Goal: Information Seeking & Learning: Compare options

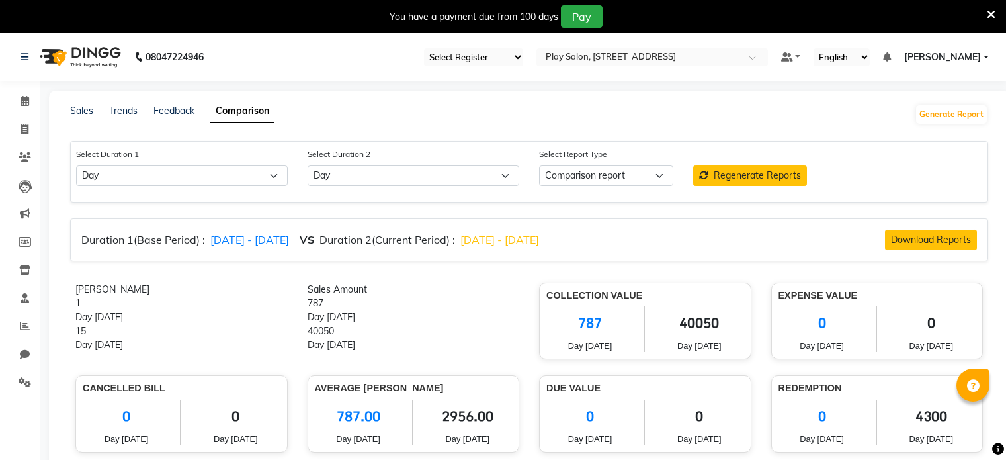
select select "single_date"
select select "single_date_dash"
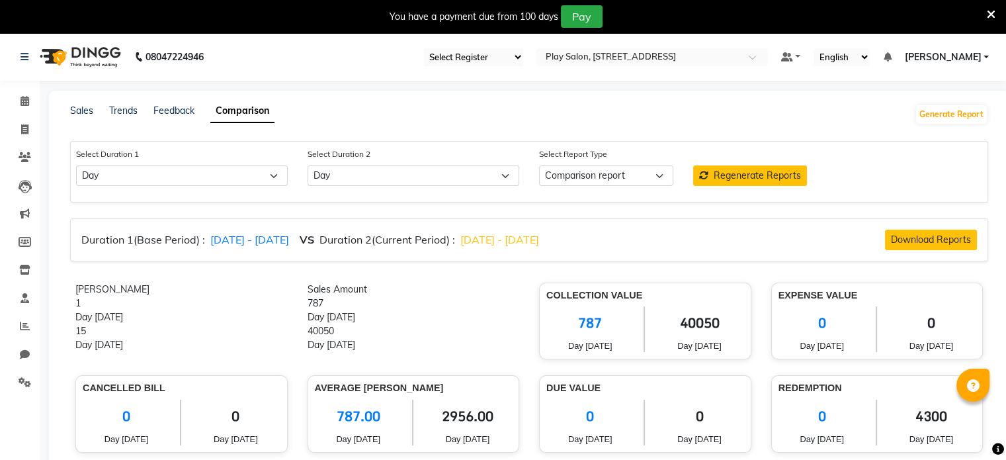
click at [992, 9] on icon at bounding box center [991, 15] width 9 height 12
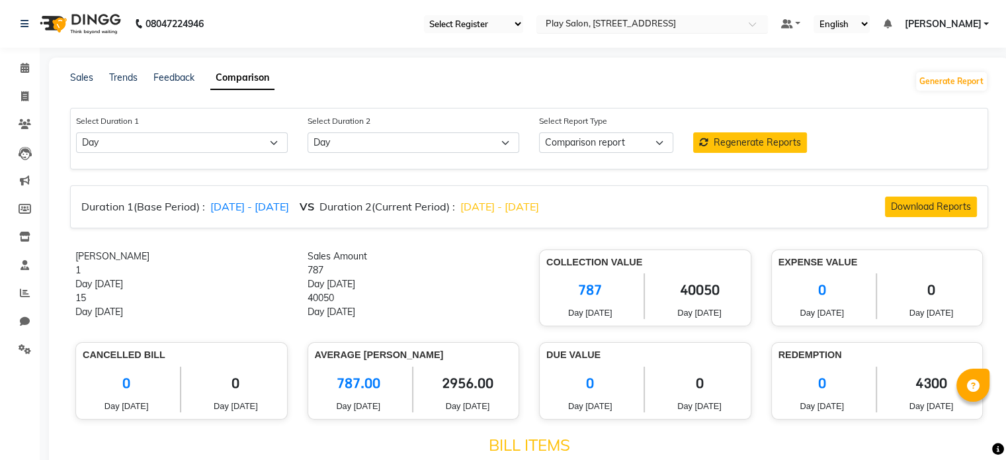
click at [580, 25] on input "text" at bounding box center [639, 25] width 192 height 13
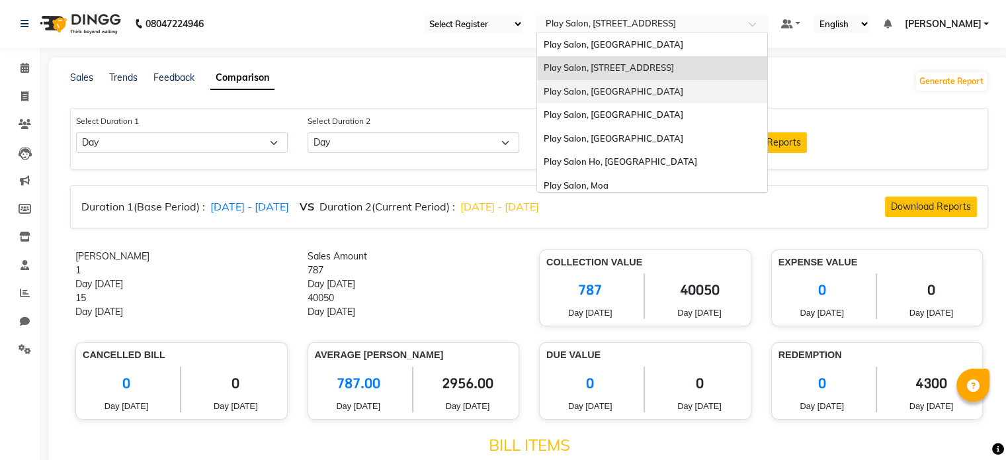
click at [597, 84] on div "Play Salon, [GEOGRAPHIC_DATA]" at bounding box center [652, 92] width 230 height 24
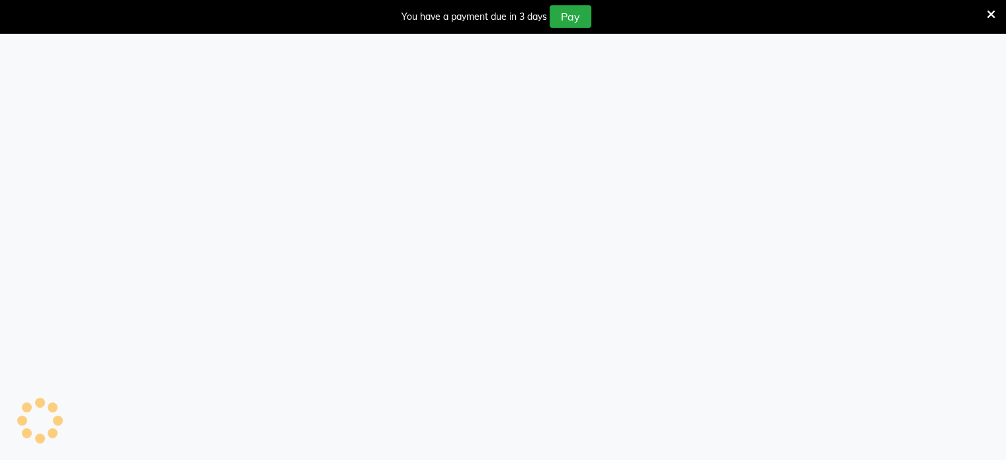
select select "single_date"
select select "single_date_dash"
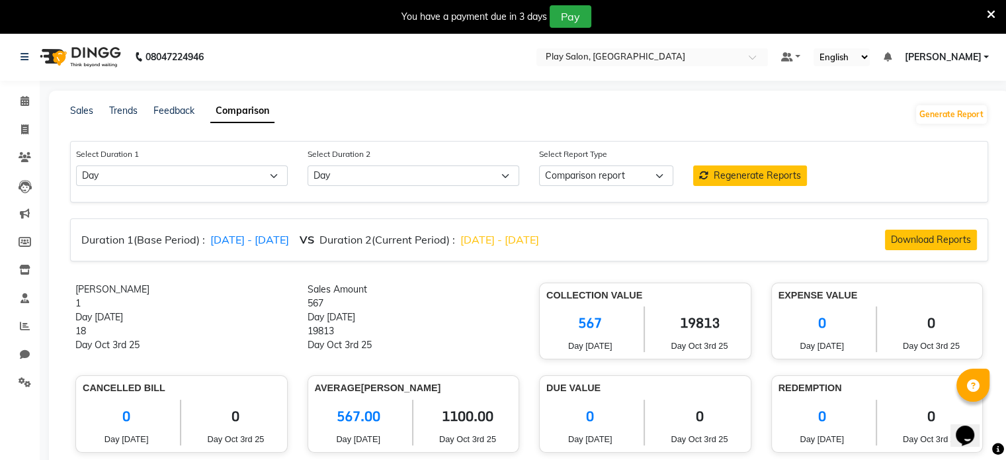
click at [990, 20] on span at bounding box center [991, 14] width 9 height 15
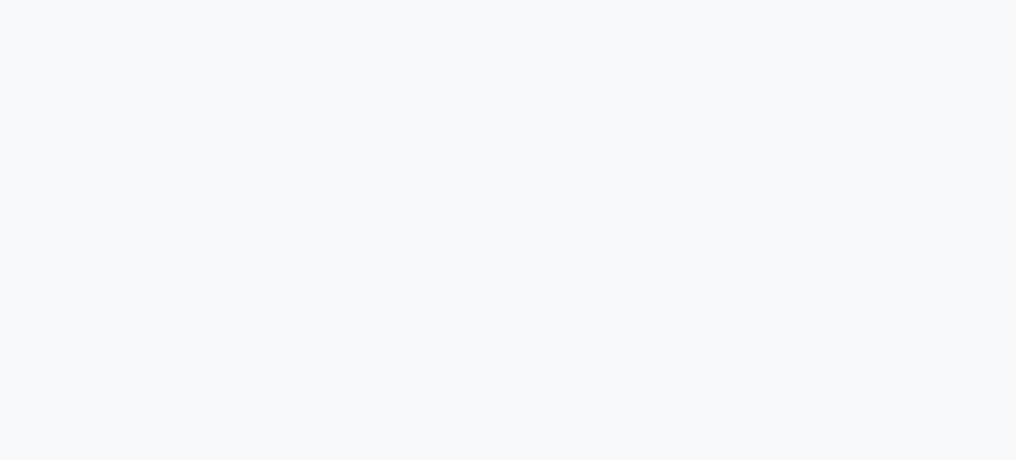
select select "single_date"
select select "single_date_dash"
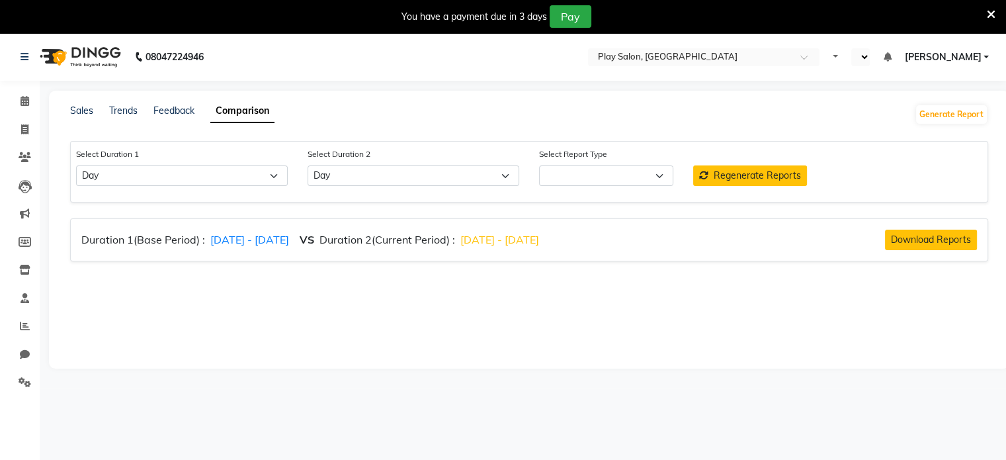
select select "en"
select select "comparison_report"
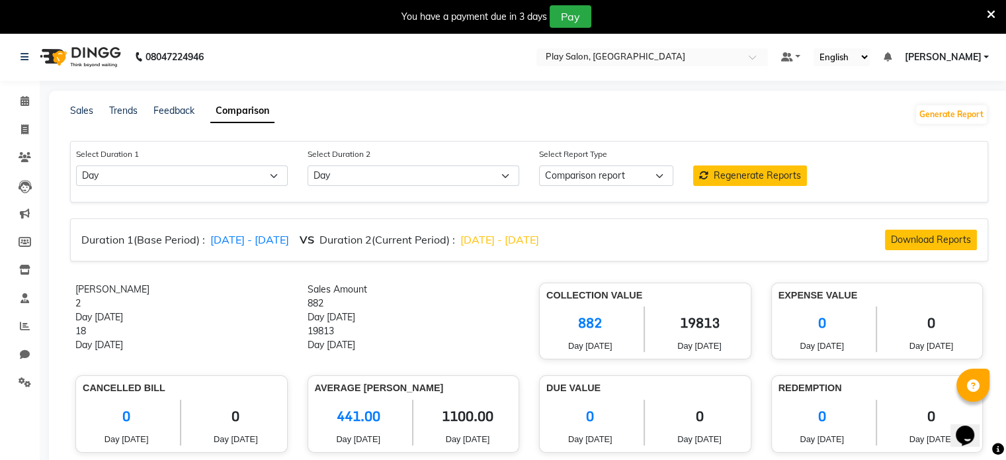
click at [993, 15] on icon at bounding box center [991, 15] width 9 height 12
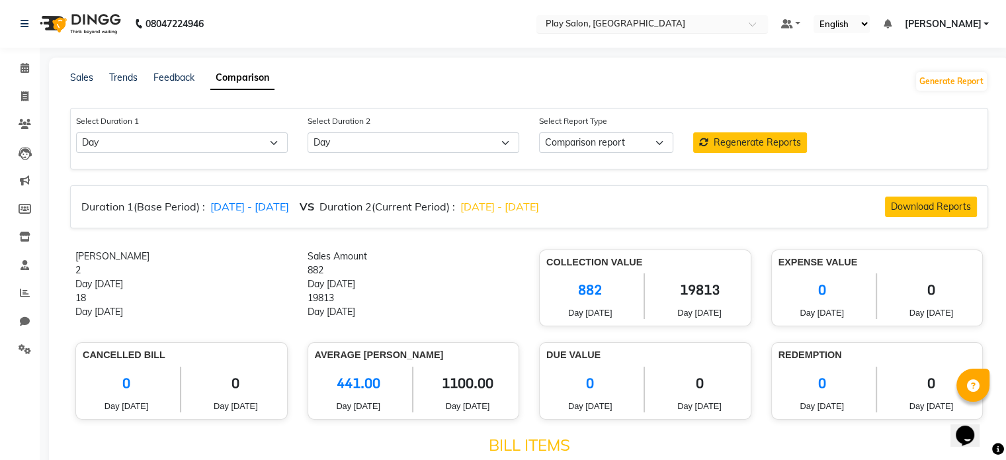
click at [613, 25] on input "text" at bounding box center [639, 25] width 192 height 13
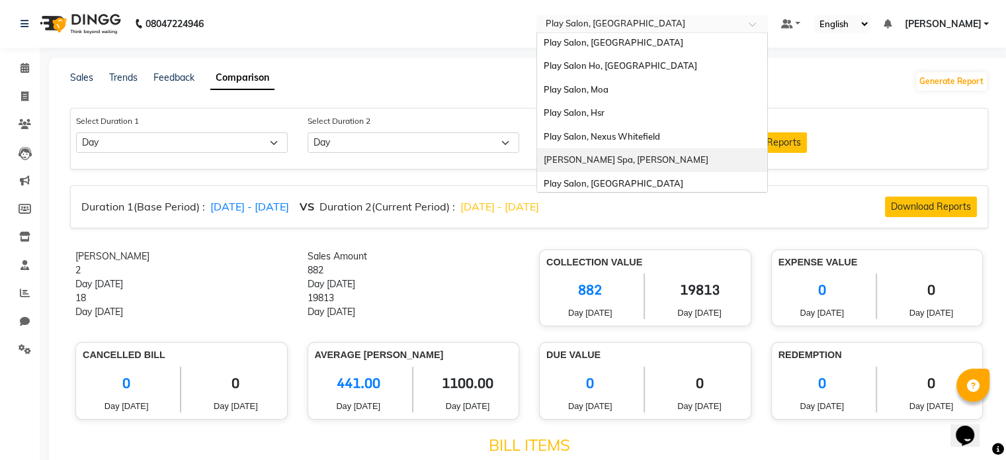
scroll to position [99, 0]
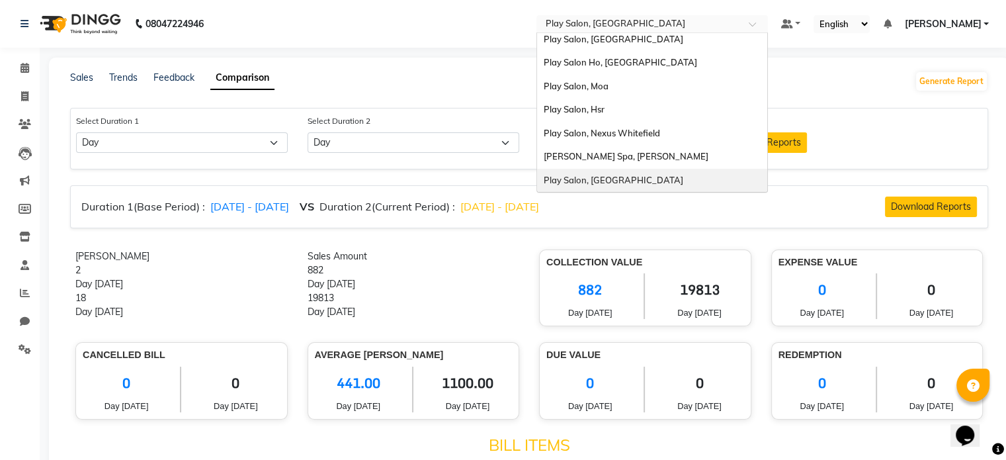
click at [605, 184] on span "Play Salon, [GEOGRAPHIC_DATA]" at bounding box center [614, 180] width 140 height 11
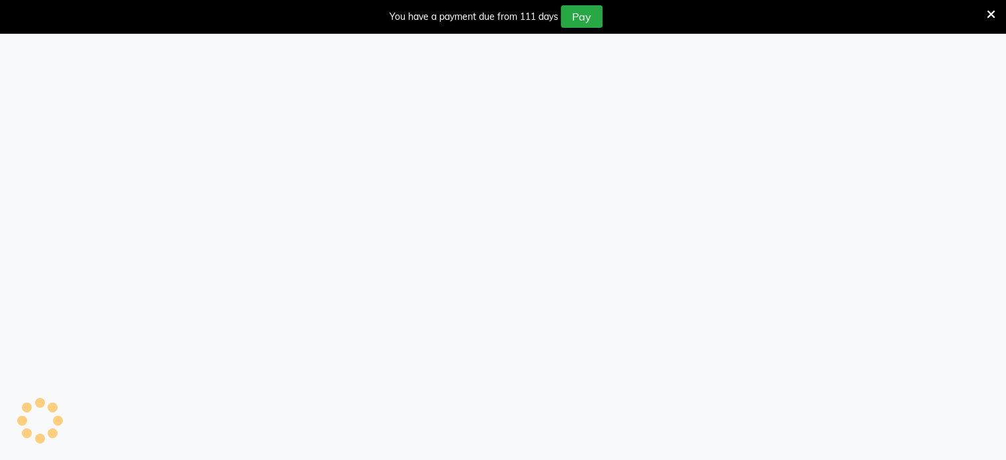
select select "single_date"
select select "single_date_dash"
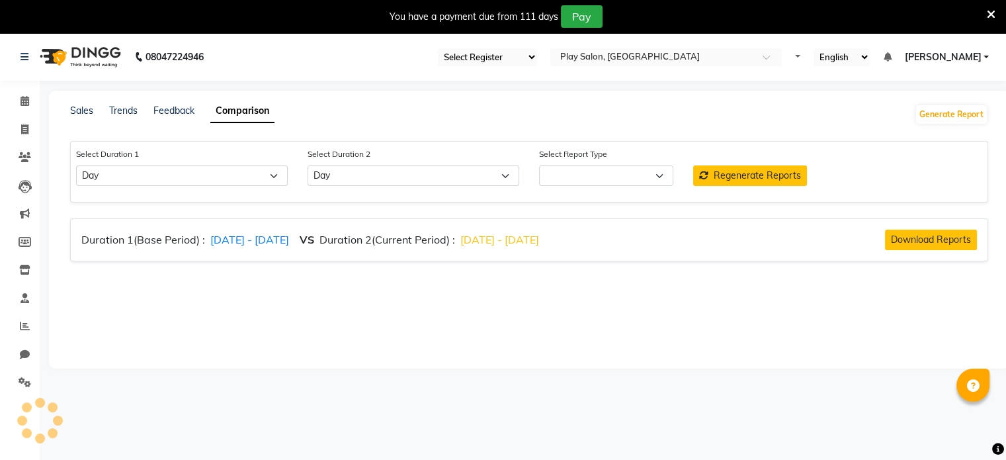
select select "comparison_report"
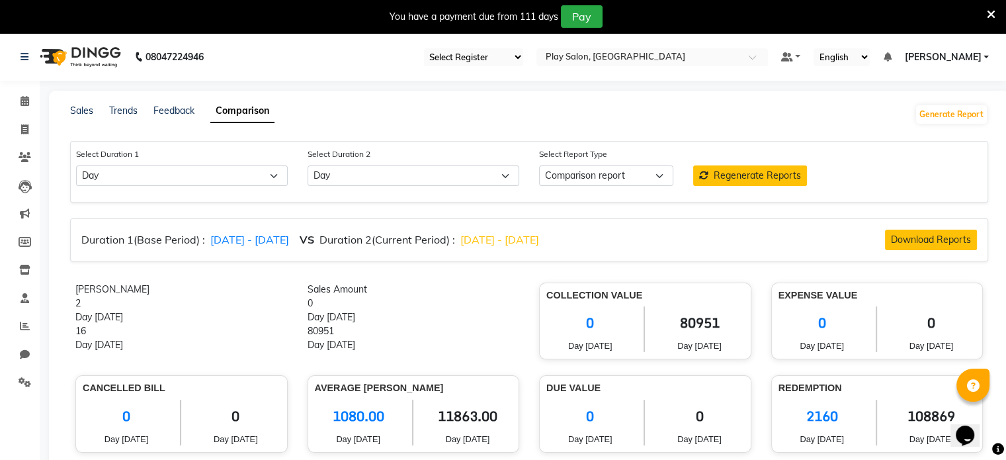
click at [993, 12] on icon at bounding box center [991, 15] width 9 height 12
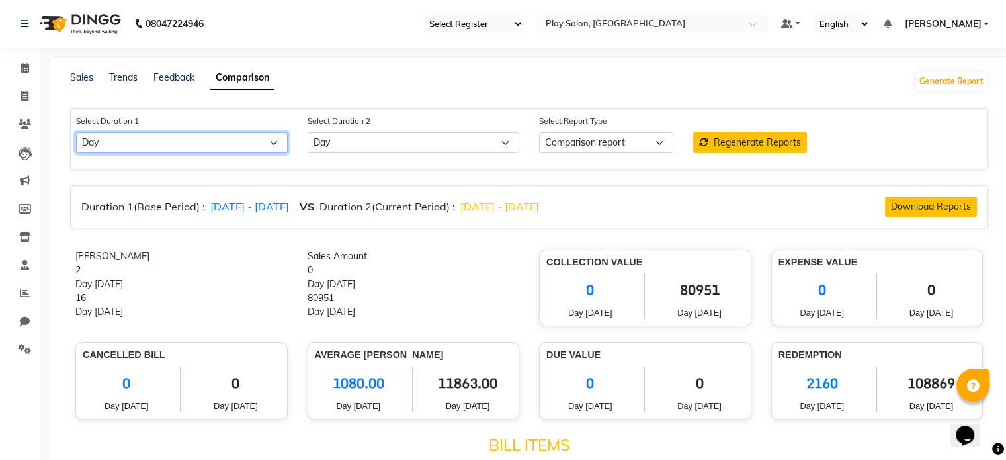
click at [225, 148] on select "Select Day Week Month Custom" at bounding box center [182, 142] width 212 height 21
select select "month"
click at [76, 133] on select "Select Day Week Month Custom" at bounding box center [182, 142] width 212 height 21
select select "10"
select select "2025"
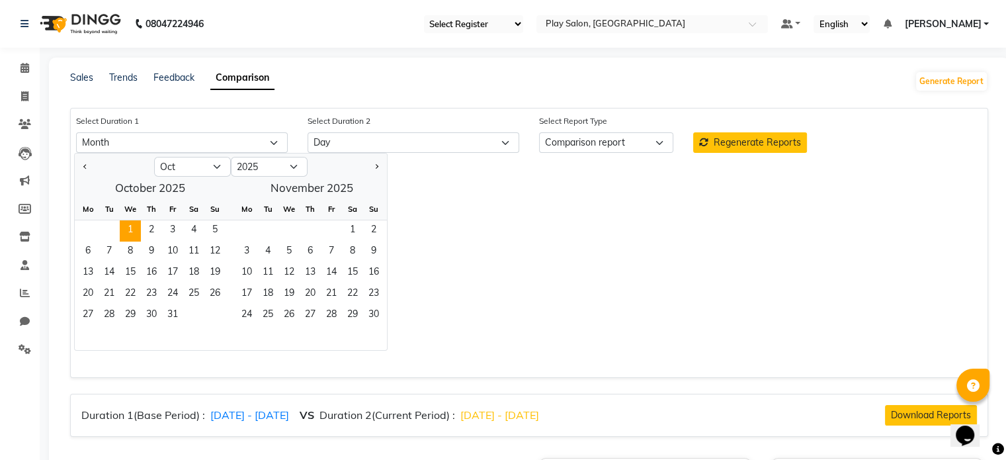
click at [132, 231] on span "1" at bounding box center [130, 230] width 21 height 21
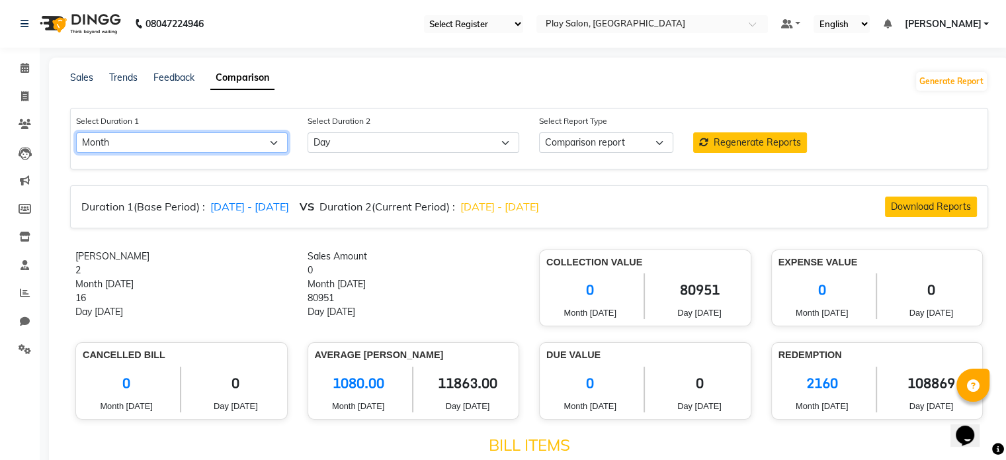
click at [279, 142] on select "Select Day Week Month Custom" at bounding box center [182, 142] width 212 height 21
select select "custom"
click at [76, 133] on select "Select Day Week Month Custom" at bounding box center [182, 142] width 212 height 21
select select "10"
select select "2025"
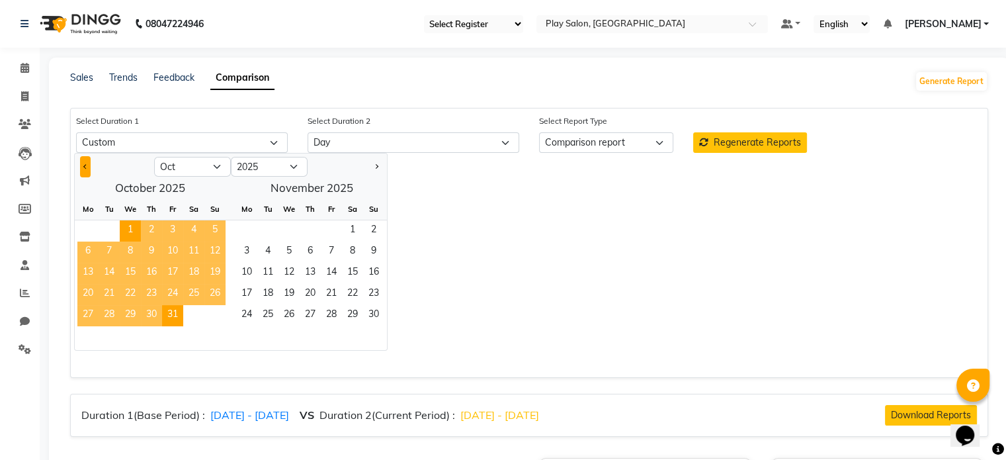
click at [87, 165] on button "Previous month" at bounding box center [85, 166] width 11 height 21
select select "9"
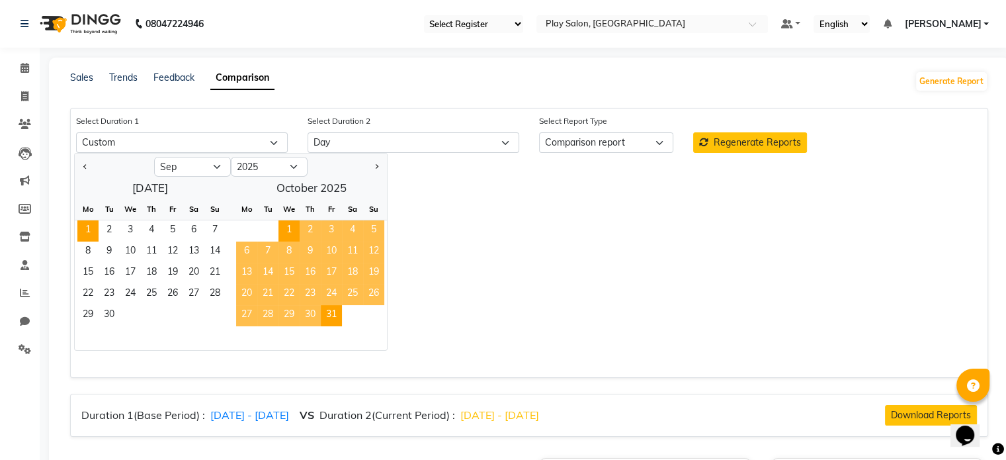
click at [93, 226] on span "1" at bounding box center [87, 230] width 21 height 21
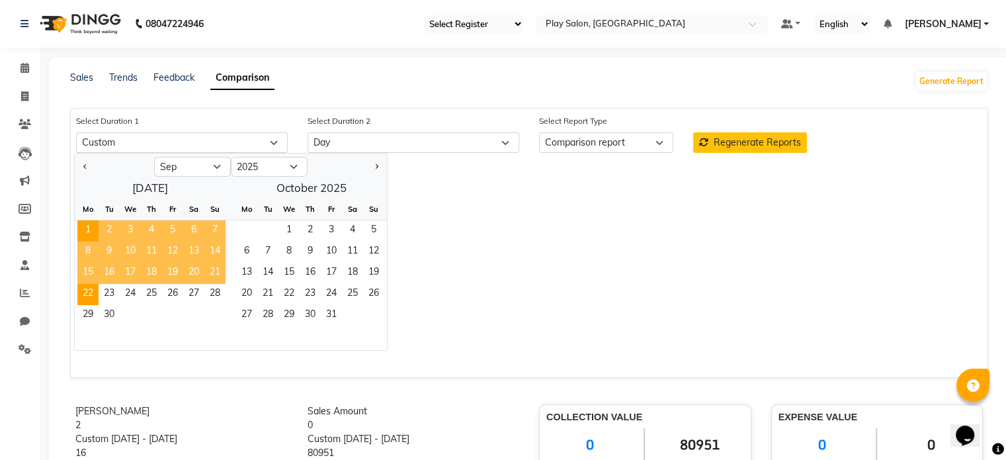
click at [87, 293] on span "22" at bounding box center [87, 294] width 21 height 21
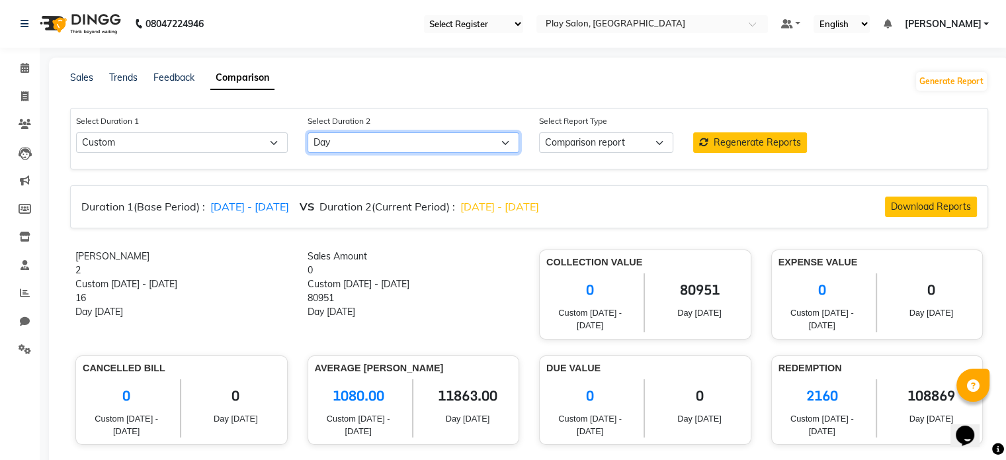
click at [375, 140] on select "Select Day Week Month Custom" at bounding box center [414, 142] width 212 height 21
select select "custom_dash"
click at [308, 133] on select "Select Day Week Month Custom" at bounding box center [414, 142] width 212 height 21
select select "10"
select select "2025"
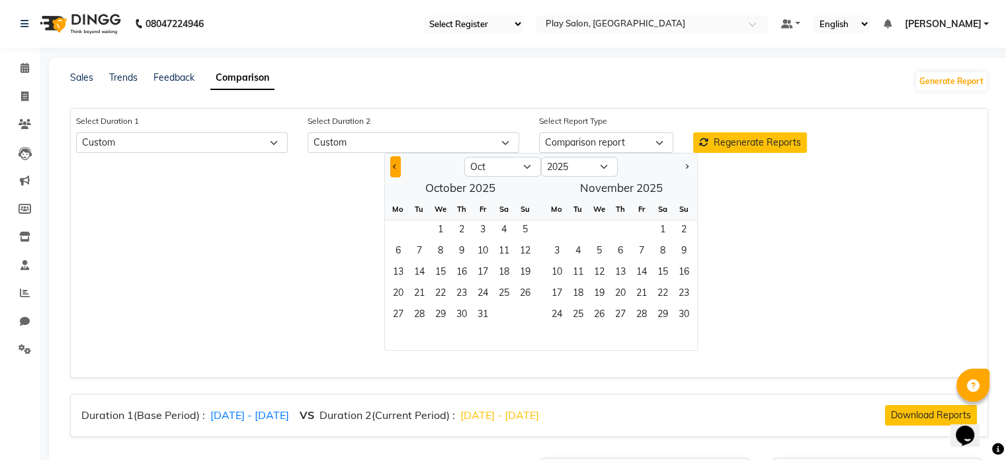
click at [394, 166] on span "Previous month" at bounding box center [395, 165] width 5 height 5
select select "9"
click at [424, 290] on span "23" at bounding box center [419, 294] width 21 height 21
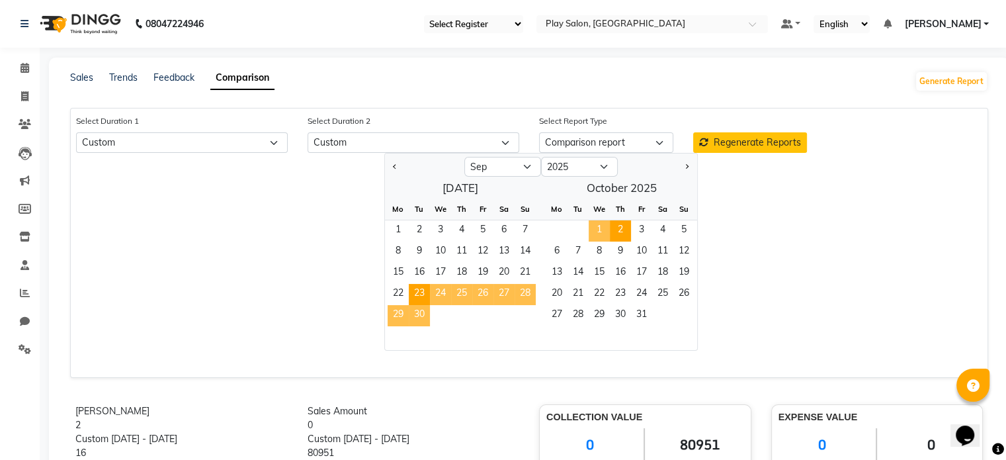
click at [618, 229] on span "2" at bounding box center [620, 230] width 21 height 21
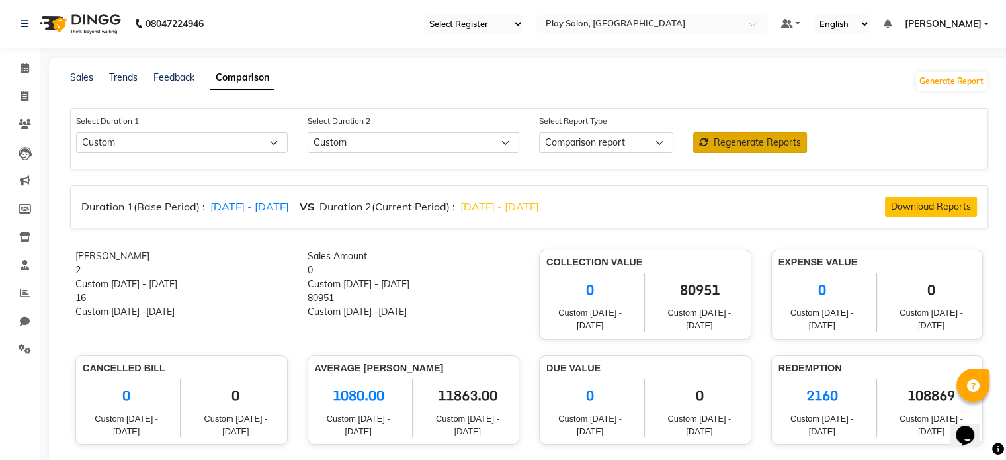
click at [742, 144] on span "Regenerate Reports" at bounding box center [757, 142] width 87 height 12
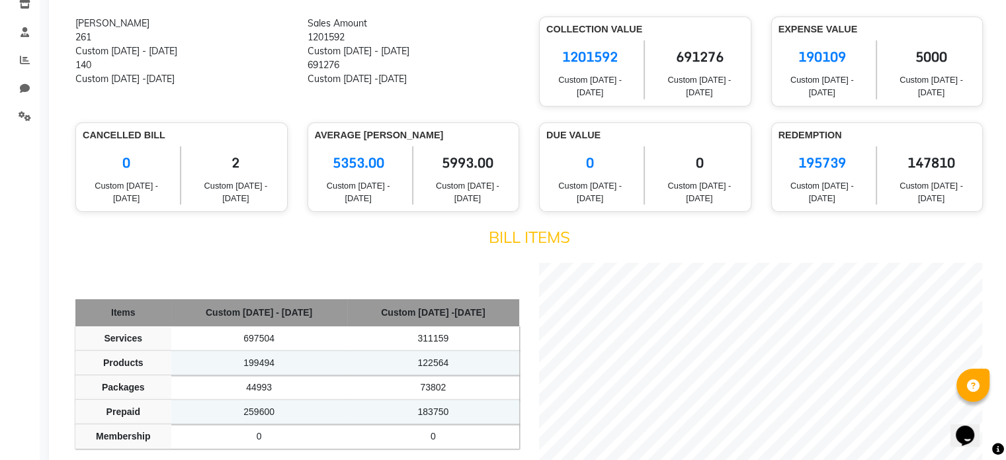
scroll to position [265, 0]
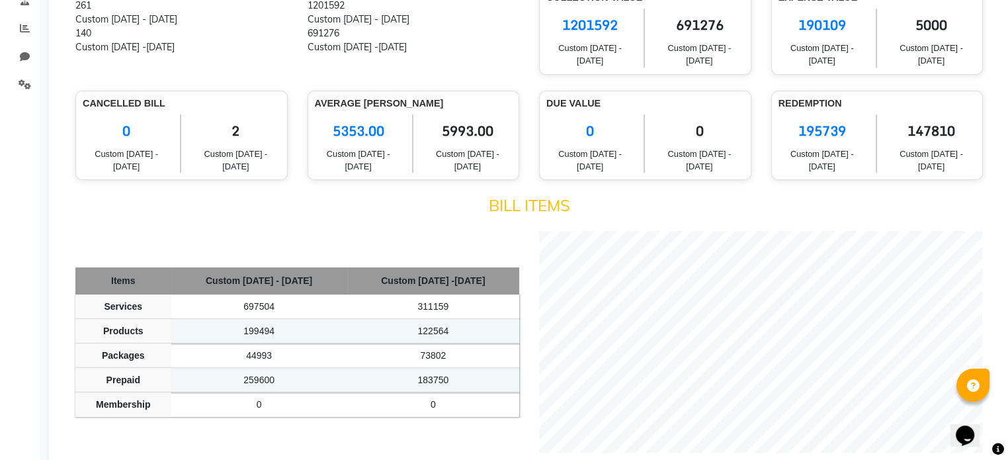
click at [349, 135] on span "5353.00" at bounding box center [358, 130] width 87 height 33
copy span "5353.00"
click at [466, 128] on span "5993.00" at bounding box center [467, 130] width 89 height 33
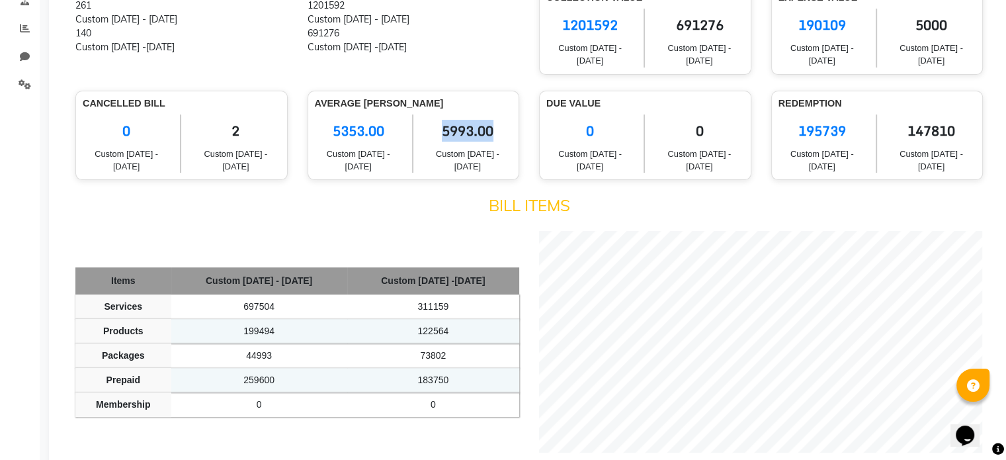
copy span "5993.00"
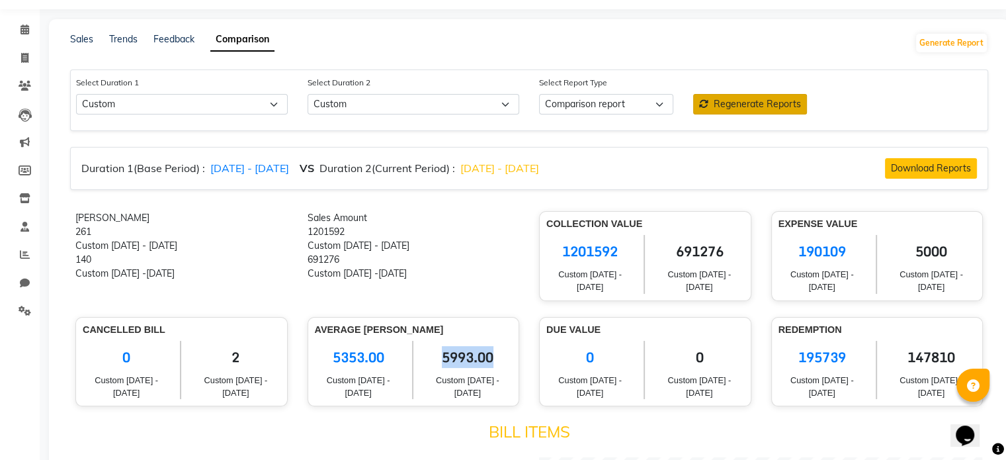
scroll to position [0, 0]
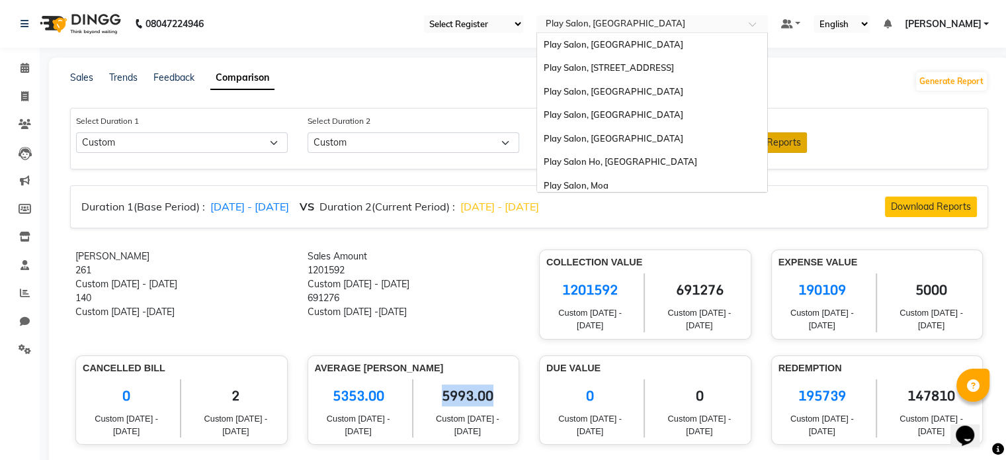
click at [597, 22] on input "text" at bounding box center [639, 25] width 192 height 13
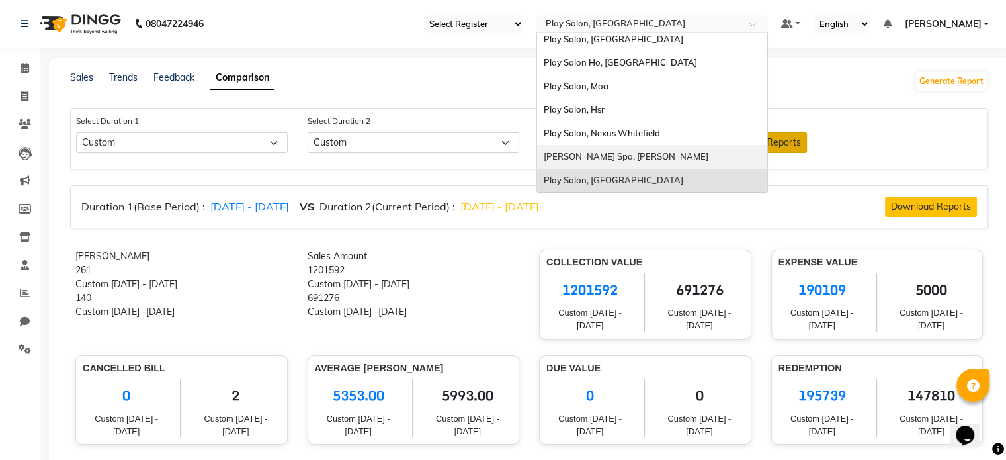
click at [601, 157] on span "[PERSON_NAME] Spa, [PERSON_NAME]" at bounding box center [626, 156] width 165 height 11
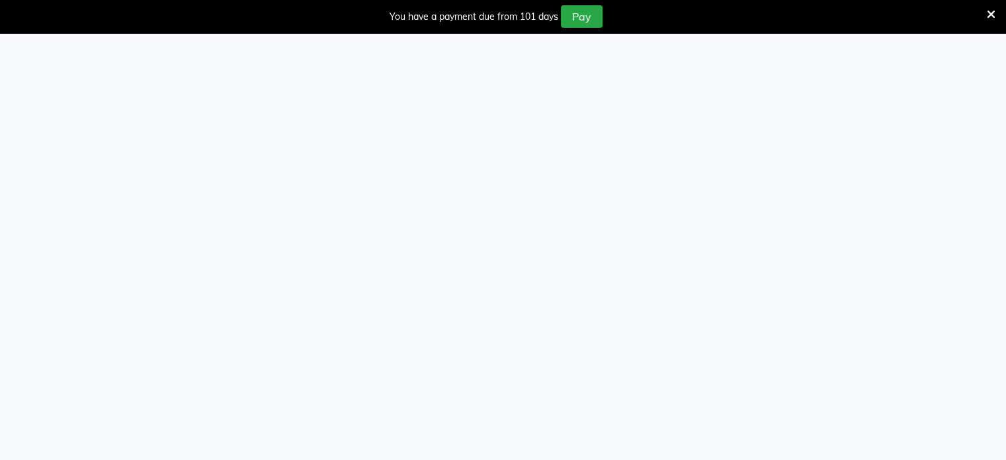
select select "100"
select select "single_date"
select select "single_date_dash"
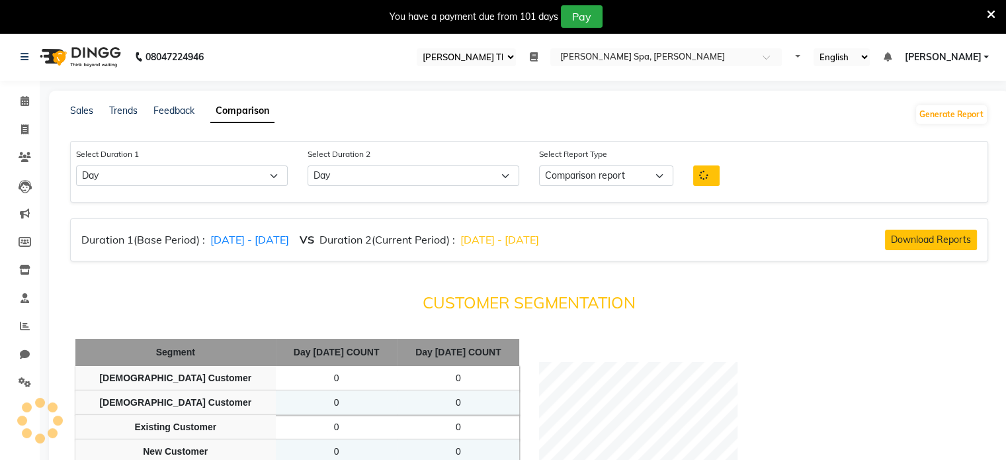
select select "comparison_report"
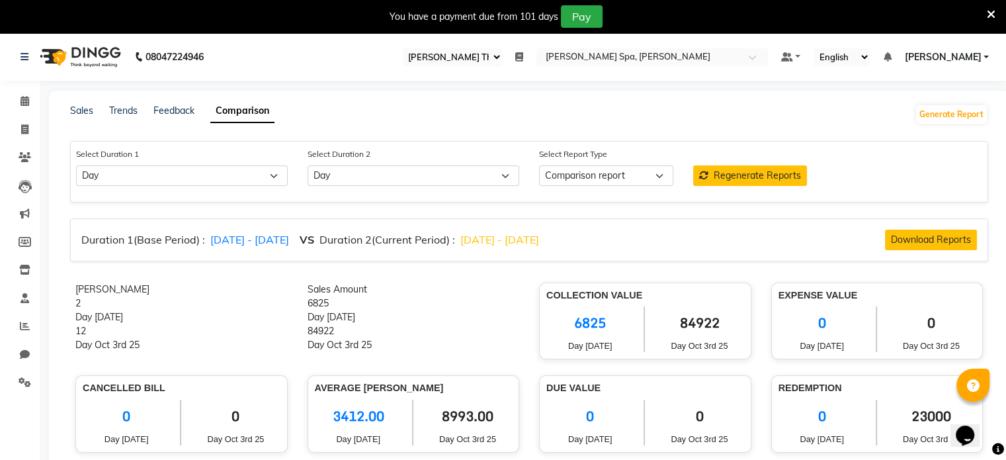
click at [992, 14] on icon at bounding box center [991, 15] width 9 height 12
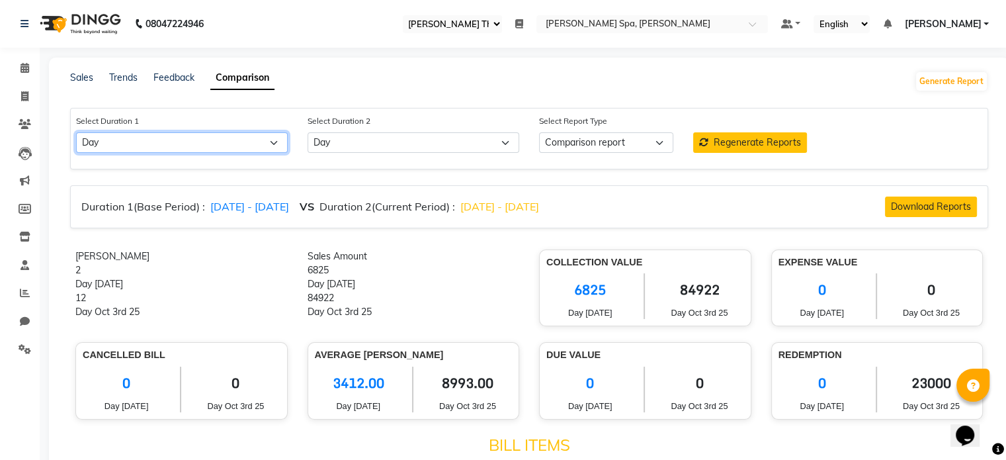
click at [222, 140] on select "Select Day Week Month Custom" at bounding box center [182, 142] width 212 height 21
select select "custom"
click at [76, 133] on select "Select Day Week Month Custom" at bounding box center [182, 142] width 212 height 21
select select "10"
select select "2025"
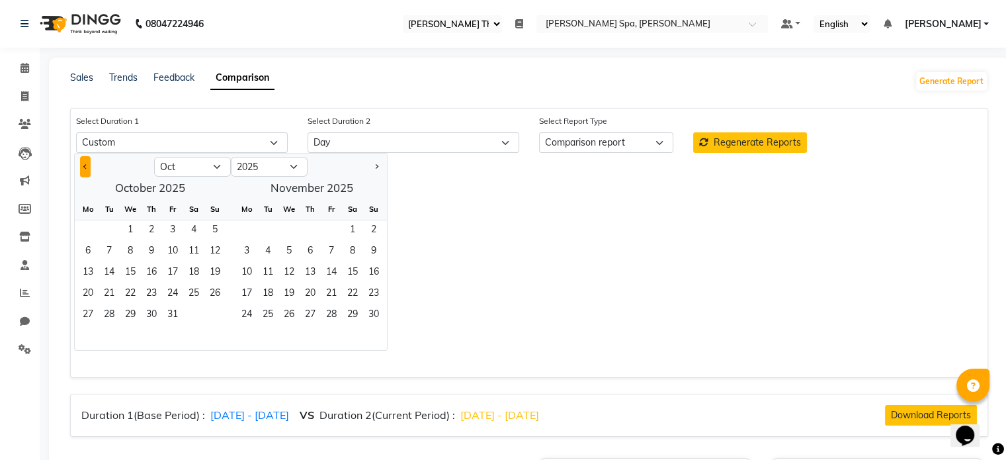
click at [82, 171] on button "Previous month" at bounding box center [85, 166] width 11 height 21
select select "9"
click at [89, 230] on span "1" at bounding box center [87, 230] width 21 height 21
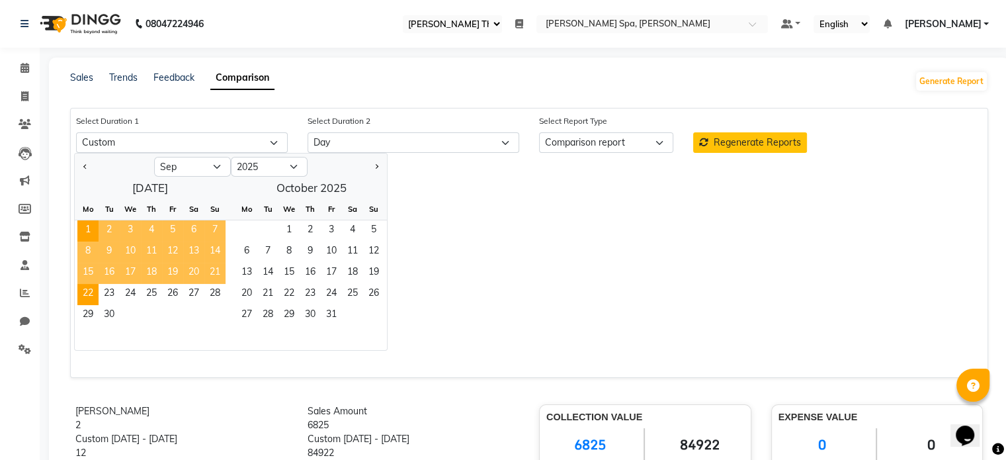
click at [87, 290] on span "22" at bounding box center [87, 294] width 21 height 21
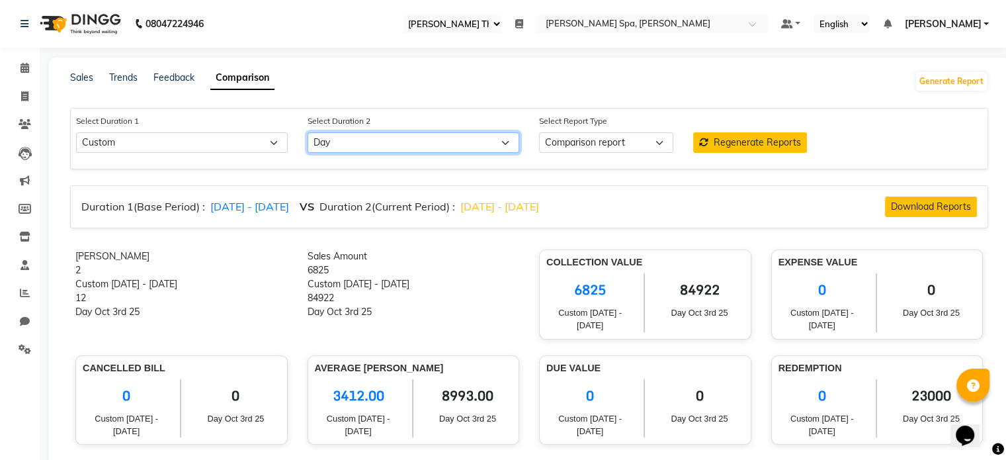
click at [412, 137] on select "Select Day Week Month Custom" at bounding box center [414, 142] width 212 height 21
select select "custom_dash"
click at [308, 133] on select "Select Day Week Month Custom" at bounding box center [414, 142] width 212 height 21
select select "10"
select select "2025"
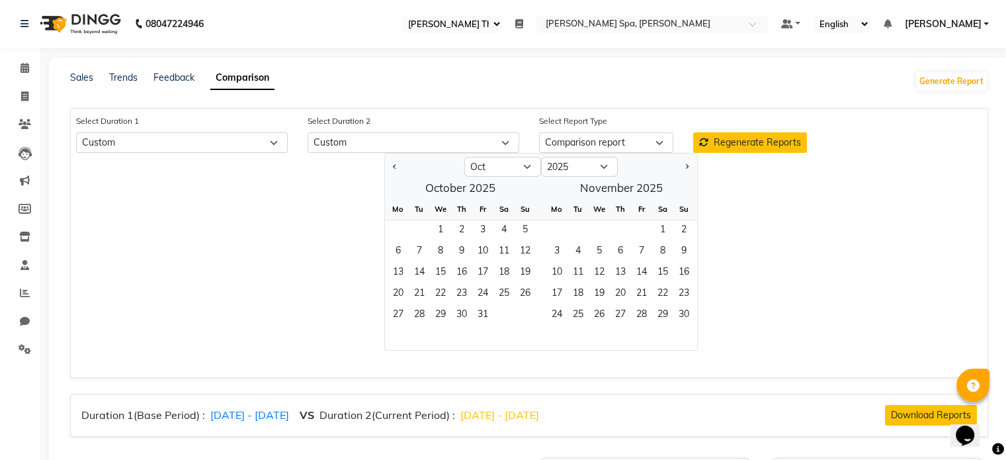
click at [402, 169] on div at bounding box center [424, 166] width 79 height 21
click at [397, 165] on span "Previous month" at bounding box center [395, 165] width 5 height 5
select select "9"
click at [416, 294] on span "23" at bounding box center [419, 294] width 21 height 21
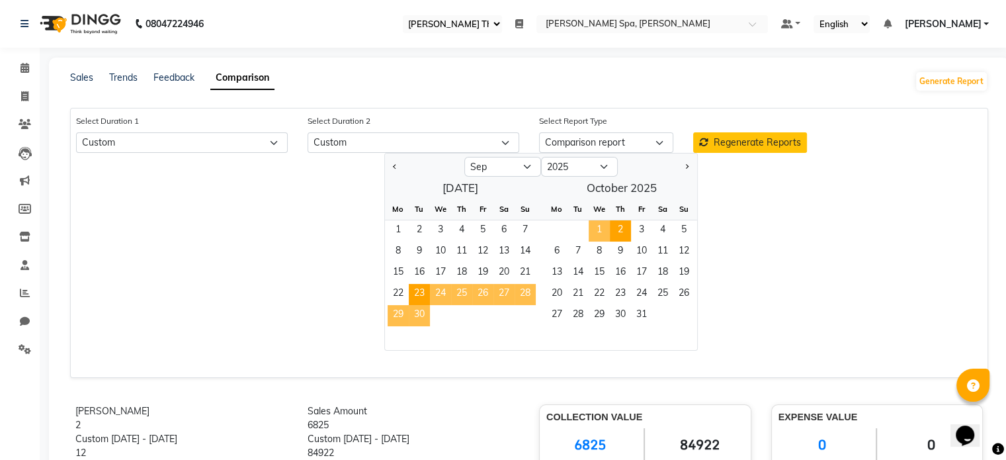
click at [621, 228] on span "2" at bounding box center [620, 230] width 21 height 21
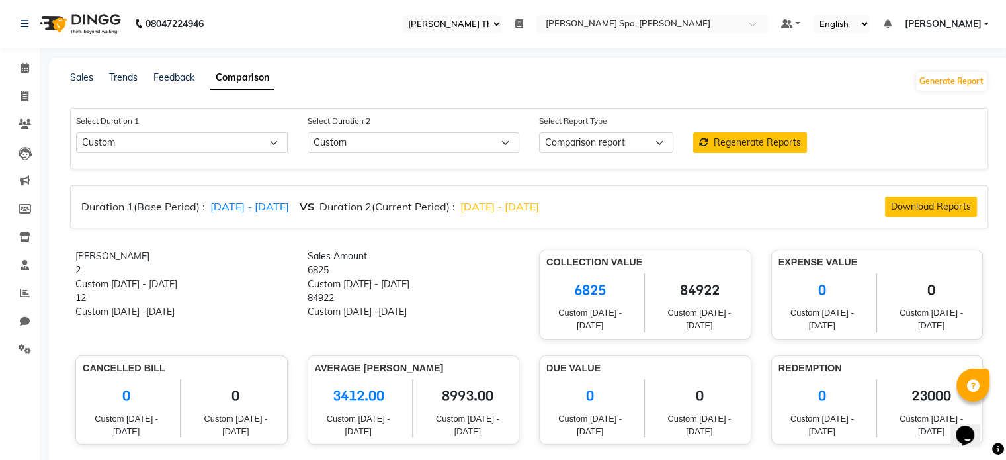
click at [721, 145] on span "Regenerate Reports" at bounding box center [757, 142] width 87 height 12
click at [344, 392] on span "6075.00" at bounding box center [358, 395] width 87 height 33
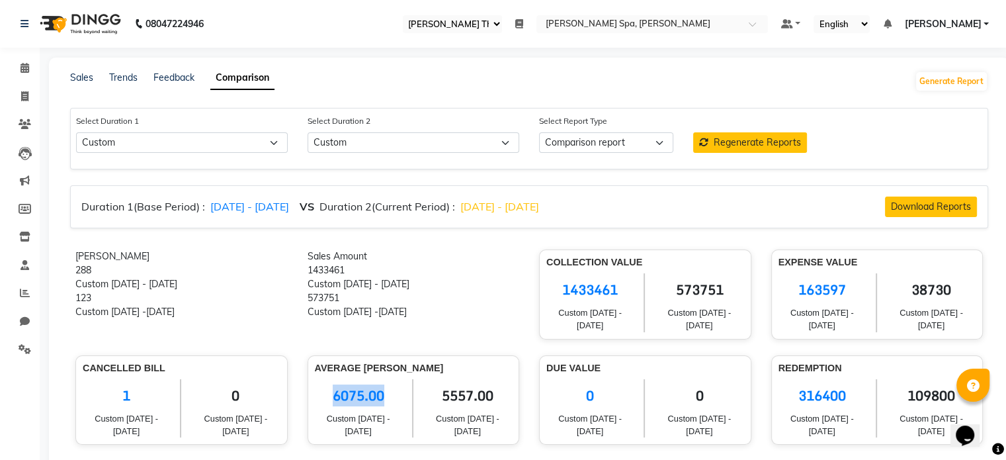
click at [343, 392] on span "6075.00" at bounding box center [358, 395] width 87 height 33
copy span "6075.00"
click at [455, 396] on span "5557.00" at bounding box center [467, 395] width 89 height 33
copy span "5557.00"
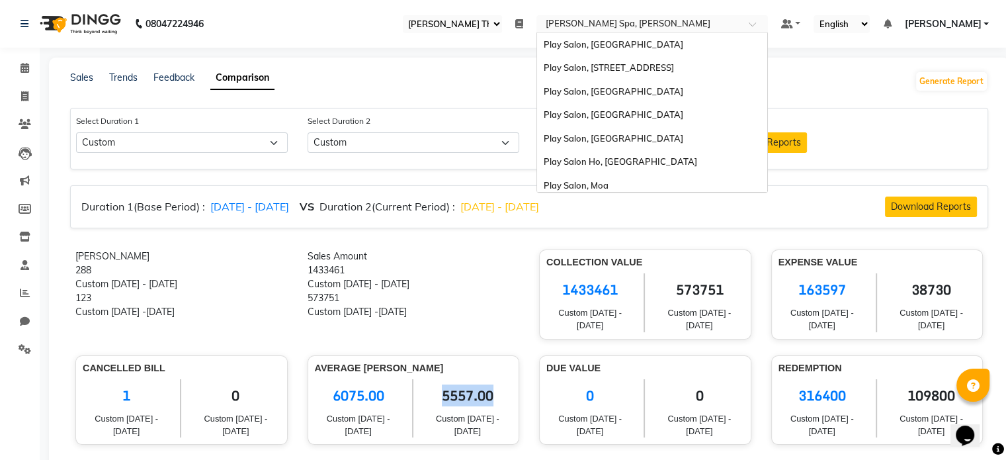
click at [598, 21] on input "text" at bounding box center [639, 25] width 192 height 13
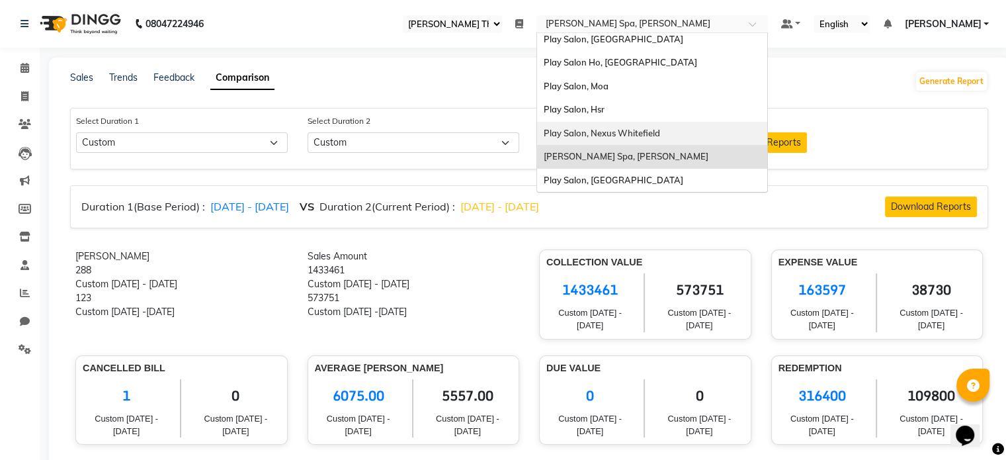
click at [586, 134] on span "Play Salon, Nexus Whitefield" at bounding box center [602, 133] width 116 height 11
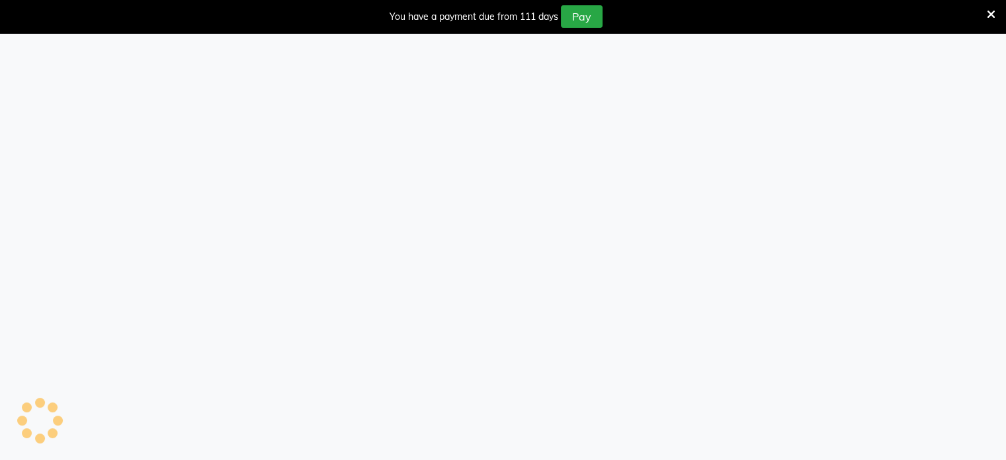
select select "single_date"
select select "single_date_dash"
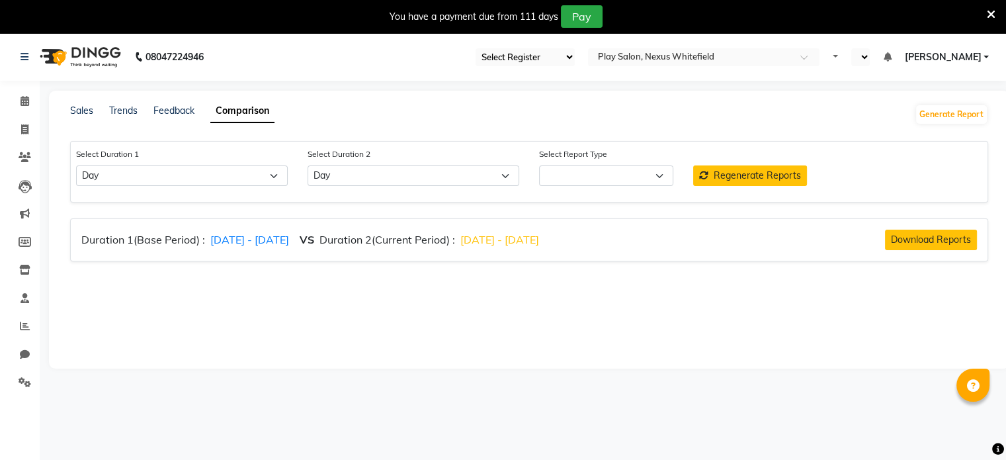
select select "en"
select select "comparison_report"
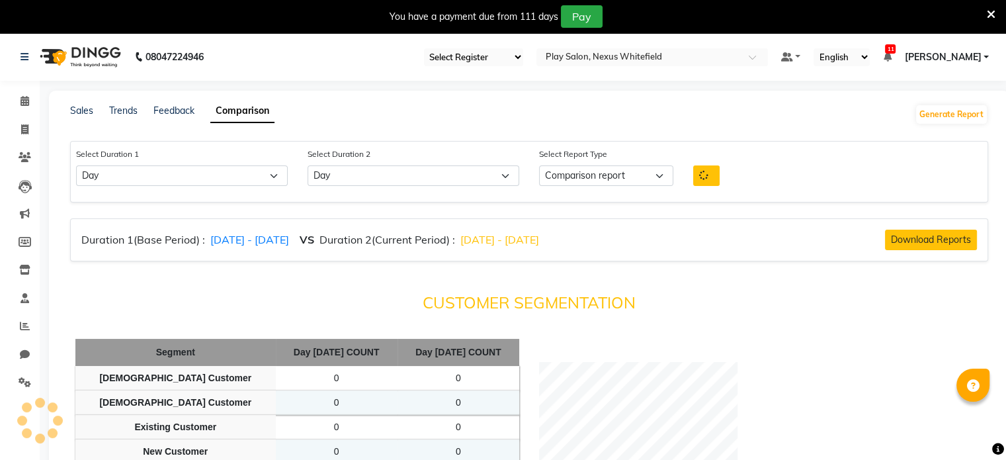
click at [989, 13] on icon at bounding box center [991, 15] width 9 height 12
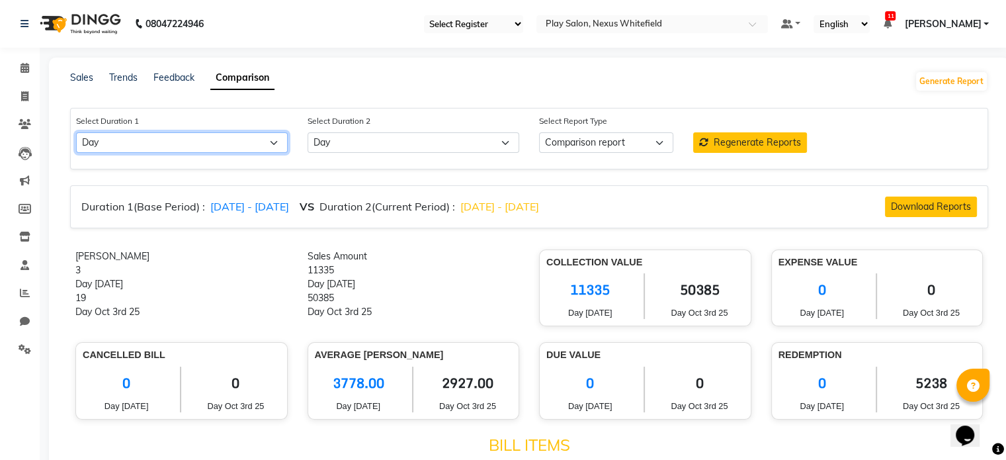
click at [171, 153] on select "Select Day Week Month Custom" at bounding box center [182, 142] width 212 height 21
select select "custom"
click at [76, 133] on select "Select Day Week Month Custom" at bounding box center [182, 142] width 212 height 21
select select "10"
select select "2025"
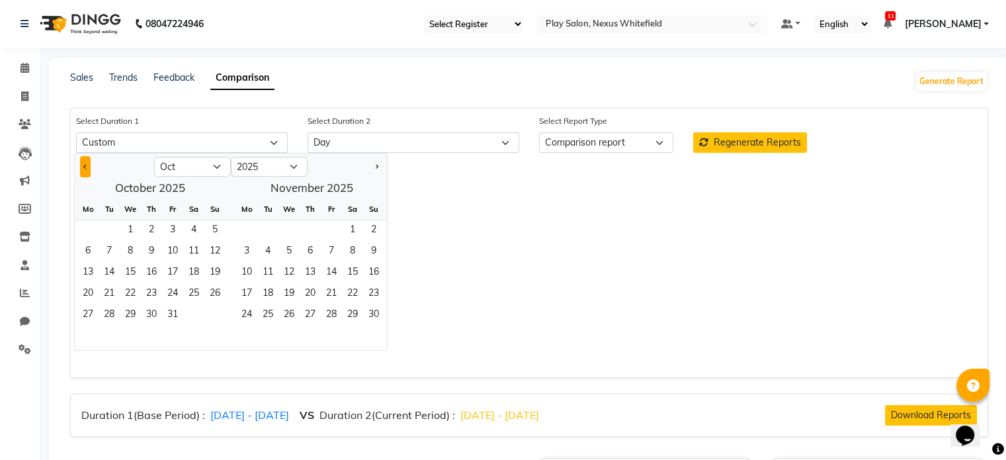
click at [85, 163] on button "Previous month" at bounding box center [85, 166] width 11 height 21
select select "9"
click at [85, 230] on span "1" at bounding box center [87, 230] width 21 height 21
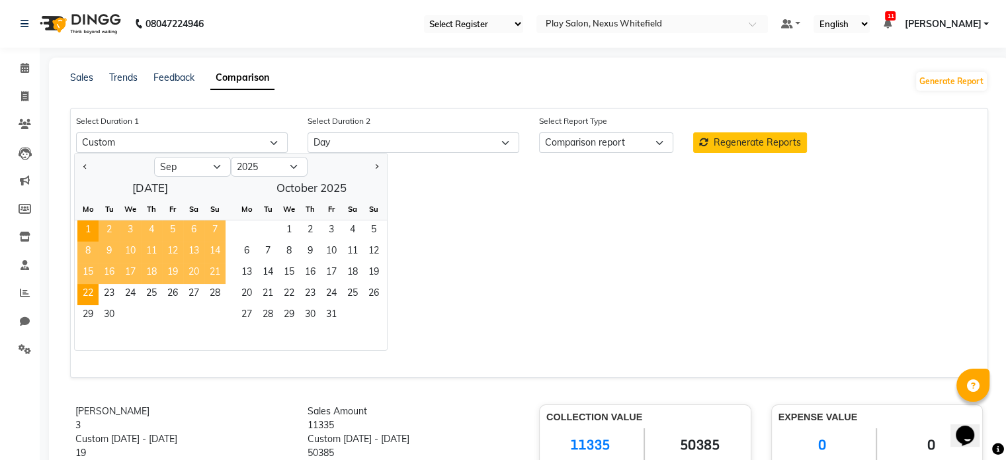
click at [95, 296] on span "22" at bounding box center [87, 294] width 21 height 21
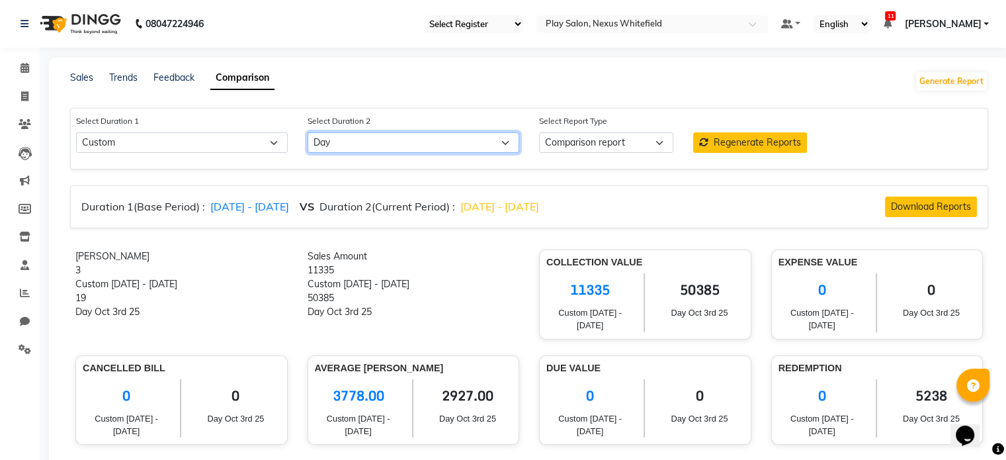
click at [390, 152] on select "Select Day Week Month Custom" at bounding box center [414, 142] width 212 height 21
click at [389, 142] on select "Select Day Week Month Custom" at bounding box center [414, 142] width 212 height 21
click at [387, 148] on select "Select Day Week Month Custom" at bounding box center [414, 142] width 212 height 21
select select "custom_dash"
click at [308, 133] on select "Select Day Week Month Custom" at bounding box center [414, 142] width 212 height 21
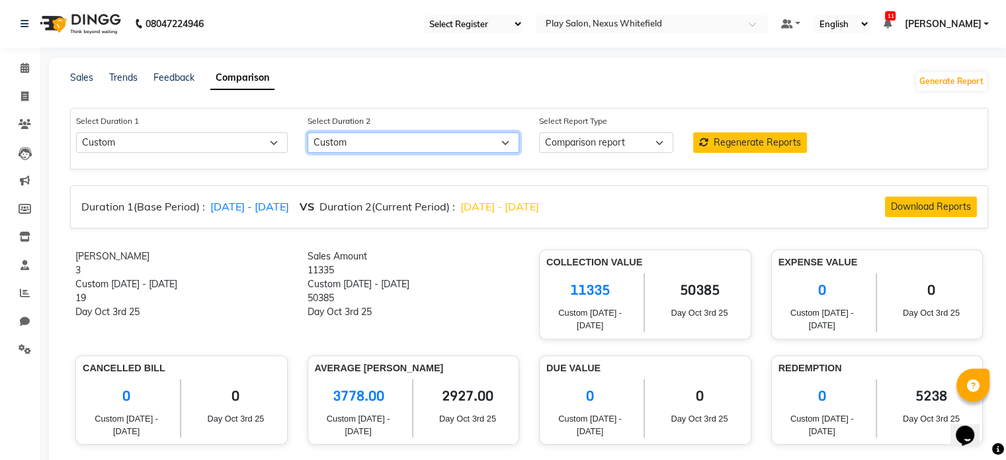
select select "10"
select select "2025"
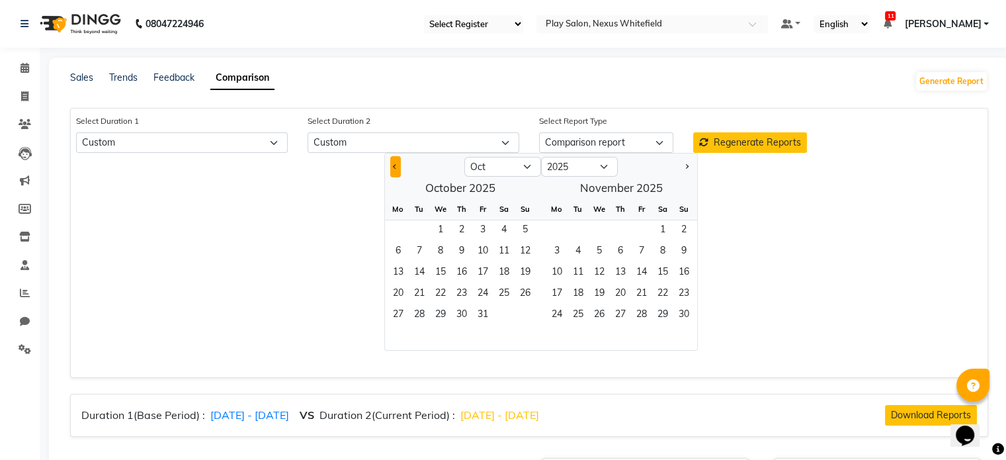
click at [396, 165] on span "Previous month" at bounding box center [395, 165] width 5 height 5
select select "9"
click at [416, 290] on span "23" at bounding box center [419, 294] width 21 height 21
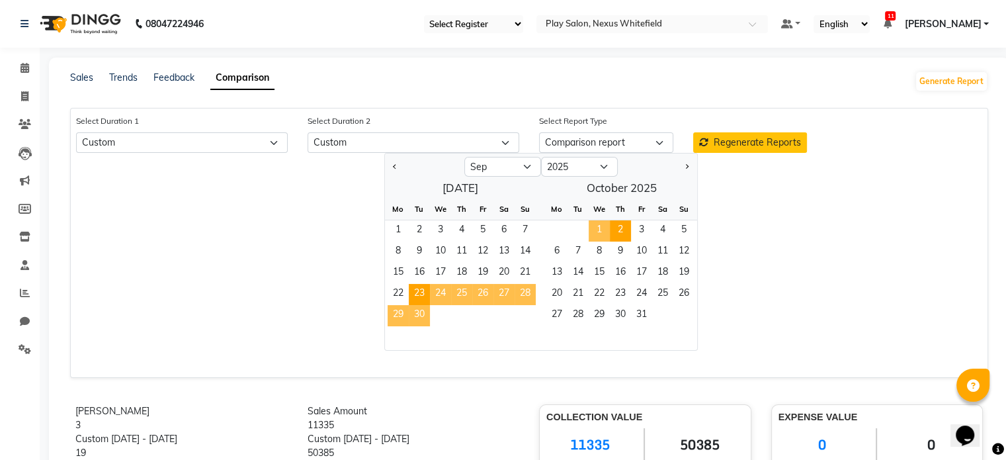
click at [621, 227] on span "2" at bounding box center [620, 230] width 21 height 21
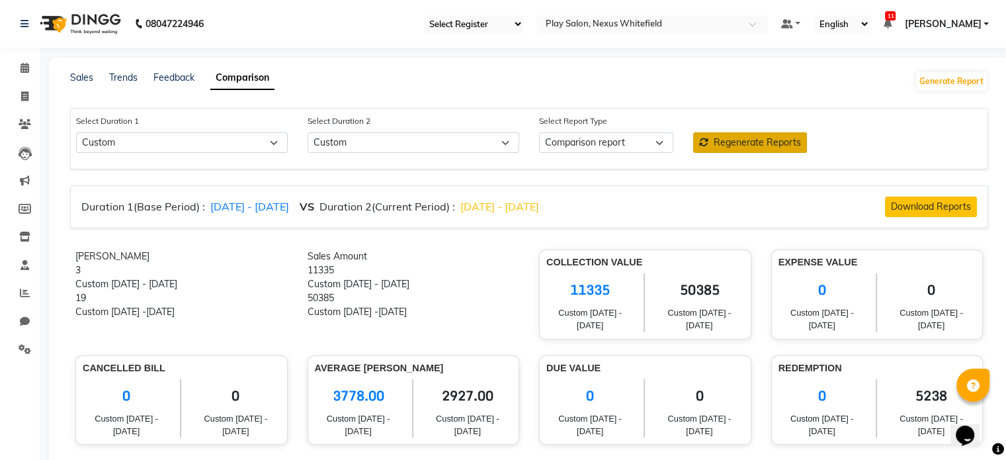
click at [757, 142] on span "Regenerate Reports" at bounding box center [757, 142] width 87 height 12
click at [448, 402] on span "4170.00" at bounding box center [467, 395] width 89 height 33
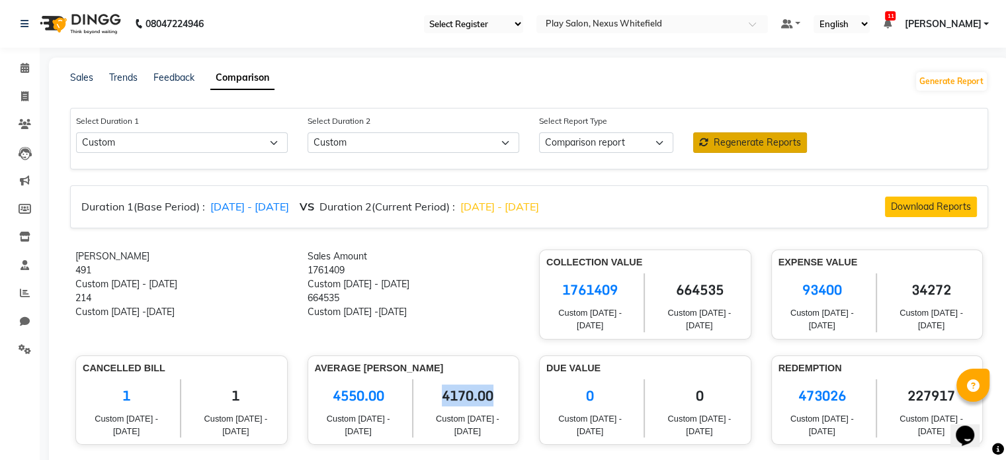
click at [448, 402] on span "4170.00" at bounding box center [467, 395] width 89 height 33
copy span "4170.00"
click at [342, 394] on span "4550.00" at bounding box center [358, 395] width 87 height 33
copy span "4550.00"
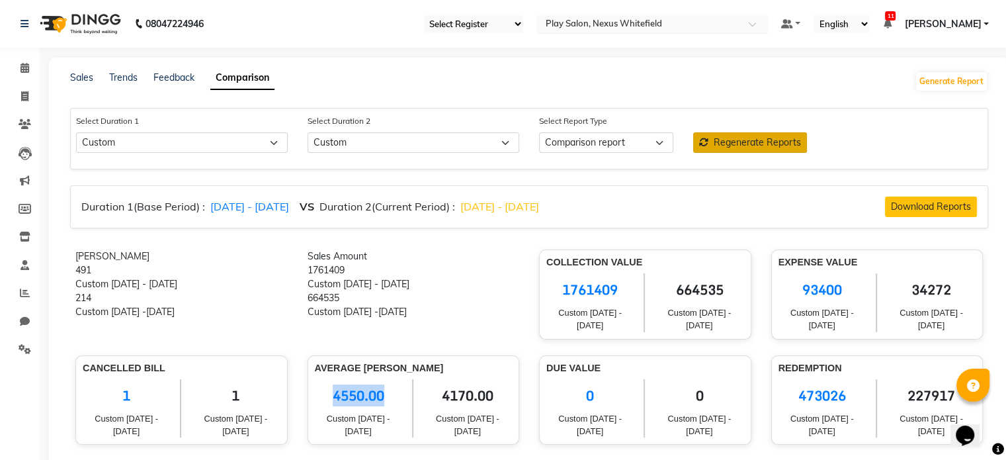
click at [683, 19] on input "text" at bounding box center [639, 25] width 192 height 13
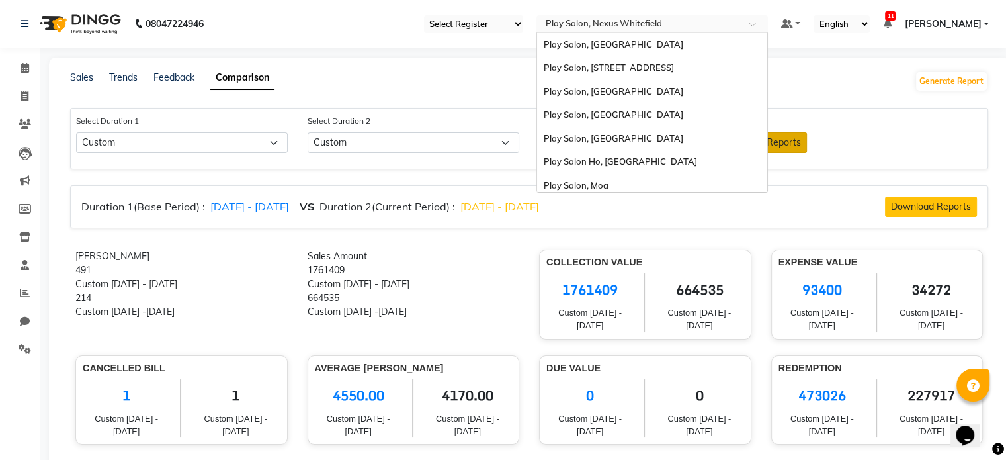
scroll to position [99, 0]
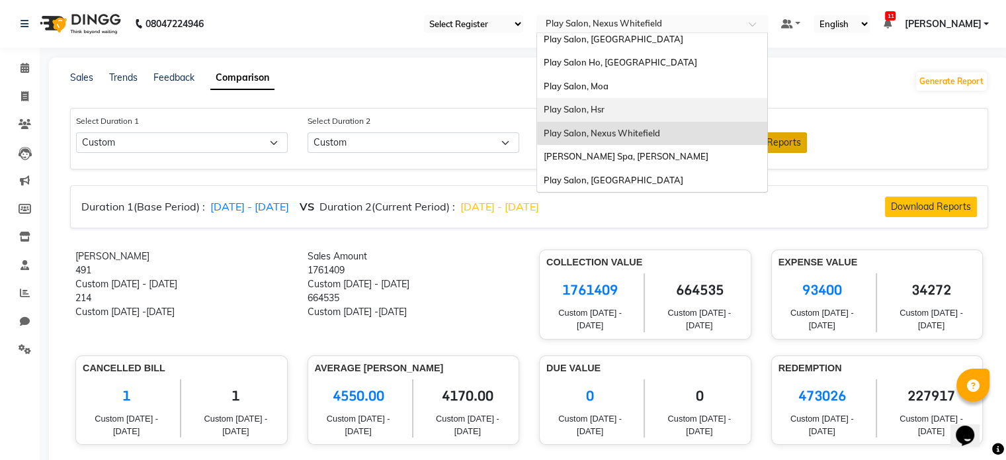
click at [574, 109] on span "Play Salon, Hsr" at bounding box center [574, 109] width 61 height 11
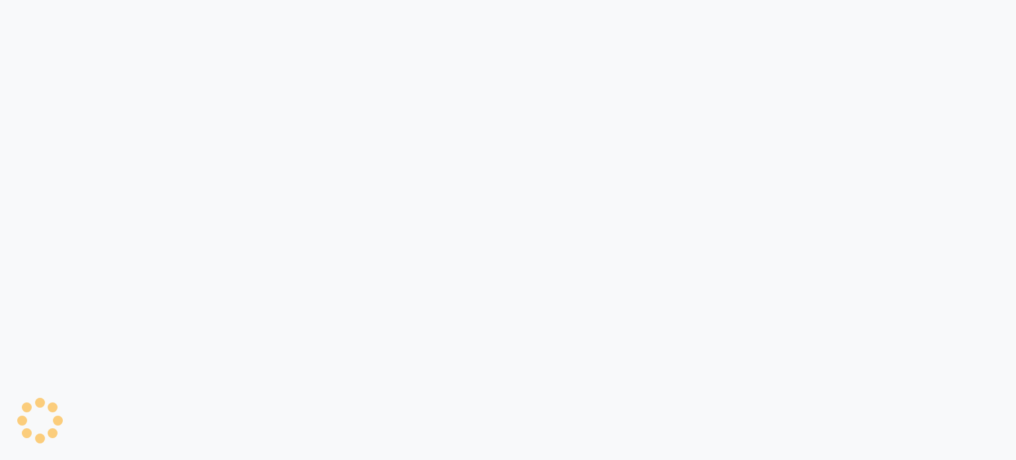
select select "single_date"
select select "single_date_dash"
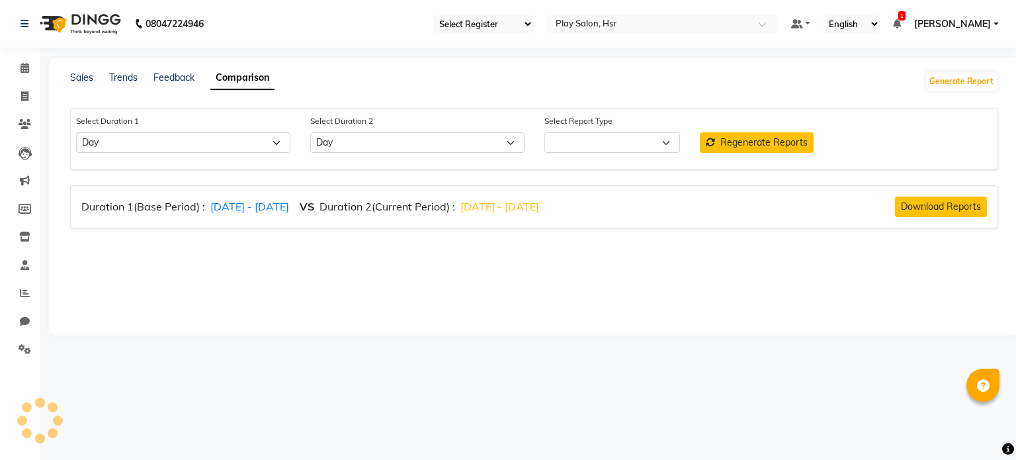
select select "comparison_report"
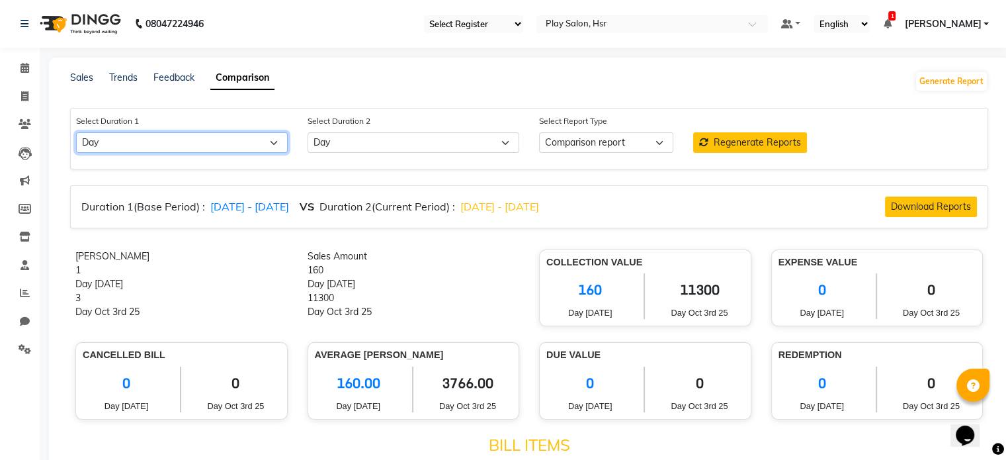
click at [212, 140] on select "Select Day Week Month Custom" at bounding box center [182, 142] width 212 height 21
select select "custom"
click at [76, 133] on select "Select Day Week Month Custom" at bounding box center [182, 142] width 212 height 21
select select "10"
select select "2025"
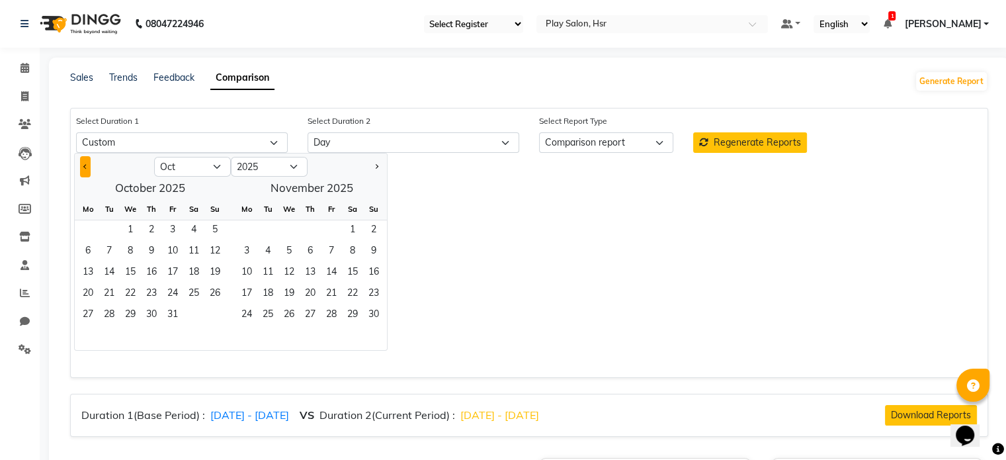
click at [80, 163] on button "Previous month" at bounding box center [85, 166] width 11 height 21
select select "9"
click at [91, 230] on span "1" at bounding box center [87, 230] width 21 height 21
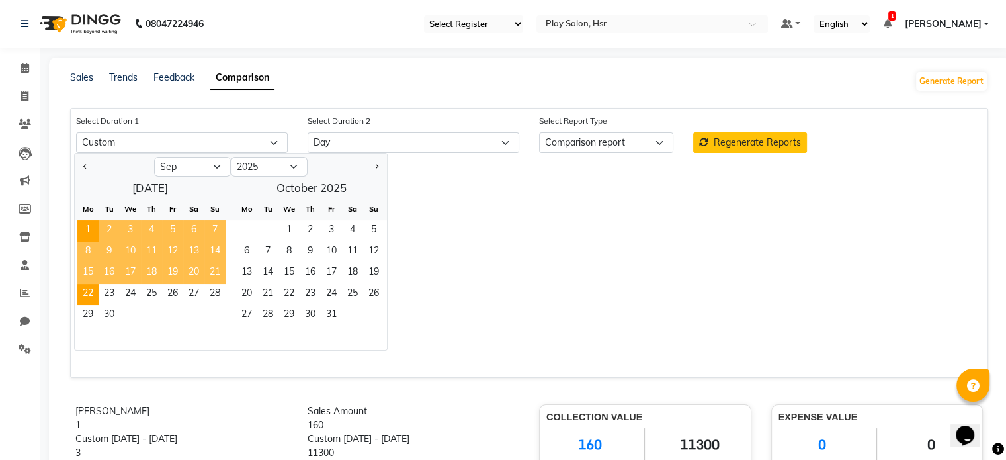
click at [91, 292] on span "22" at bounding box center [87, 294] width 21 height 21
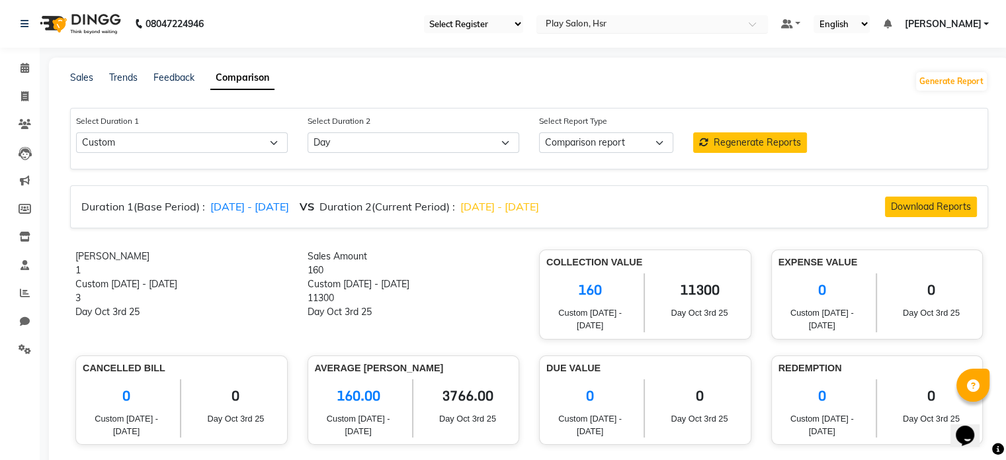
click at [651, 15] on div "Select Location × Play Salon, [GEOGRAPHIC_DATA]" at bounding box center [653, 24] width 232 height 18
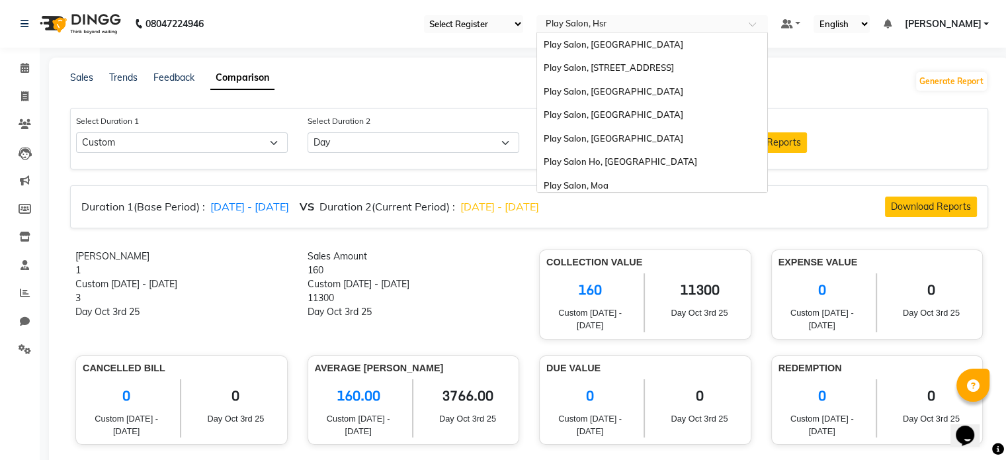
scroll to position [99, 0]
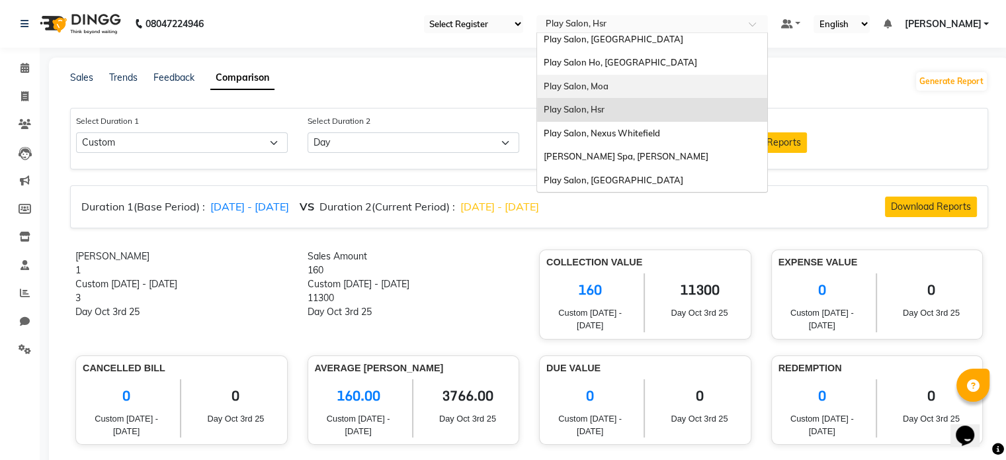
click at [650, 84] on div "Play Salon, Moa" at bounding box center [652, 87] width 230 height 24
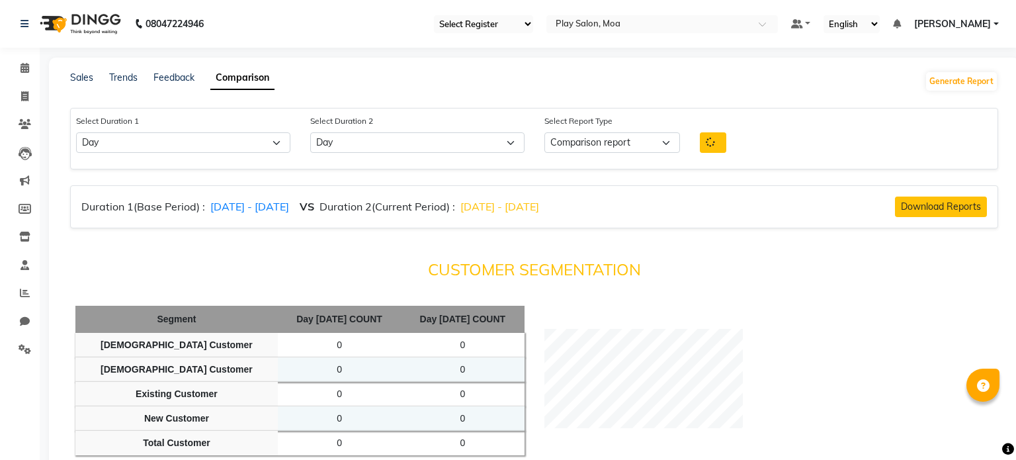
select select "single_date"
select select "single_date_dash"
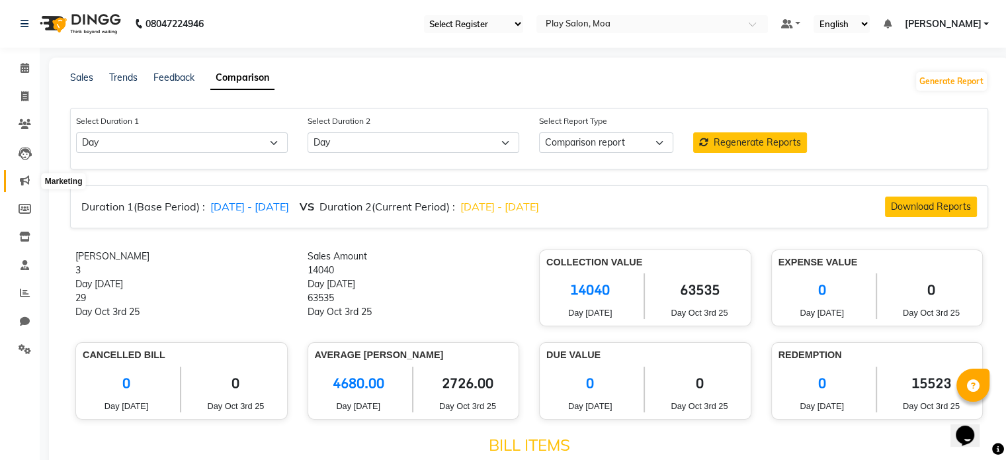
click at [24, 183] on icon at bounding box center [25, 180] width 10 height 10
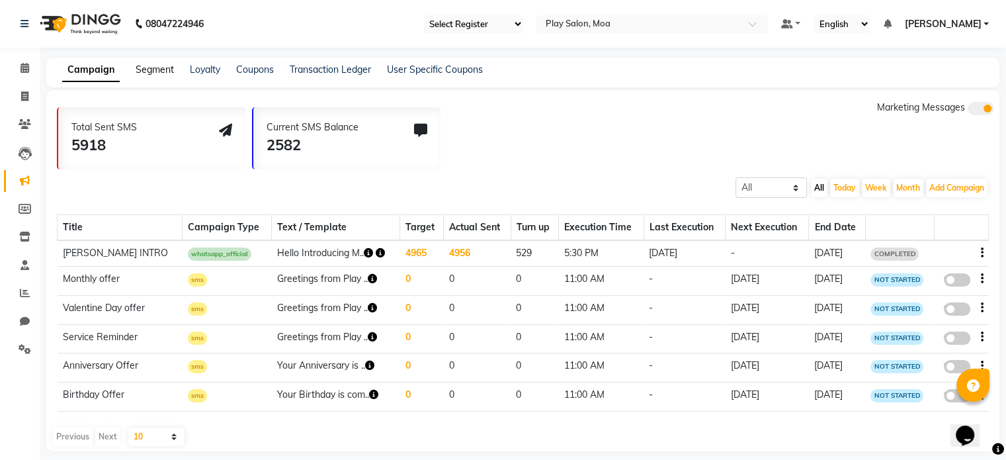
click at [151, 74] on link "Segment" at bounding box center [155, 70] width 38 height 12
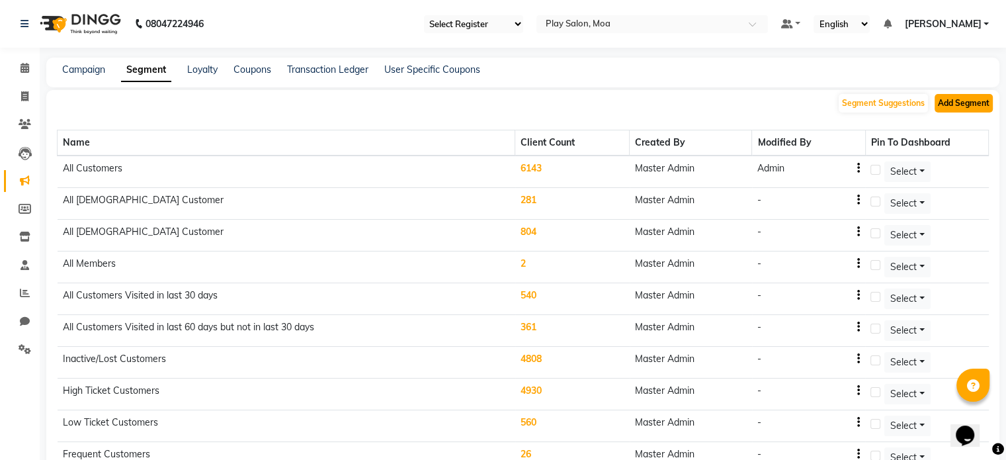
click at [956, 103] on button "Add Segment" at bounding box center [964, 103] width 58 height 19
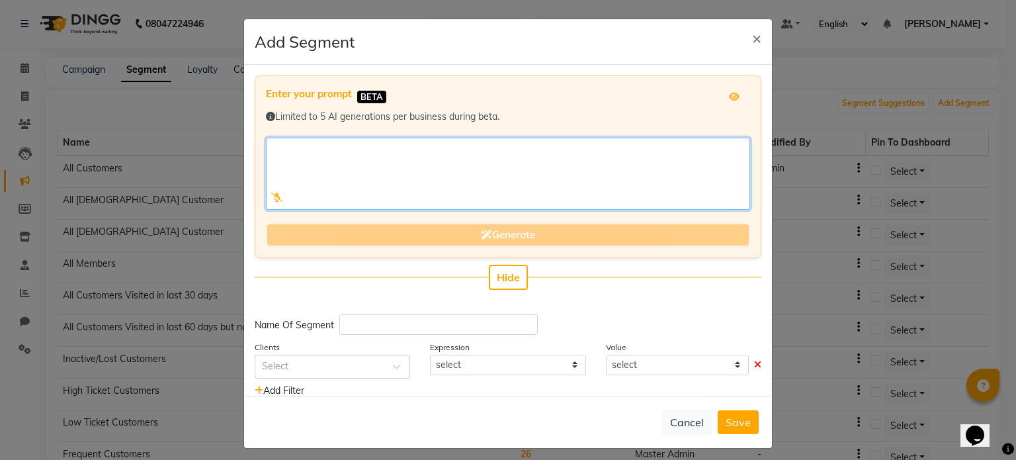
click at [312, 148] on textarea at bounding box center [508, 174] width 484 height 72
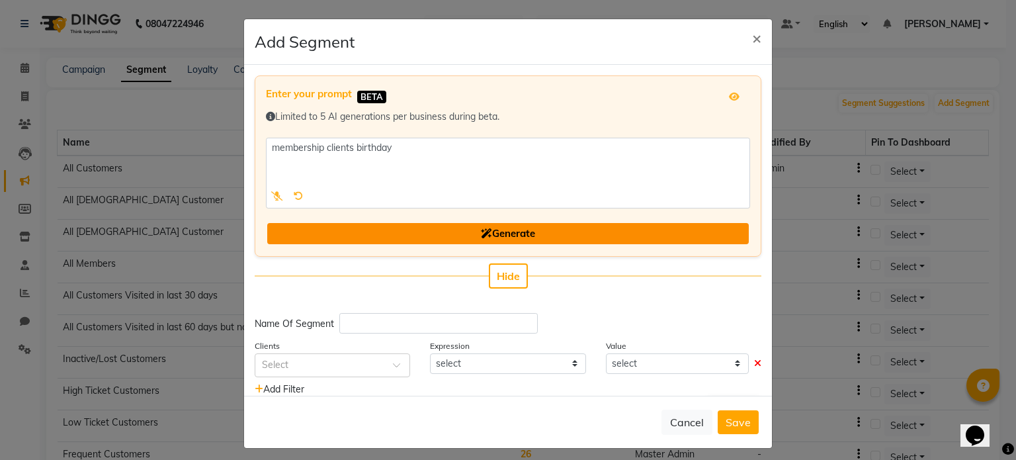
click at [495, 230] on span "Generate" at bounding box center [508, 233] width 54 height 13
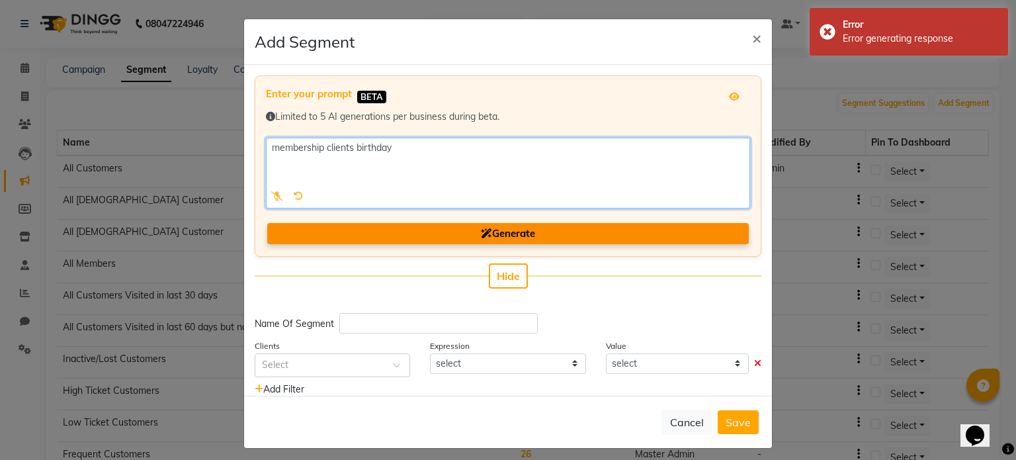
drag, startPoint x: 319, startPoint y: 146, endPoint x: 241, endPoint y: 151, distance: 78.3
click at [244, 151] on div "Enter your prompt BETA Limited to 5 AI generations per business during beta. Ge…" at bounding box center [508, 230] width 528 height 331
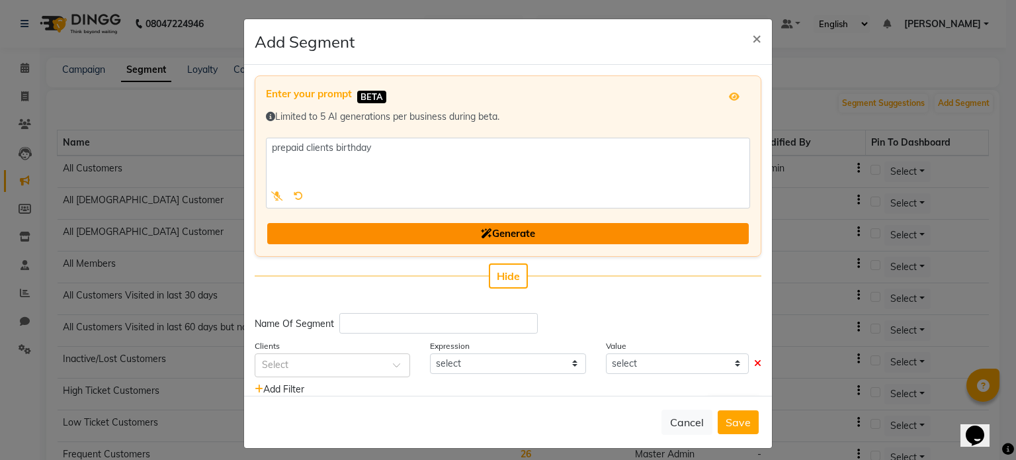
click at [509, 233] on span "Generate" at bounding box center [508, 233] width 54 height 13
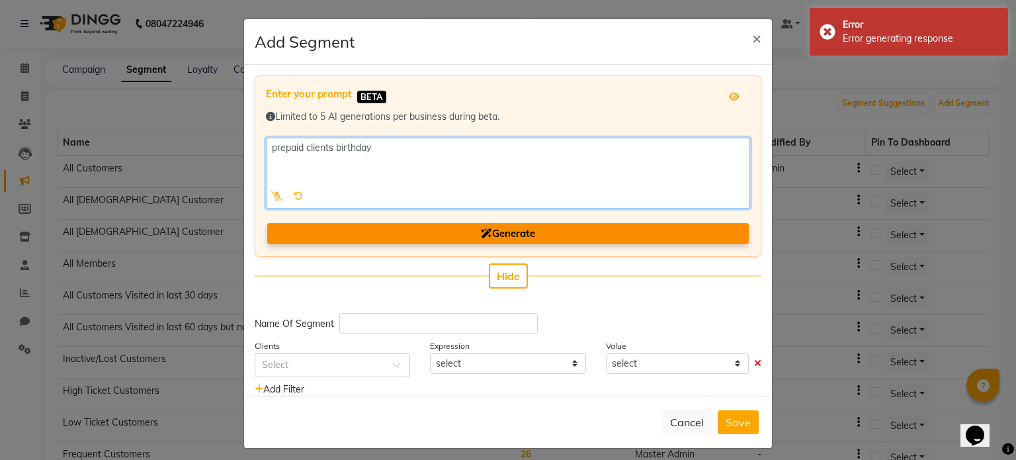
click at [348, 147] on textarea at bounding box center [508, 173] width 484 height 71
click at [375, 142] on textarea at bounding box center [508, 173] width 484 height 71
drag, startPoint x: 378, startPoint y: 145, endPoint x: 331, endPoint y: 152, distance: 48.2
click at [331, 152] on textarea at bounding box center [508, 173] width 484 height 71
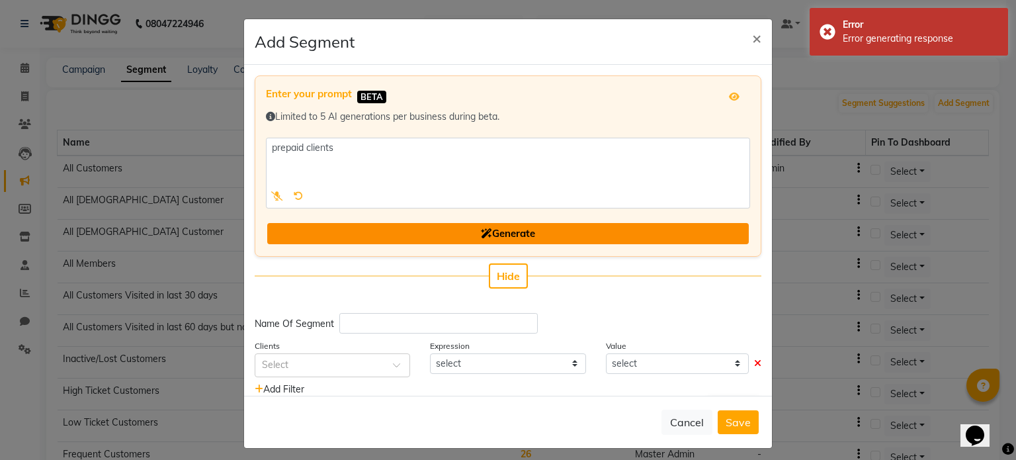
click at [484, 231] on span "Generate" at bounding box center [508, 233] width 54 height 13
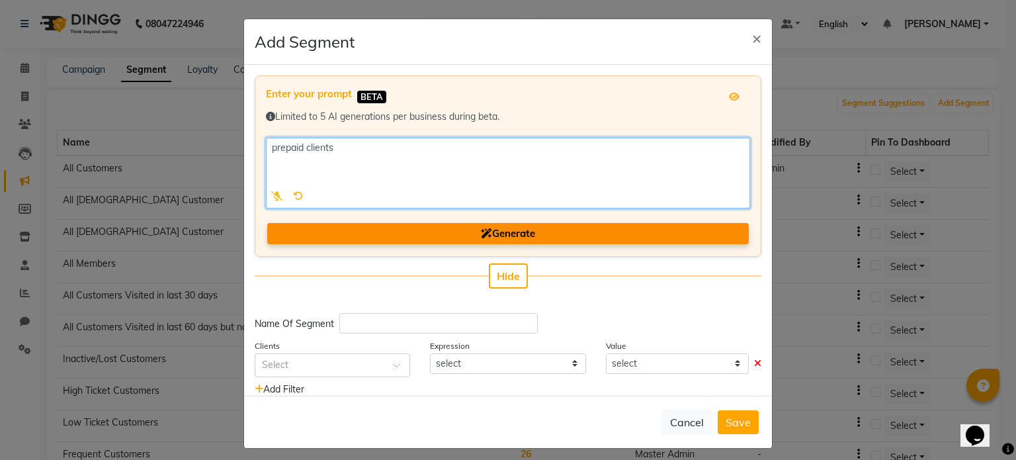
drag, startPoint x: 302, startPoint y: 150, endPoint x: 252, endPoint y: 142, distance: 50.2
click at [255, 142] on div "Enter your prompt BETA Limited to 5 AI generations per business during beta. Ge…" at bounding box center [508, 165] width 507 height 181
type textarea "voucher clients"
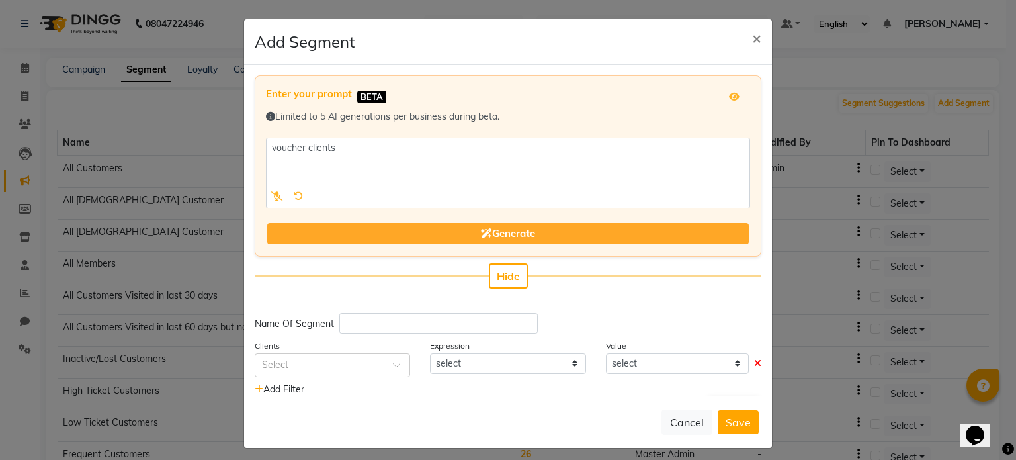
click at [484, 230] on span "Generate" at bounding box center [508, 233] width 54 height 13
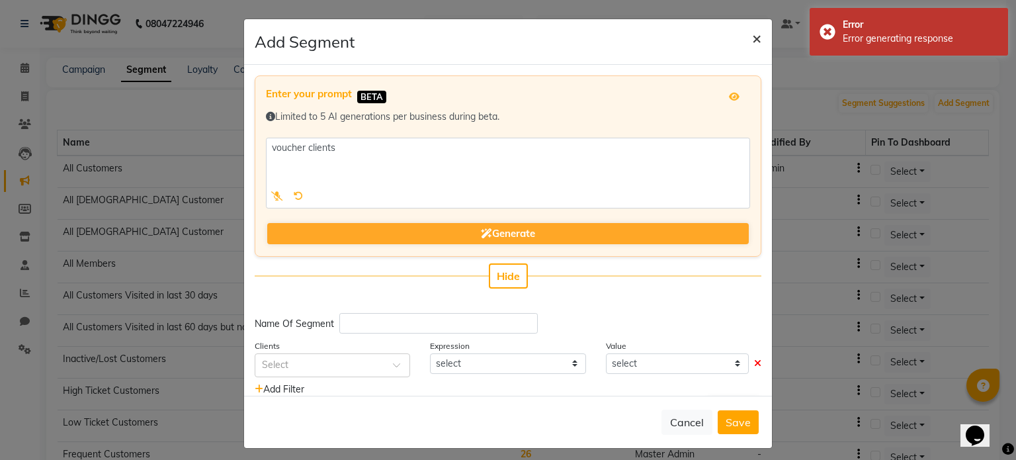
click at [757, 34] on button "×" at bounding box center [757, 37] width 30 height 37
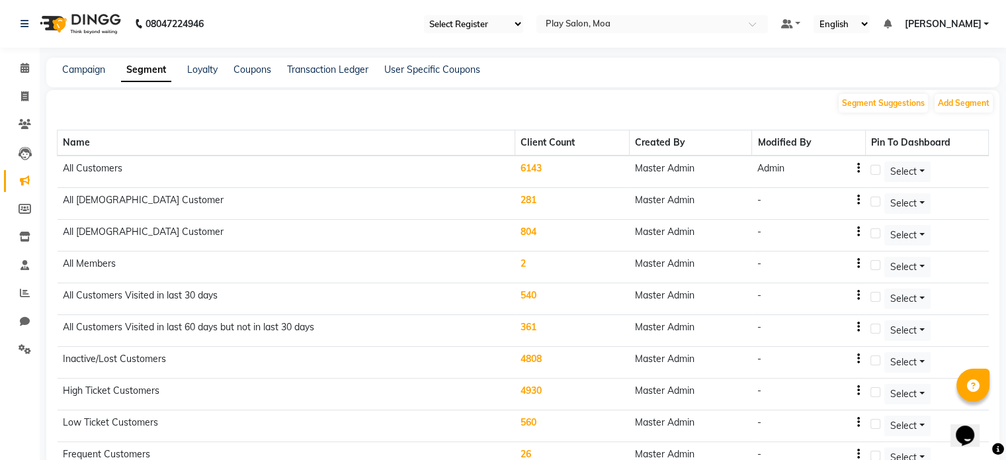
click at [82, 78] on div "Campaign Segment Loyalty Coupons Transaction Ledger User Specific Coupons" at bounding box center [522, 73] width 953 height 30
click at [77, 76] on div "Campaign" at bounding box center [83, 70] width 43 height 14
click at [81, 74] on link "Campaign" at bounding box center [83, 70] width 43 height 12
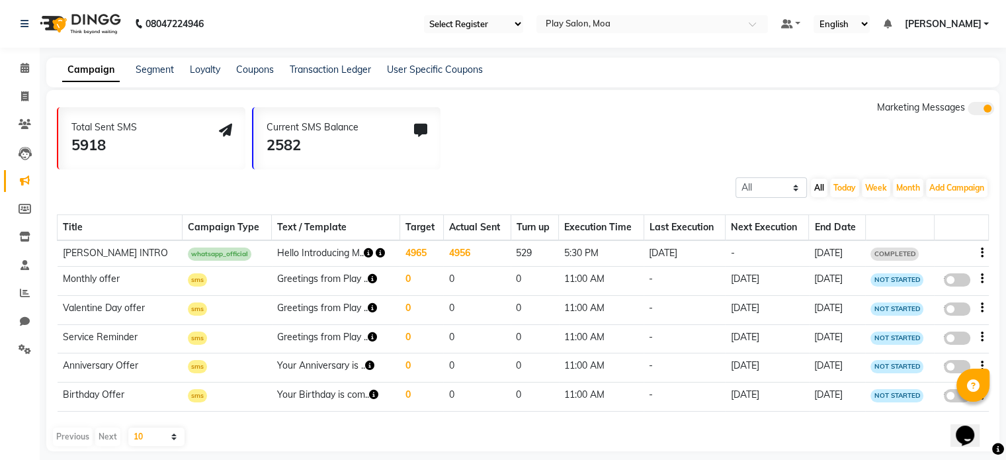
click at [592, 134] on div "Total Sent SMS 5918 Current SMS Balance 2582 Marketing Messages" at bounding box center [528, 135] width 943 height 69
drag, startPoint x: 26, startPoint y: 63, endPoint x: 14, endPoint y: 54, distance: 15.2
click at [26, 62] on span at bounding box center [24, 68] width 23 height 15
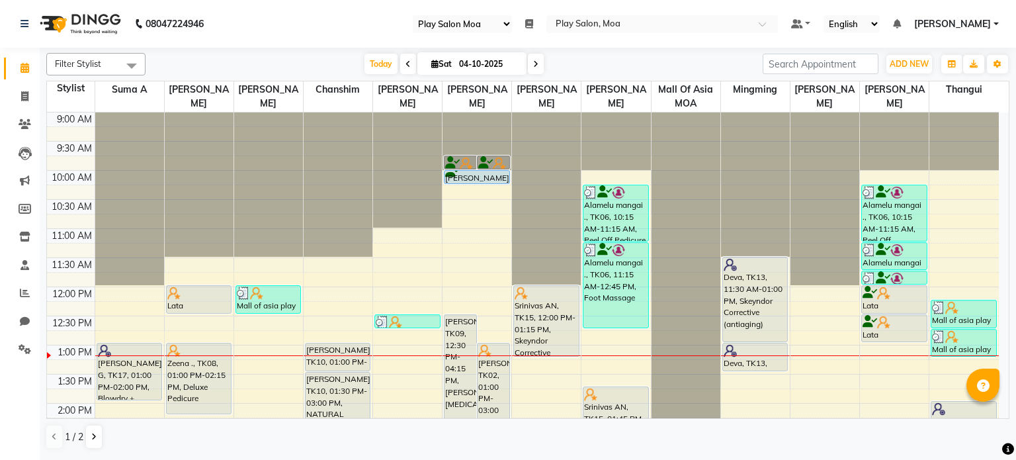
select select "93"
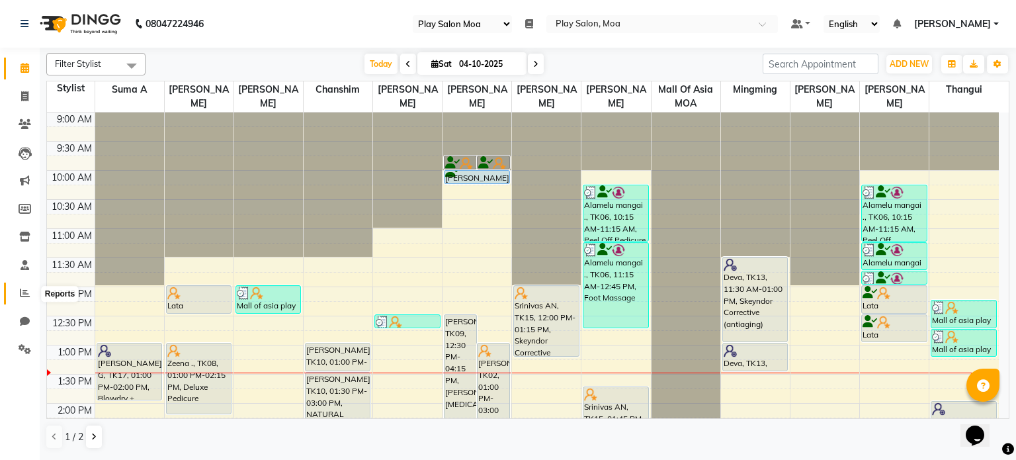
click at [26, 290] on icon at bounding box center [25, 293] width 10 height 10
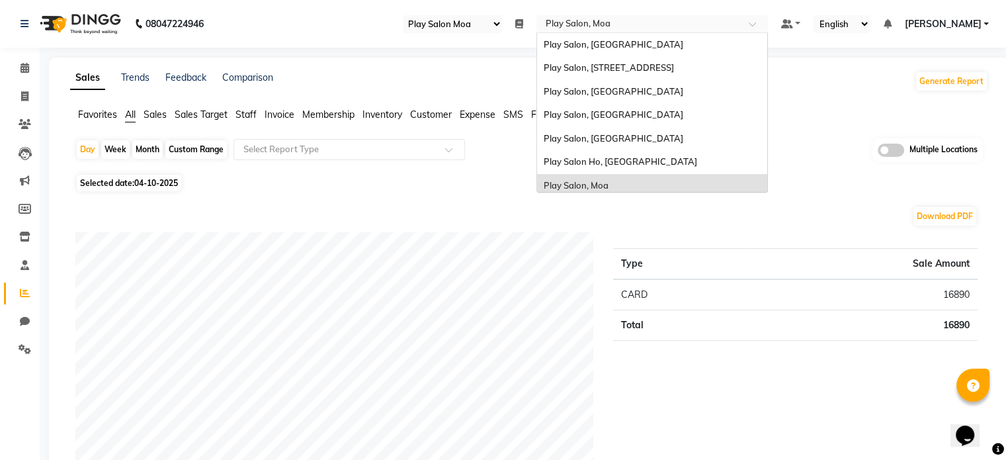
click at [613, 24] on input "text" at bounding box center [639, 25] width 192 height 13
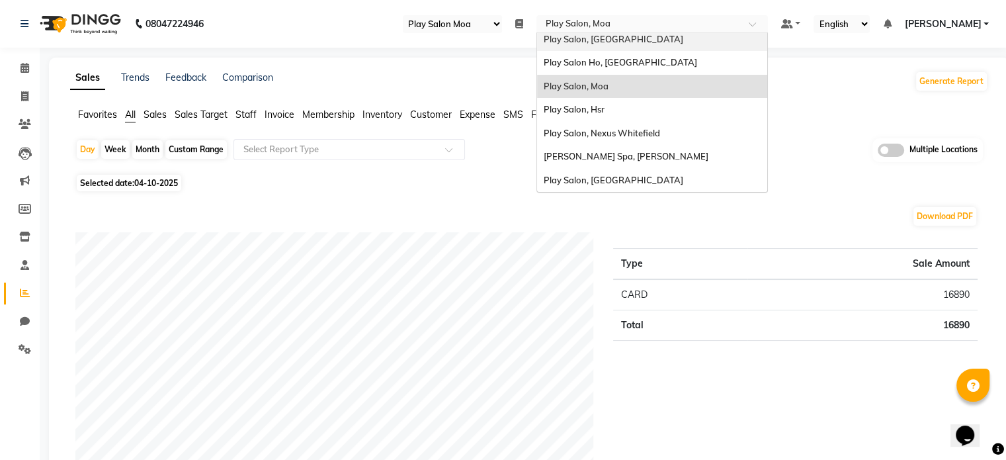
click at [638, 42] on div "Play Salon, [GEOGRAPHIC_DATA]" at bounding box center [652, 40] width 230 height 24
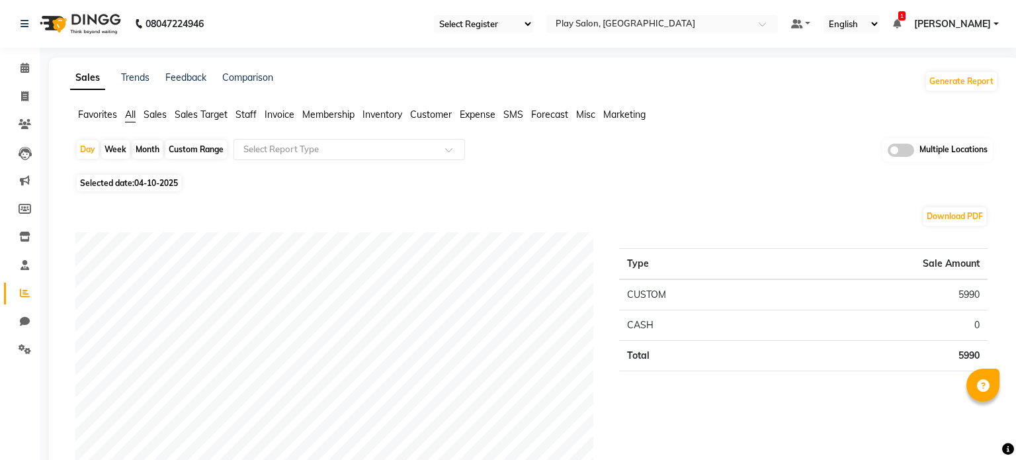
click at [196, 140] on div "Custom Range" at bounding box center [196, 149] width 62 height 19
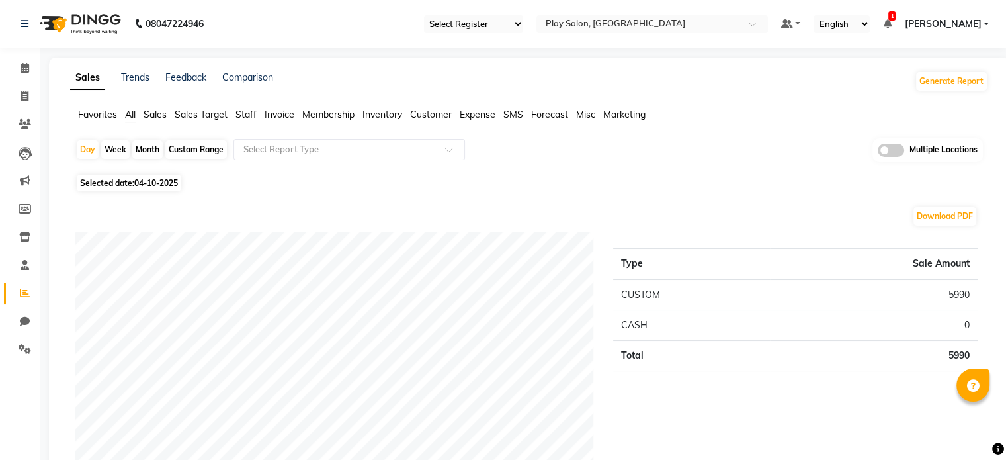
select select "10"
select select "2025"
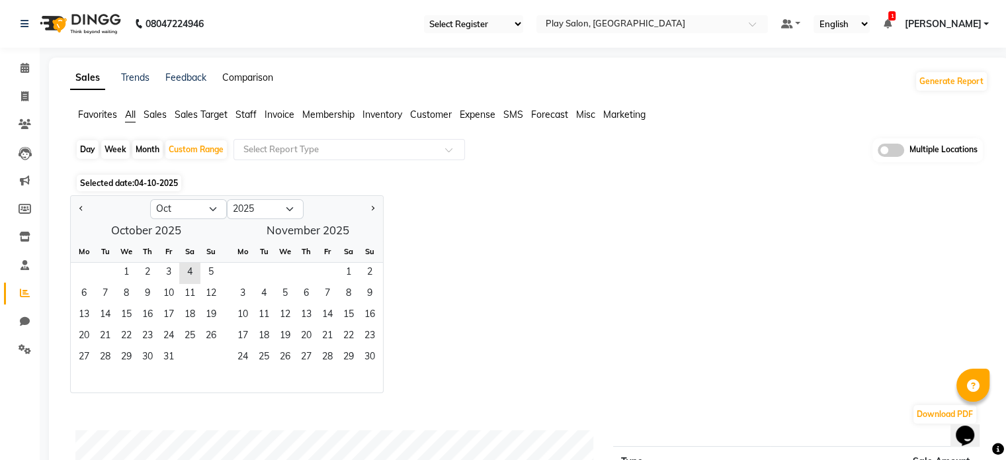
click at [236, 77] on link "Comparison" at bounding box center [247, 77] width 51 height 12
select select "single_date"
select select "single_date_dash"
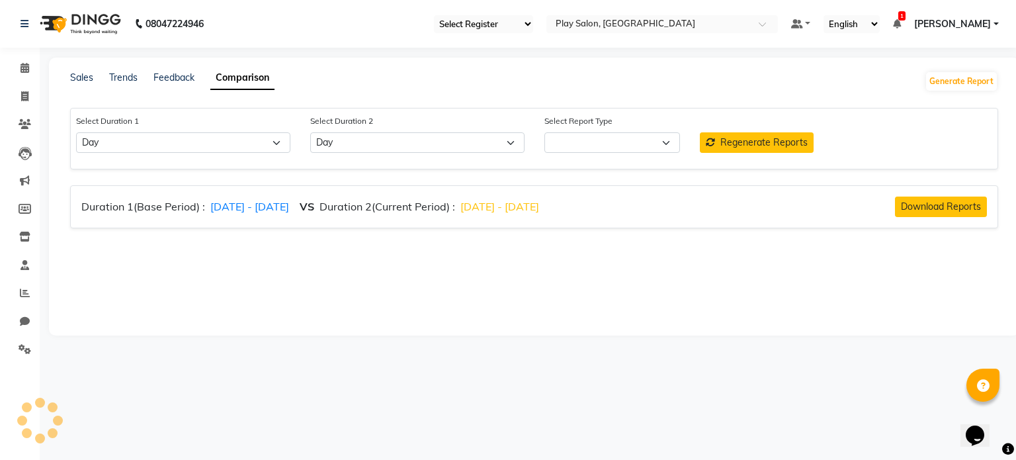
select select "comparison_report"
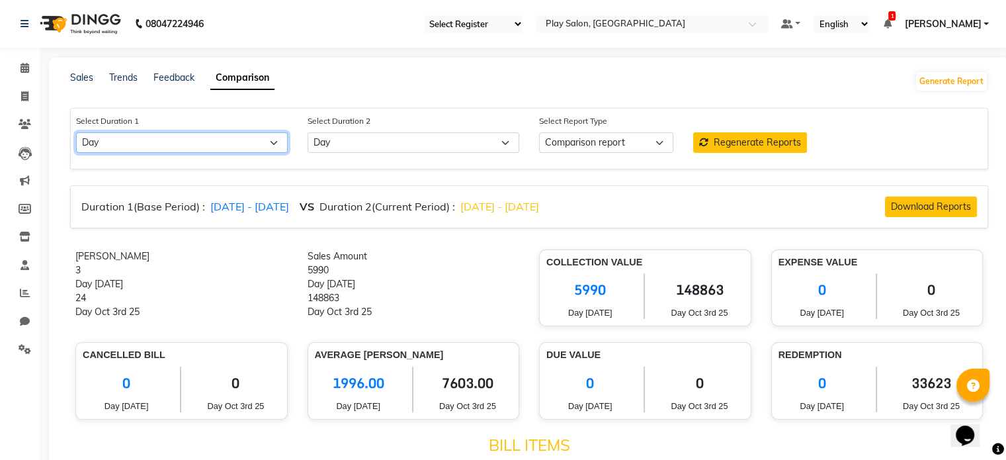
click at [195, 151] on select "Select Day Week Month Custom" at bounding box center [182, 142] width 212 height 21
select select "custom"
click at [76, 133] on select "Select Day Week Month Custom" at bounding box center [182, 142] width 212 height 21
select select "10"
select select "2025"
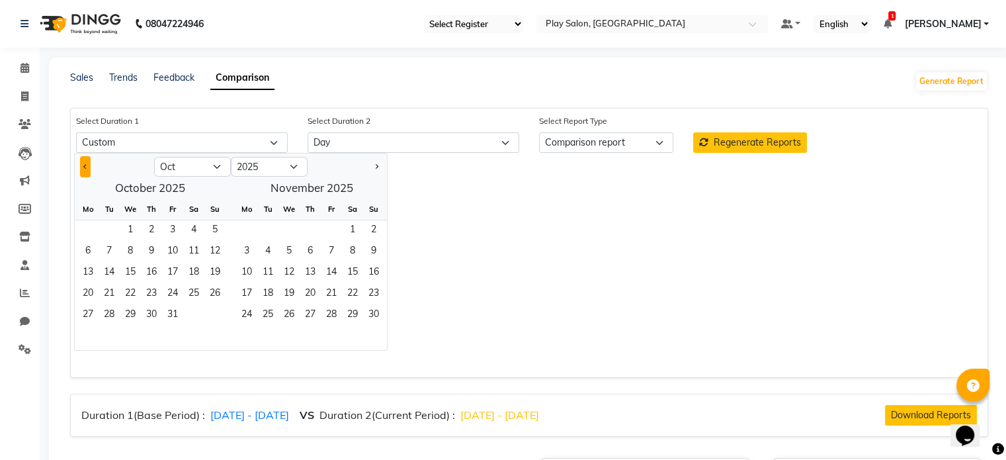
click at [81, 164] on button "Previous month" at bounding box center [85, 166] width 11 height 21
select select "9"
click at [90, 230] on span "1" at bounding box center [87, 230] width 21 height 21
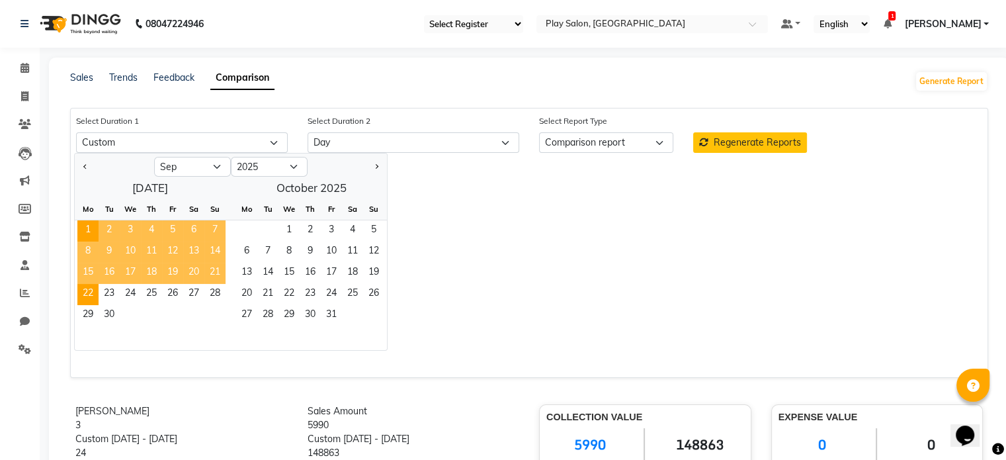
click at [89, 294] on span "22" at bounding box center [87, 294] width 21 height 21
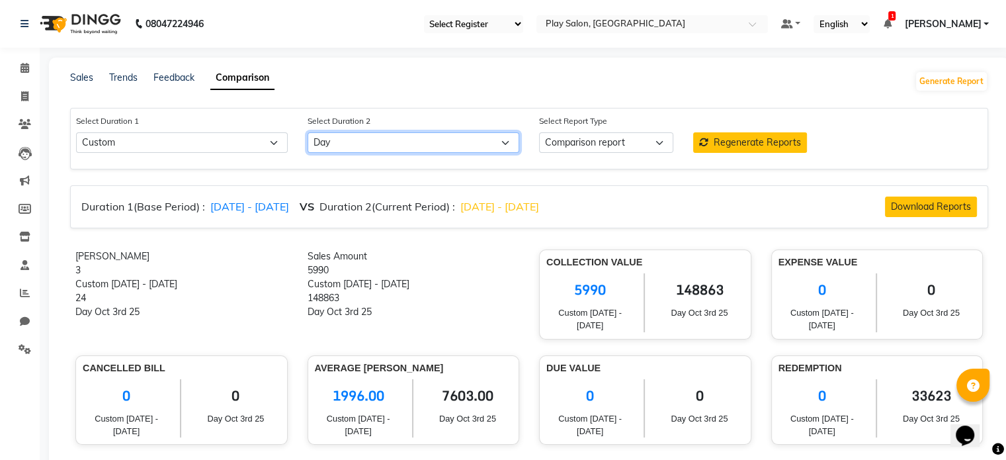
click at [337, 142] on select "Select Day Week Month Custom" at bounding box center [414, 142] width 212 height 21
select select "custom_dash"
click at [308, 133] on select "Select Day Week Month Custom" at bounding box center [414, 142] width 212 height 21
select select "10"
select select "2025"
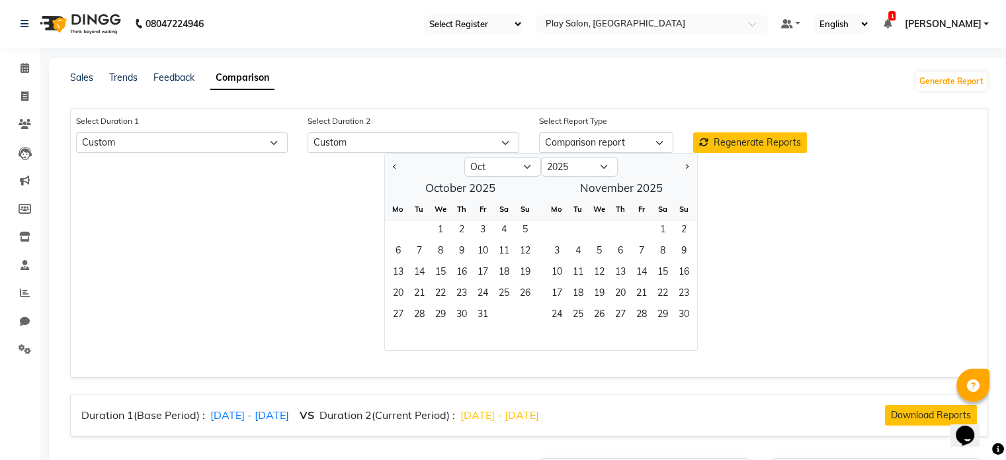
click at [388, 165] on div at bounding box center [424, 166] width 79 height 21
click at [393, 167] on span "Previous month" at bounding box center [395, 165] width 5 height 5
select select "9"
click at [419, 295] on span "23" at bounding box center [419, 294] width 21 height 21
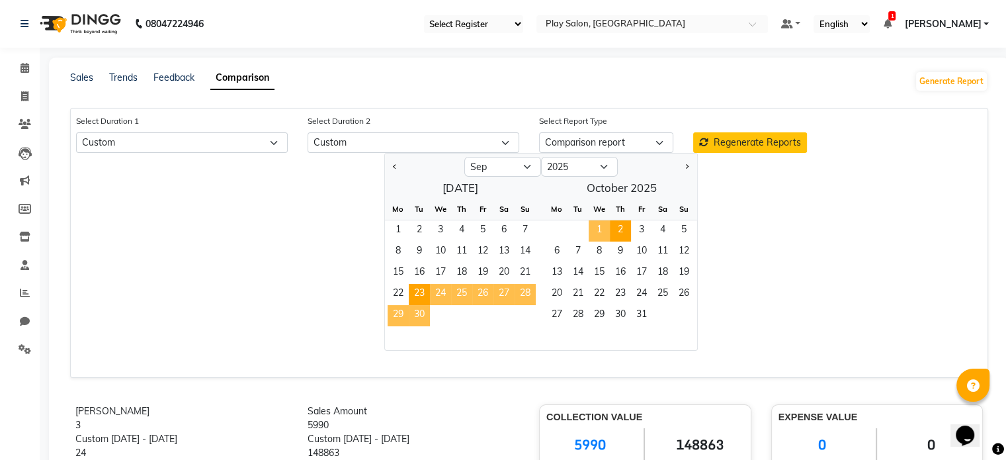
click at [624, 232] on span "2" at bounding box center [620, 230] width 21 height 21
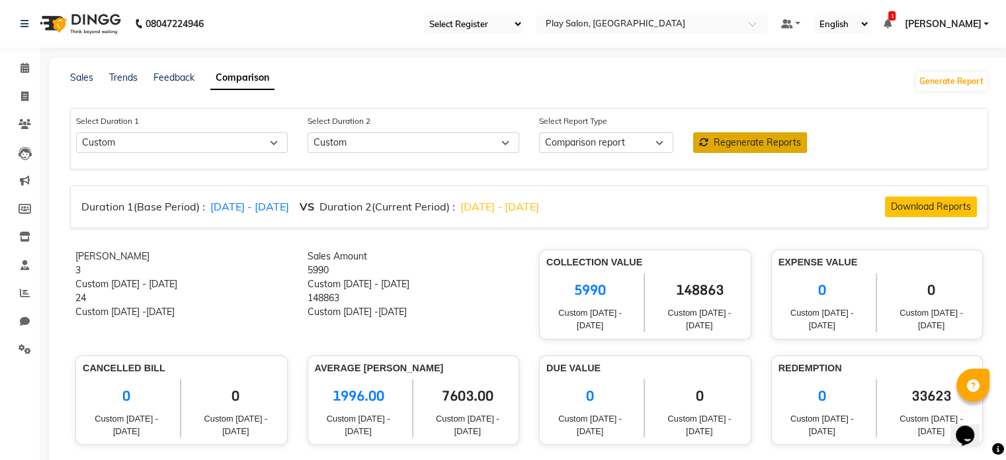
click at [724, 138] on span "Regenerate Reports" at bounding box center [757, 142] width 87 height 12
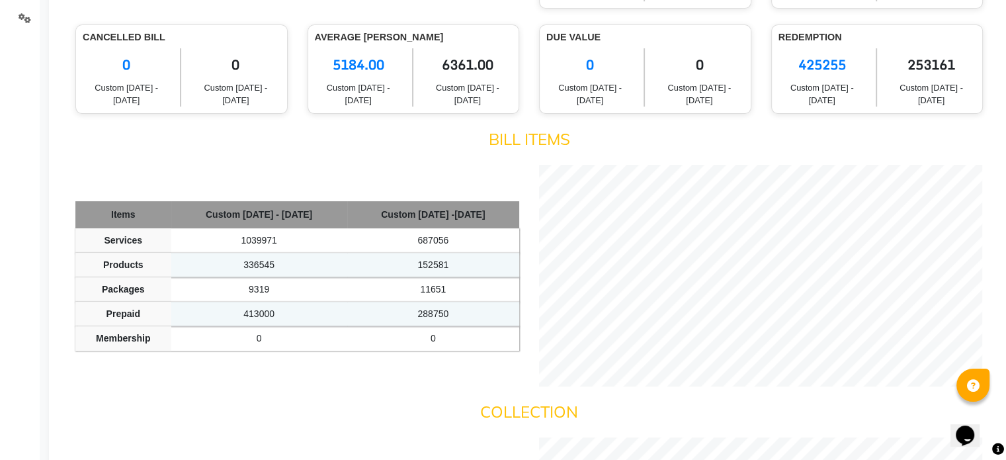
scroll to position [66, 0]
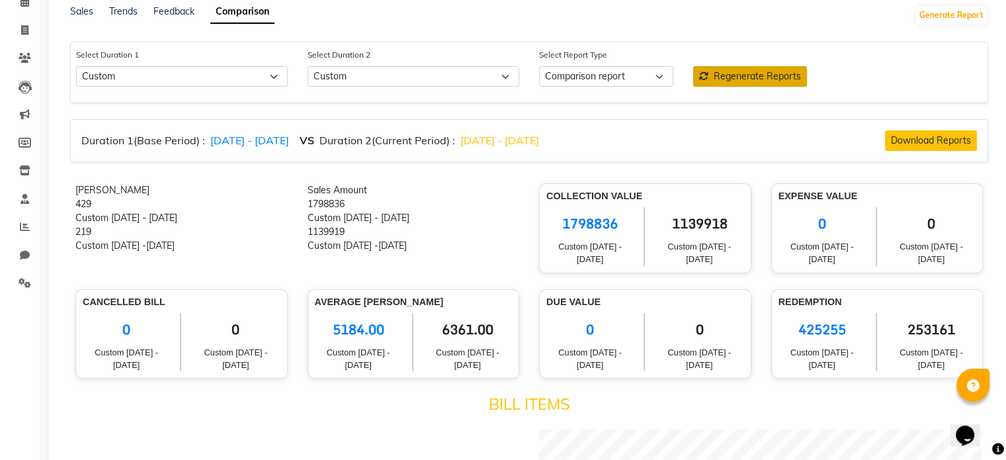
click at [453, 330] on span "6361.00" at bounding box center [467, 329] width 89 height 33
copy span "6361.00"
click at [355, 327] on span "5184.00" at bounding box center [358, 329] width 87 height 33
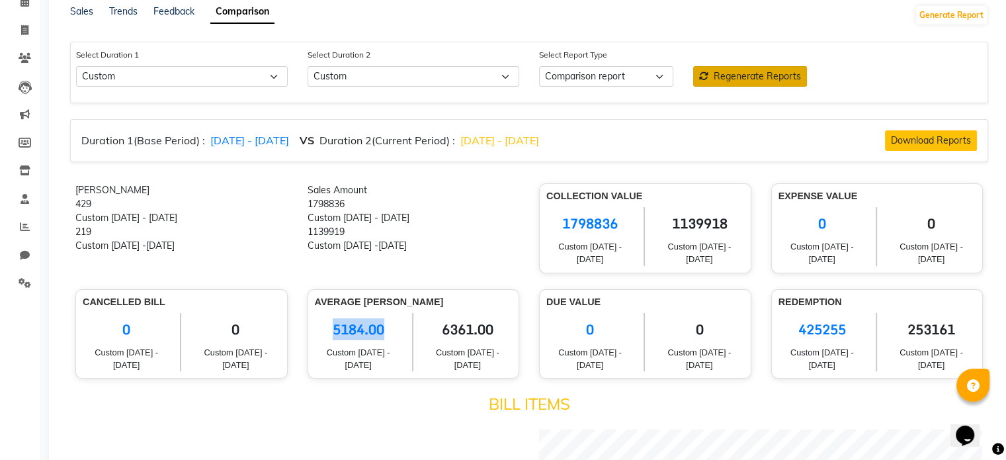
copy span "5184.00"
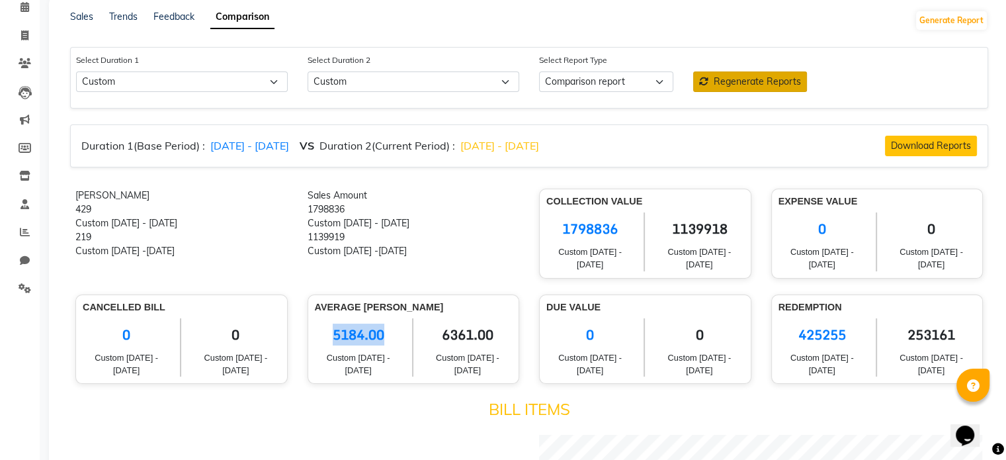
scroll to position [0, 0]
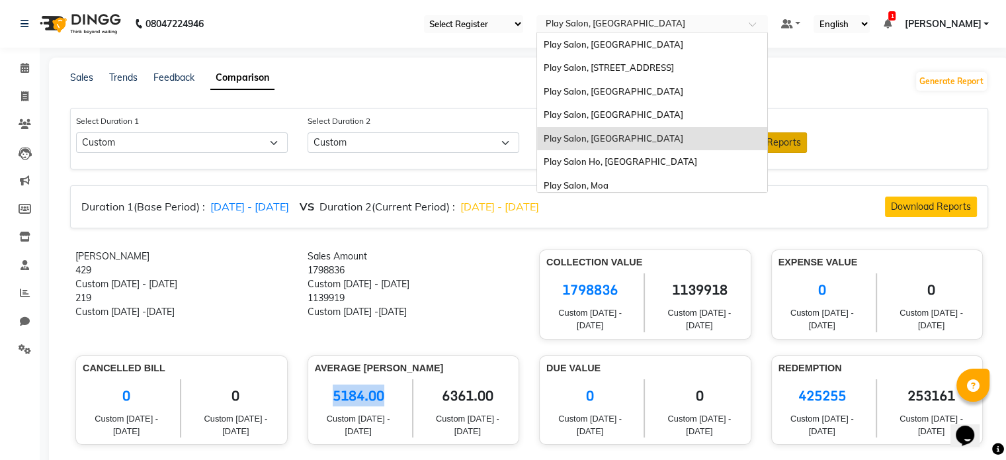
click at [653, 26] on input "text" at bounding box center [639, 25] width 192 height 13
click at [627, 114] on div "Play Salon, Sarjapur" at bounding box center [652, 115] width 230 height 24
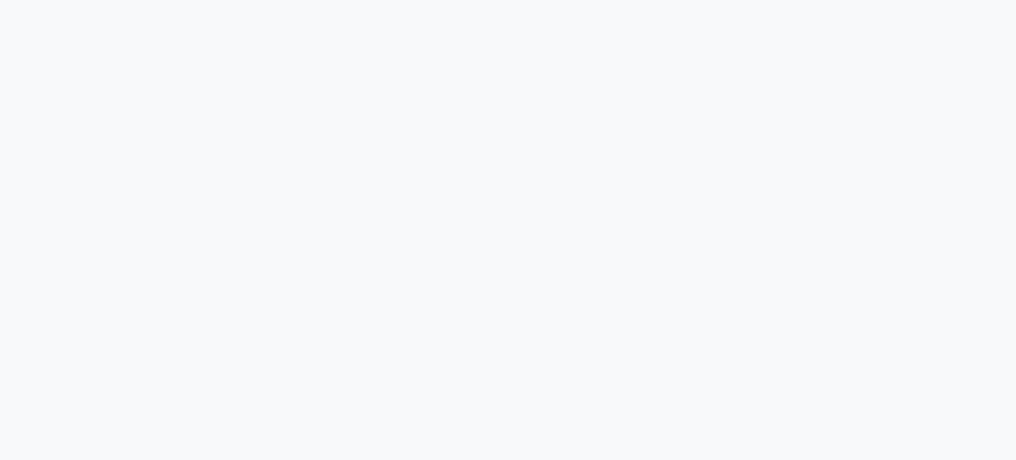
select select "single_date"
select select "single_date_dash"
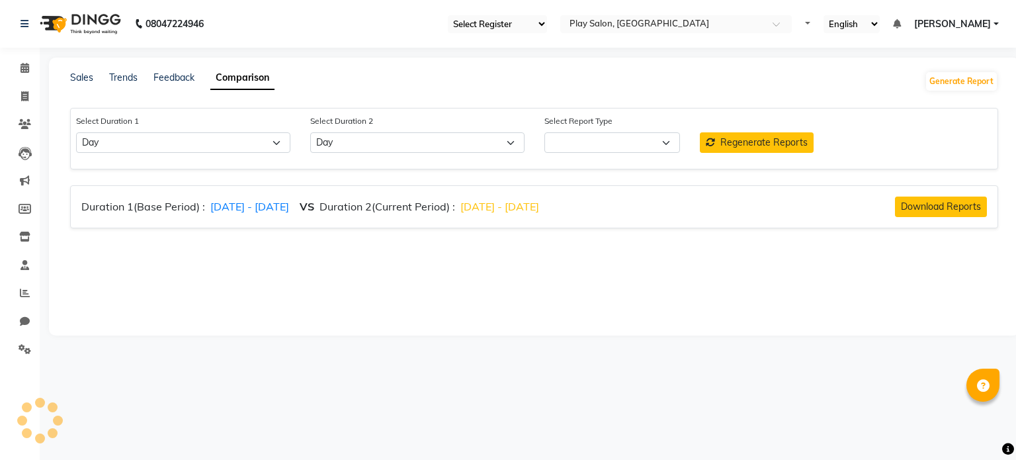
select select "comparison_report"
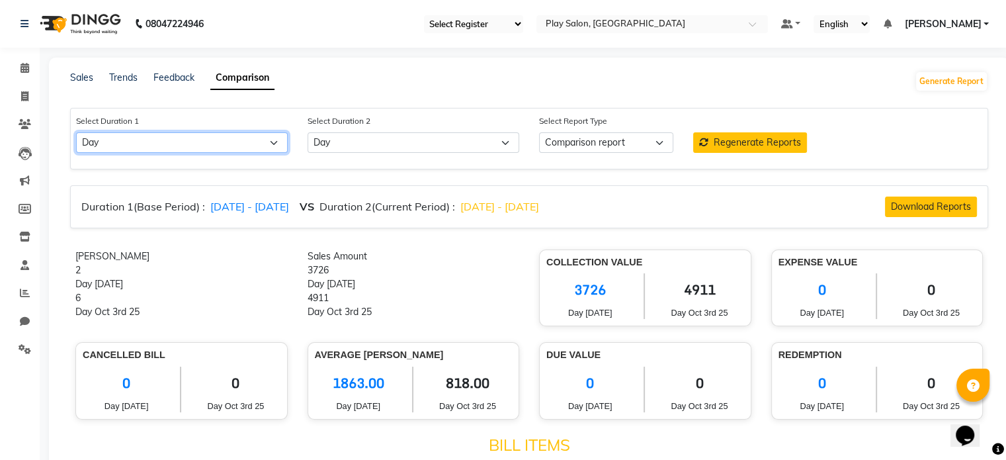
click at [218, 140] on select "Select Day Week Month Custom" at bounding box center [182, 142] width 212 height 21
select select "custom"
click at [76, 133] on select "Select Day Week Month Custom" at bounding box center [182, 142] width 212 height 21
select select "10"
select select "2025"
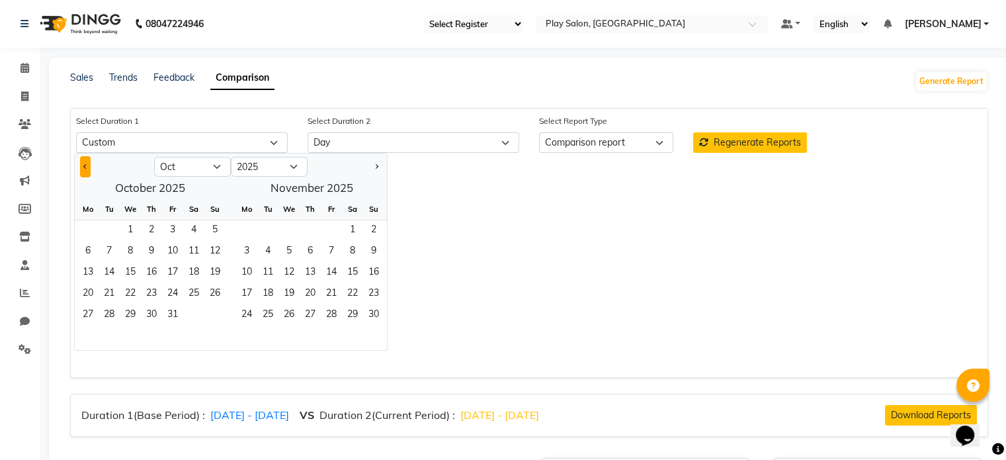
click at [86, 165] on span "Previous month" at bounding box center [85, 165] width 5 height 5
select select "9"
click at [87, 227] on span "1" at bounding box center [87, 230] width 21 height 21
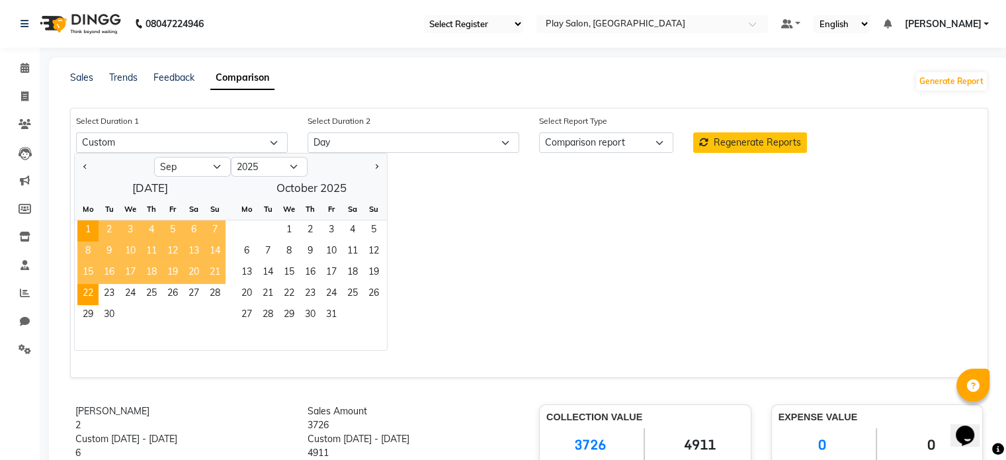
click at [89, 293] on span "22" at bounding box center [87, 294] width 21 height 21
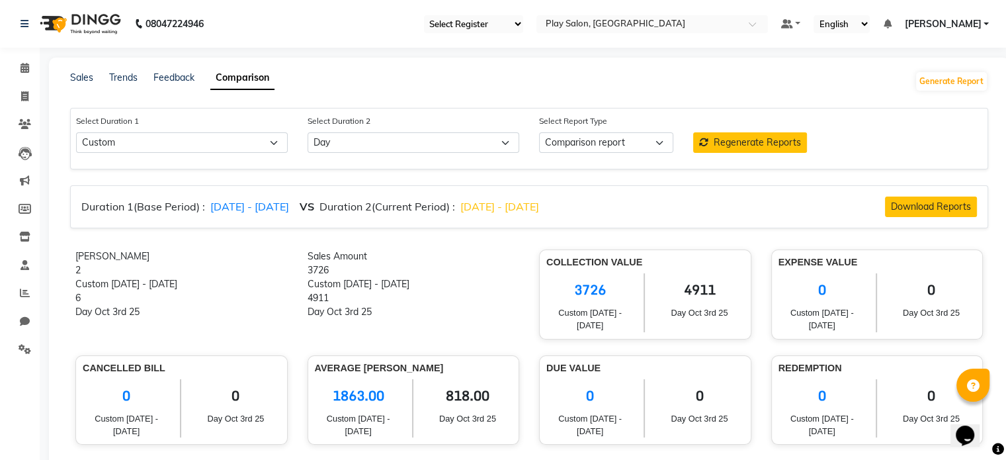
click at [371, 128] on div "Select Duration 2 Select Day Week Month Custom" at bounding box center [414, 133] width 232 height 39
click at [373, 142] on select "Select Day Week Month Custom" at bounding box center [414, 142] width 212 height 21
select select "custom_dash"
click at [308, 133] on select "Select Day Week Month Custom" at bounding box center [414, 142] width 212 height 21
select select "10"
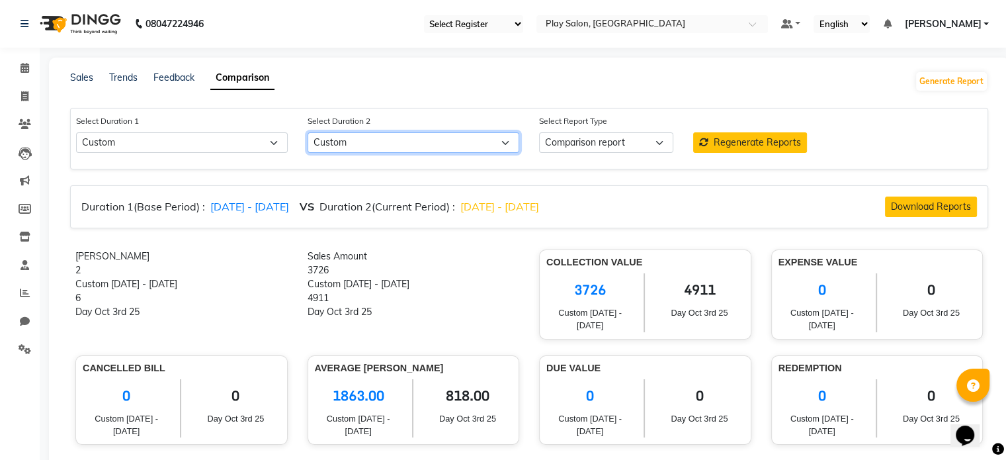
select select "2025"
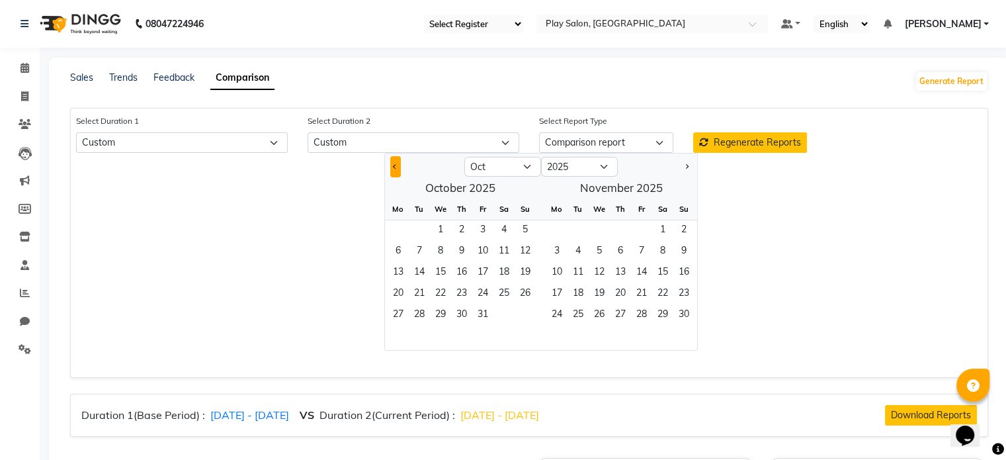
click at [392, 171] on button "Previous month" at bounding box center [395, 166] width 11 height 21
select select "9"
click at [414, 297] on span "23" at bounding box center [419, 294] width 21 height 21
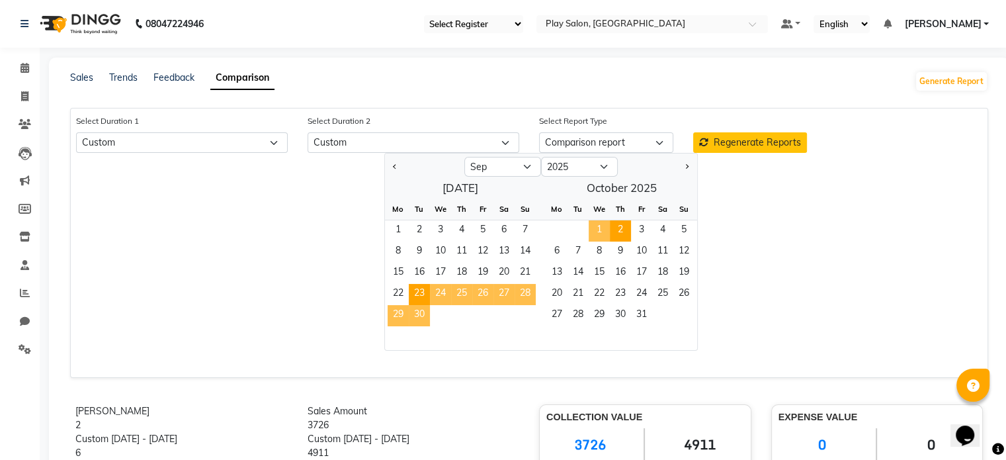
click at [620, 230] on span "2" at bounding box center [620, 230] width 21 height 21
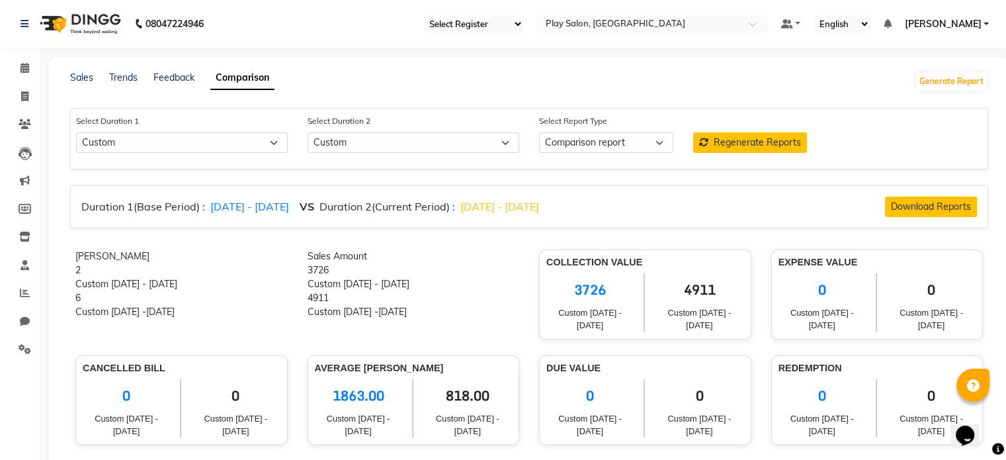
click at [730, 141] on span "Regenerate Reports" at bounding box center [757, 142] width 87 height 12
click at [464, 396] on span "1798.00" at bounding box center [467, 395] width 89 height 33
copy span "1798.00"
click at [337, 389] on span "1775.00" at bounding box center [358, 395] width 87 height 33
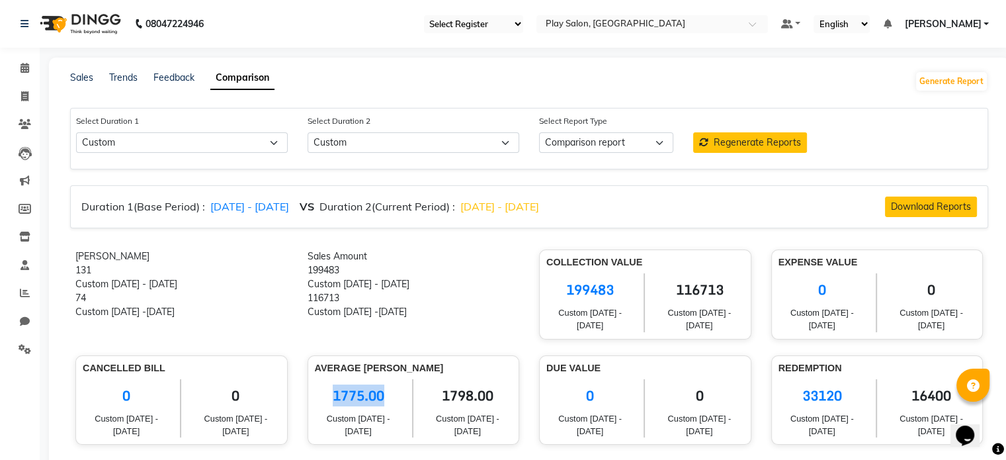
click at [337, 389] on span "1775.00" at bounding box center [358, 395] width 87 height 33
copy span "1775.00"
click at [654, 20] on input "text" at bounding box center [639, 25] width 192 height 13
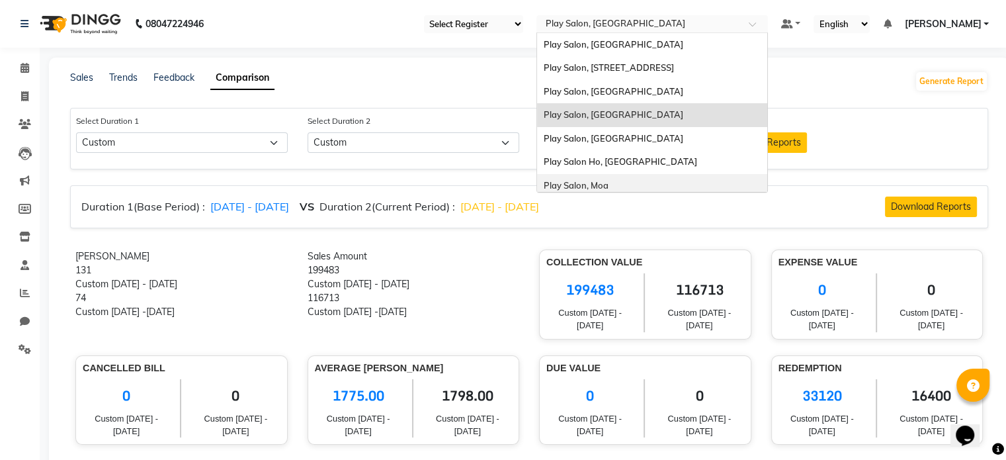
click at [618, 183] on div "Play Salon, Moa" at bounding box center [652, 186] width 230 height 24
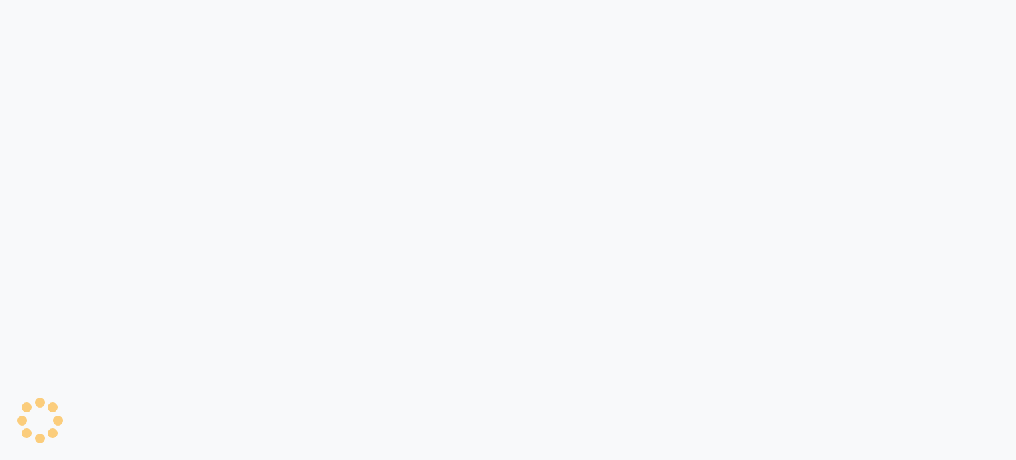
select select "single_date"
select select "single_date_dash"
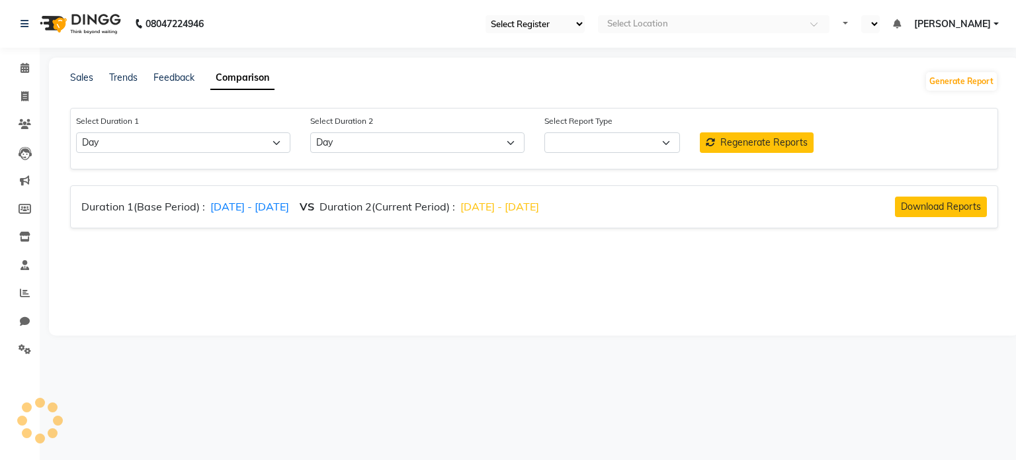
select select "en"
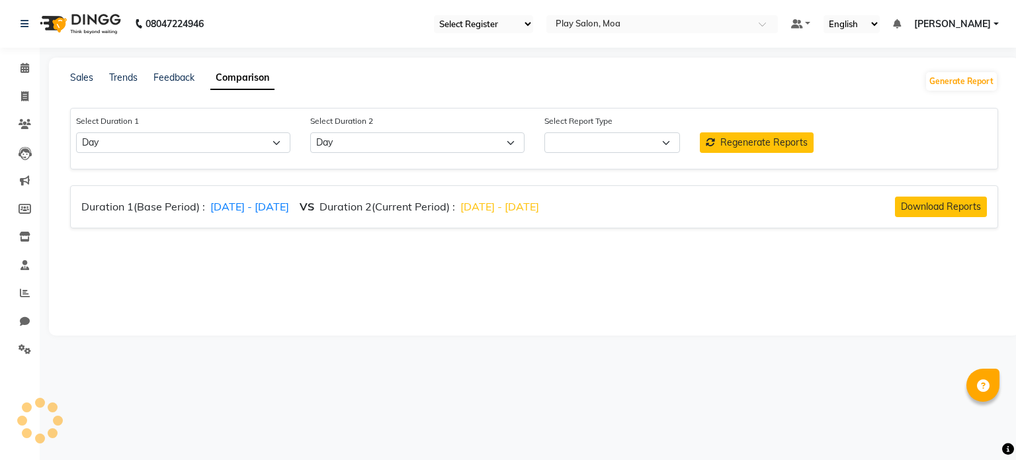
select select "comparison_report"
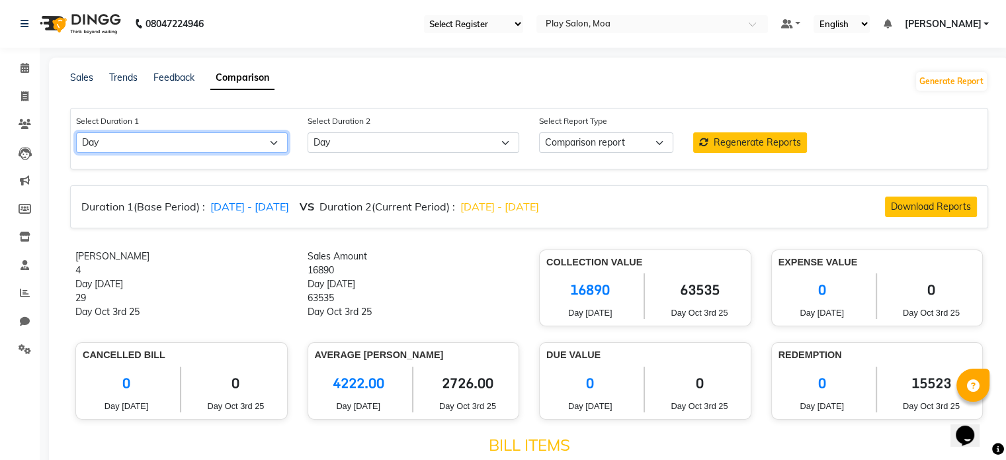
drag, startPoint x: 132, startPoint y: 140, endPoint x: 138, endPoint y: 148, distance: 10.1
click at [132, 140] on select "Select Day Week Month Custom" at bounding box center [182, 142] width 212 height 21
select select "custom"
click at [76, 133] on select "Select Day Week Month Custom" at bounding box center [182, 142] width 212 height 21
select select "10"
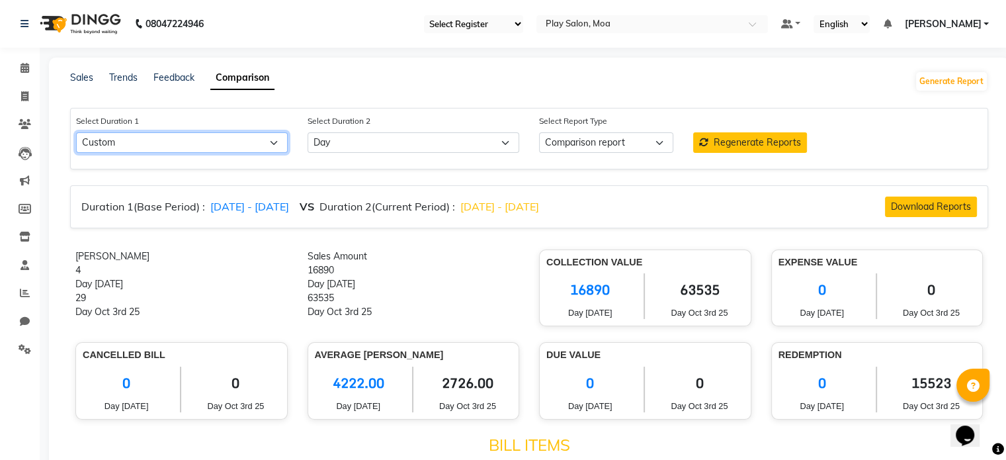
select select "2025"
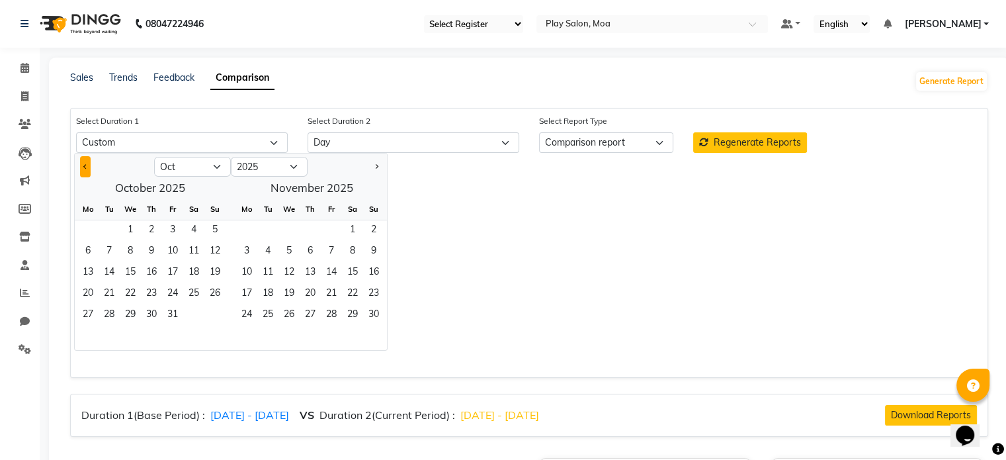
click at [88, 165] on button "Previous month" at bounding box center [85, 166] width 11 height 21
select select "9"
click at [85, 233] on span "1" at bounding box center [87, 230] width 21 height 21
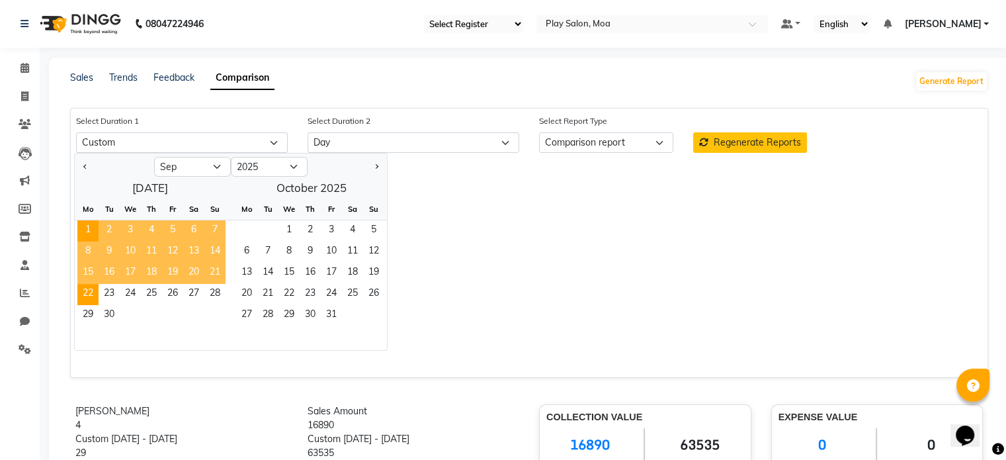
click at [85, 294] on span "22" at bounding box center [87, 294] width 21 height 21
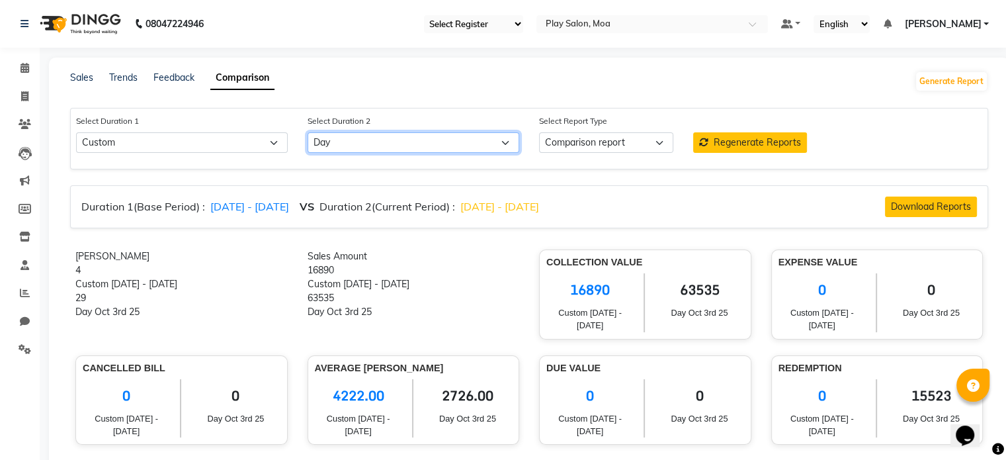
click at [355, 136] on select "Select Day Week Month Custom" at bounding box center [414, 142] width 212 height 21
select select "custom_dash"
click at [308, 133] on select "Select Day Week Month Custom" at bounding box center [414, 142] width 212 height 21
select select "10"
select select "2025"
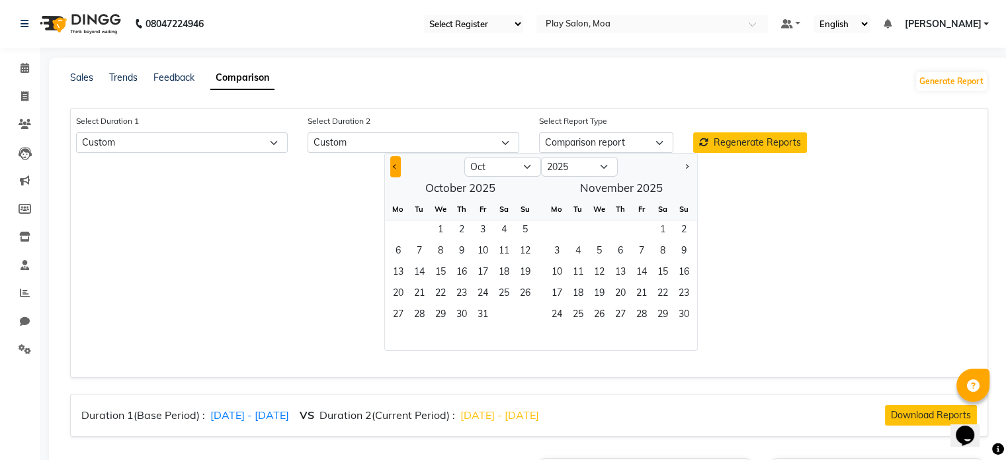
click at [394, 165] on span "Previous month" at bounding box center [395, 165] width 5 height 5
select select "9"
click at [416, 292] on span "23" at bounding box center [419, 294] width 21 height 21
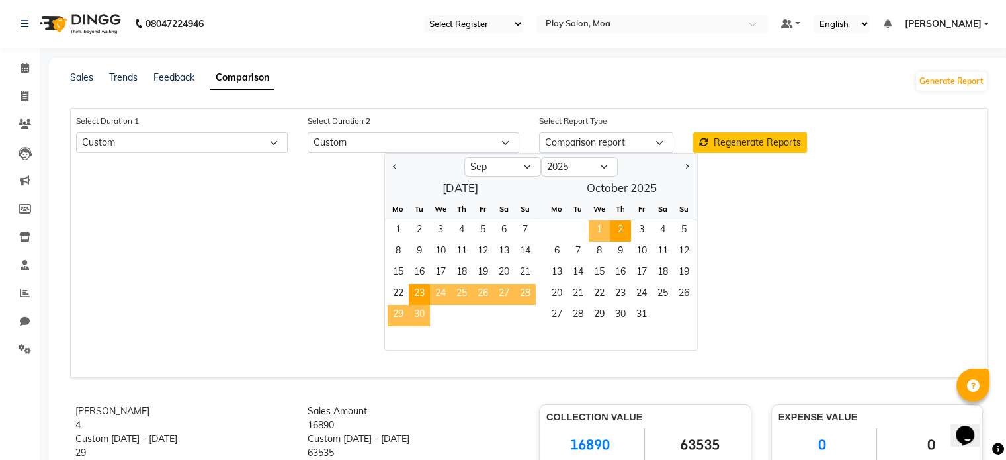
click at [624, 235] on span "2" at bounding box center [620, 230] width 21 height 21
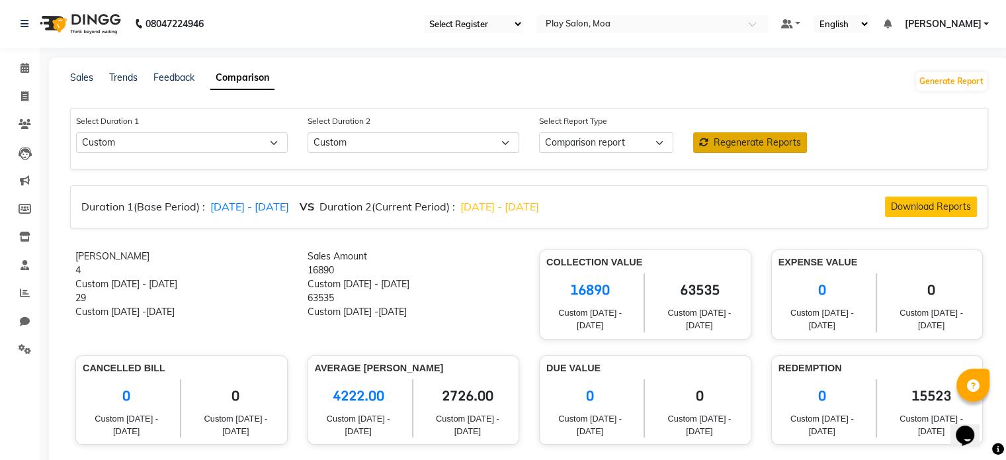
click at [707, 142] on icon at bounding box center [703, 142] width 9 height 9
click at [468, 393] on span "4202.00" at bounding box center [467, 395] width 89 height 33
copy span "4202.00"
click at [344, 397] on span "4886.00" at bounding box center [358, 395] width 87 height 33
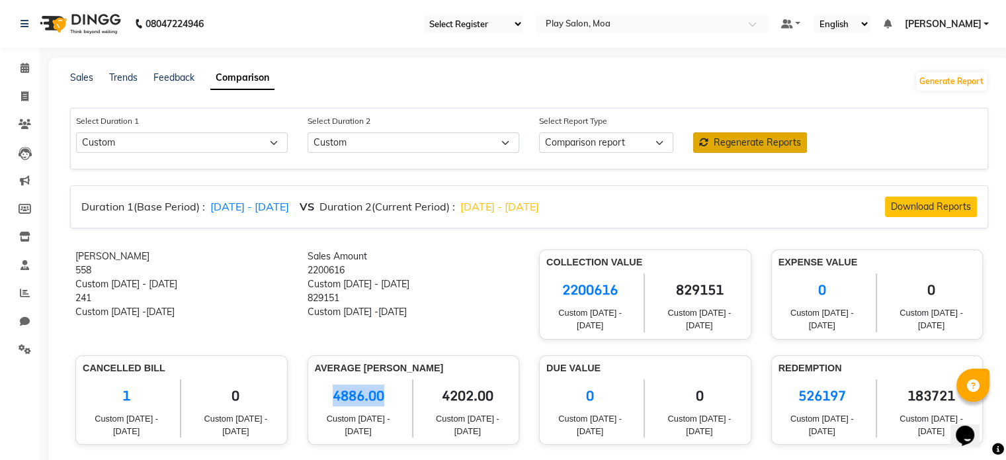
click at [344, 397] on span "4886.00" at bounding box center [358, 395] width 87 height 33
copy span "4886.00"
click at [635, 21] on input "text" at bounding box center [639, 25] width 192 height 13
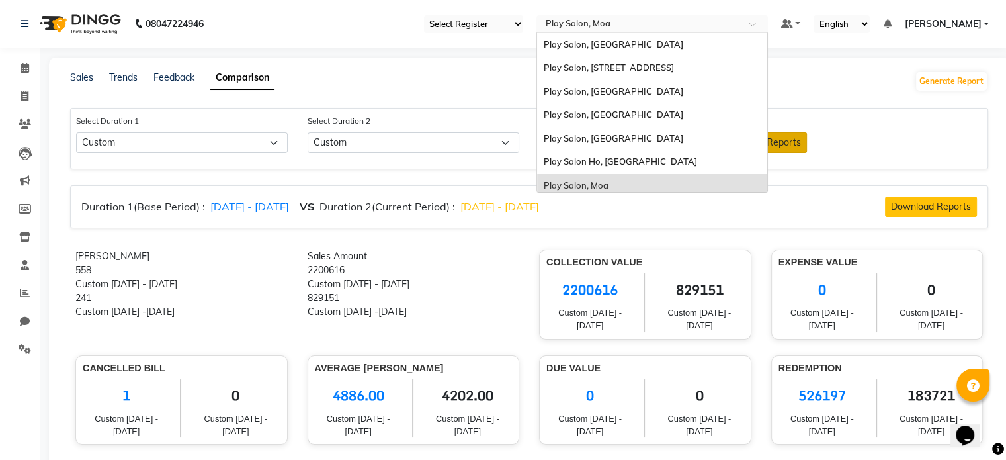
scroll to position [99, 0]
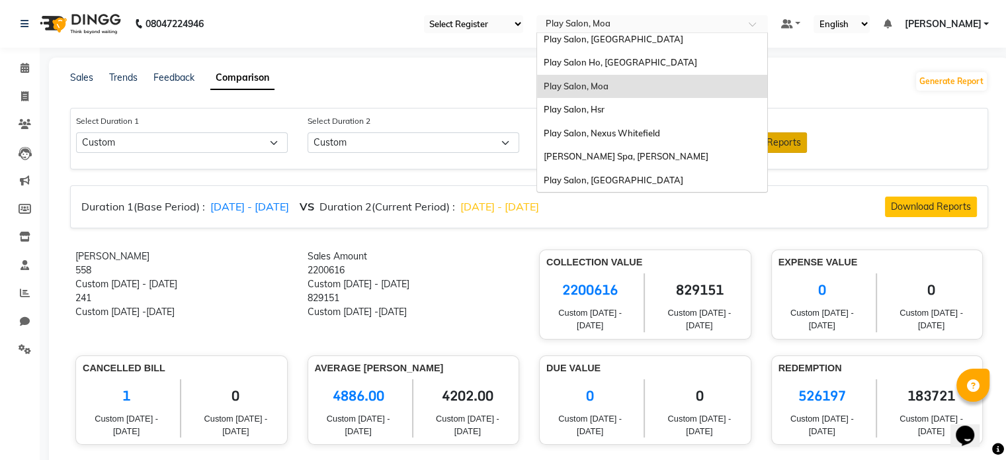
click at [607, 95] on div "Play Salon, Moa" at bounding box center [652, 87] width 230 height 24
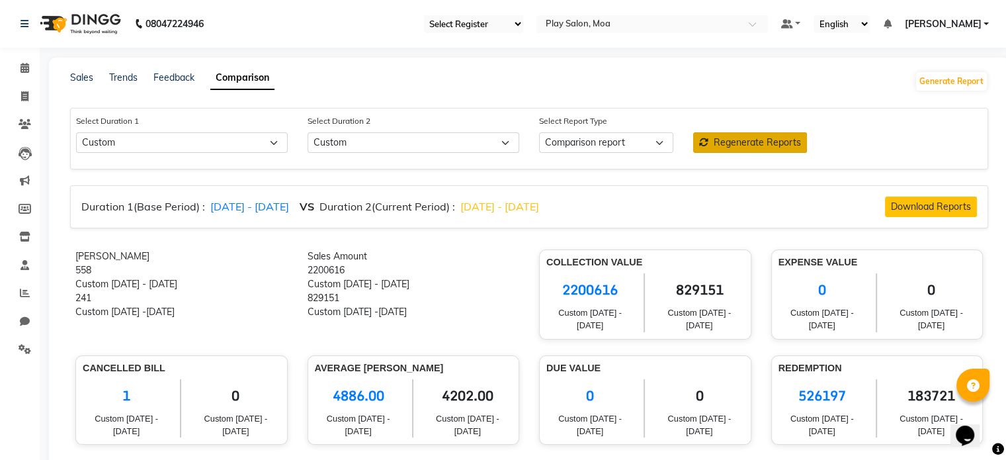
click at [650, 14] on nav "08047224946 Select Register Play Salon Moa Select Location × Play Salon, Moa De…" at bounding box center [503, 24] width 1006 height 48
click at [644, 25] on input "text" at bounding box center [639, 25] width 192 height 13
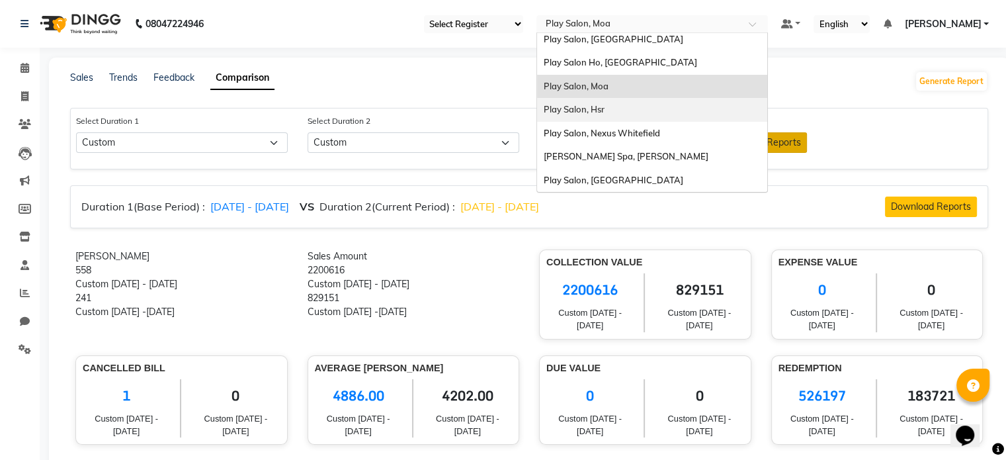
click at [615, 103] on div "Play Salon, Hsr" at bounding box center [652, 110] width 230 height 24
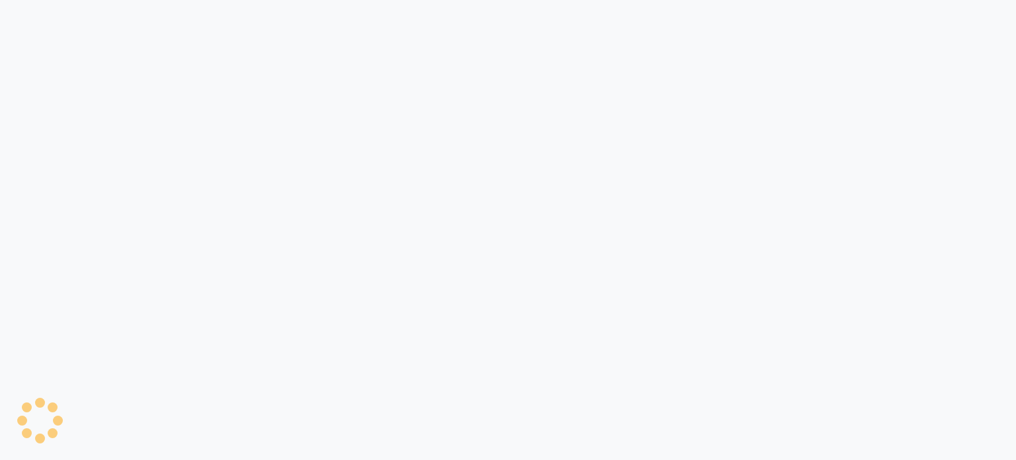
select select "single_date"
select select "single_date_dash"
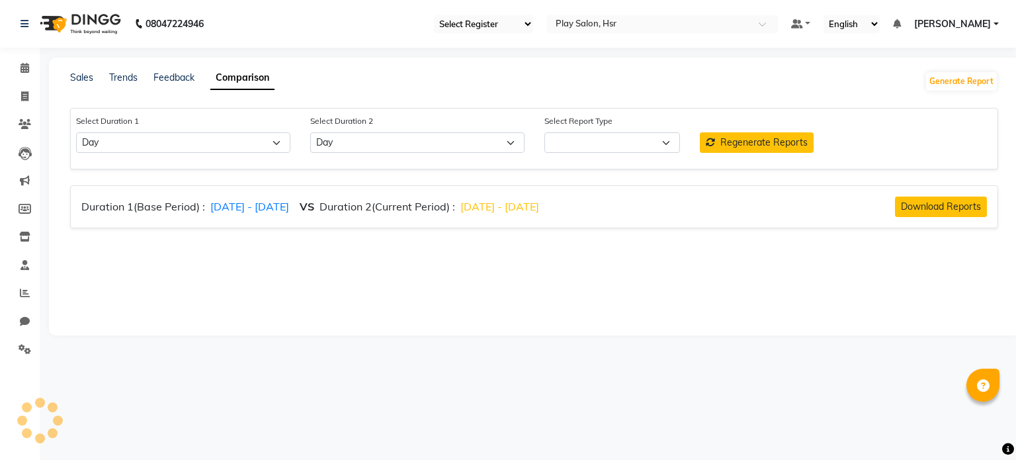
select select "comparison_report"
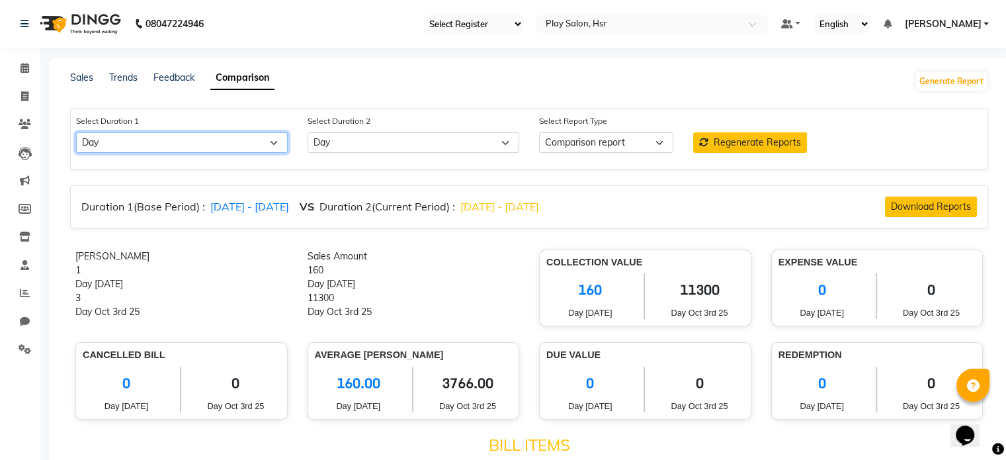
click at [248, 142] on select "Select Day Week Month Custom" at bounding box center [182, 142] width 212 height 21
select select "custom"
click at [76, 133] on select "Select Day Week Month Custom" at bounding box center [182, 142] width 212 height 21
select select "10"
select select "2025"
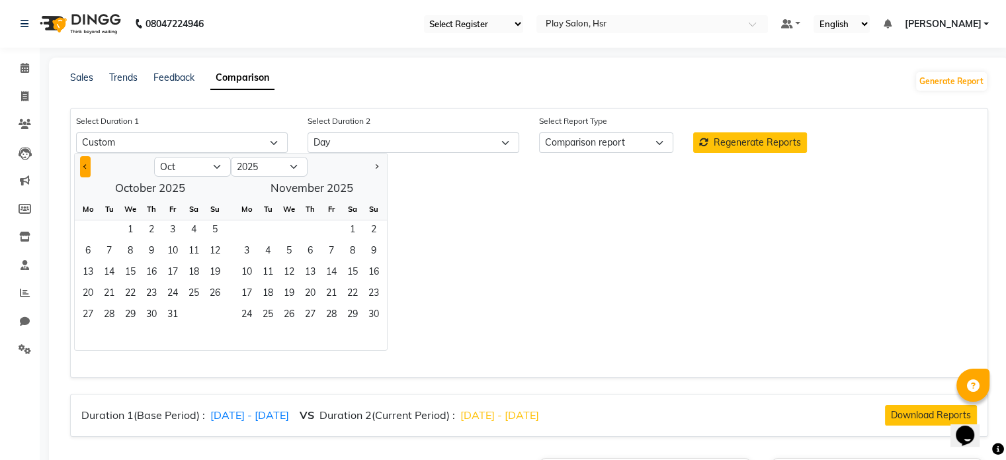
click at [80, 166] on button "Previous month" at bounding box center [85, 166] width 11 height 21
select select "9"
click at [84, 232] on span "1" at bounding box center [87, 230] width 21 height 21
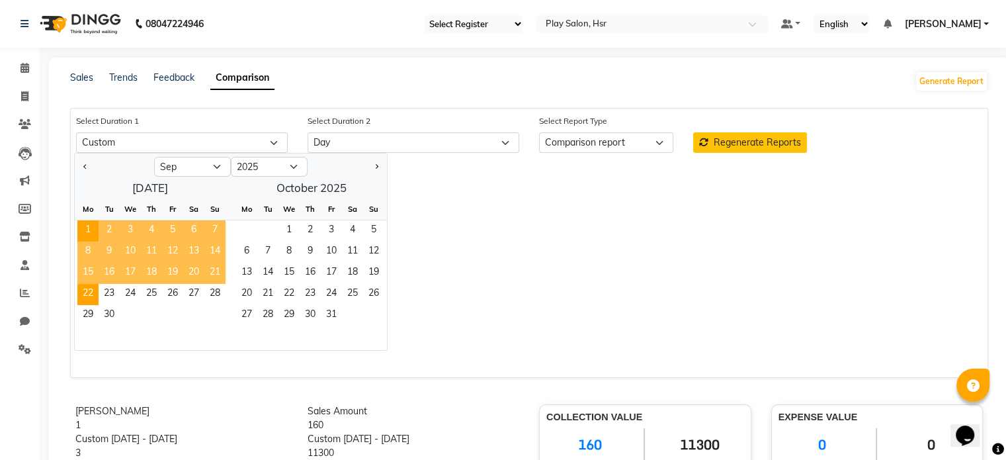
click at [84, 290] on span "22" at bounding box center [87, 294] width 21 height 21
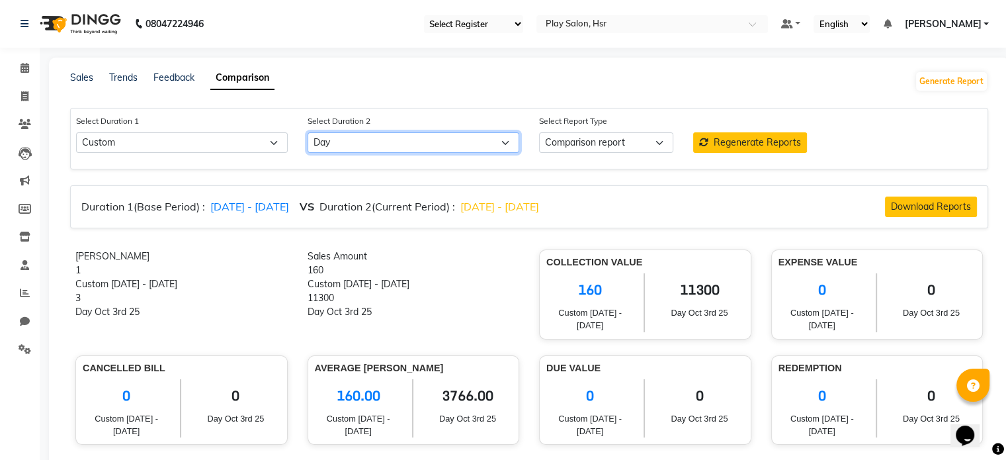
click at [392, 144] on select "Select Day Week Month Custom" at bounding box center [414, 142] width 212 height 21
select select "custom_dash"
click at [308, 133] on select "Select Day Week Month Custom" at bounding box center [414, 142] width 212 height 21
select select "10"
select select "2025"
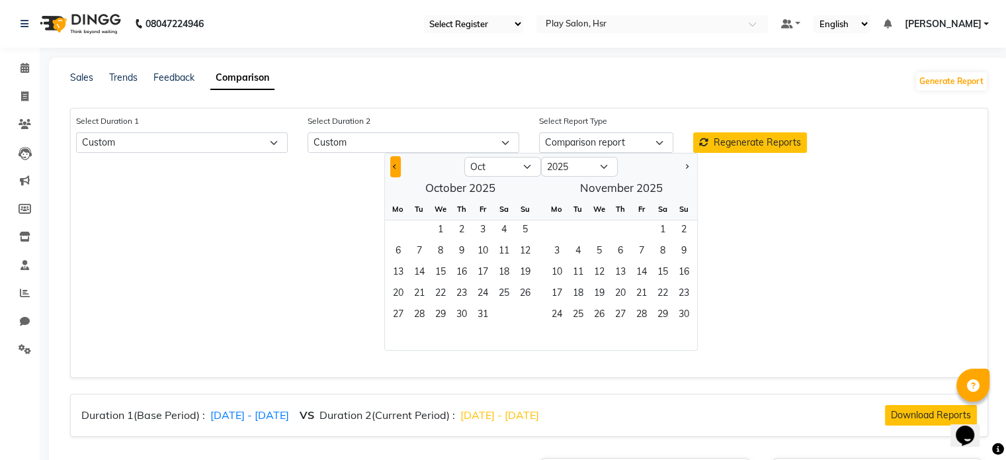
click at [392, 162] on button "Previous month" at bounding box center [395, 166] width 11 height 21
select select "9"
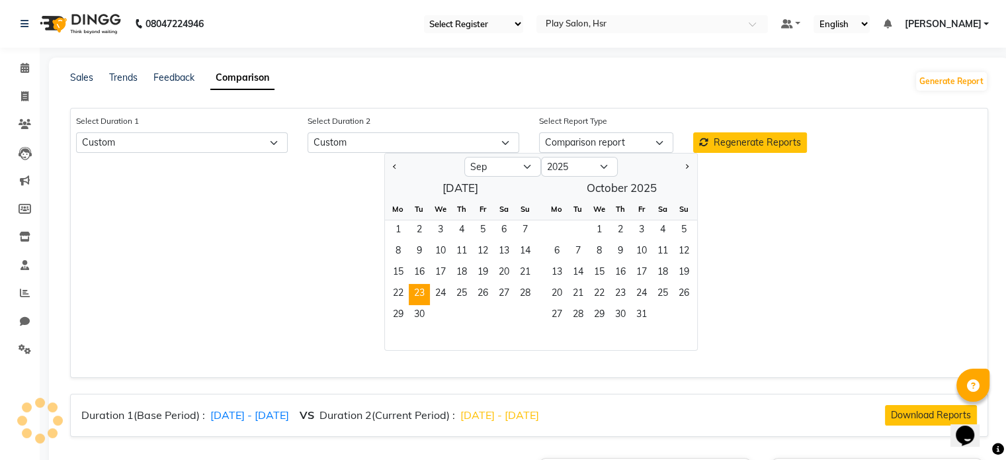
click at [418, 290] on span "23" at bounding box center [419, 294] width 21 height 21
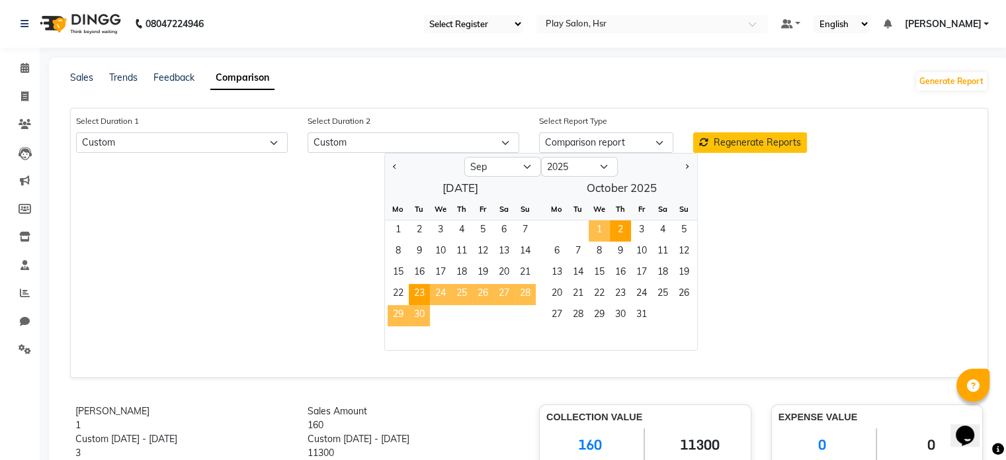
click at [618, 230] on span "2" at bounding box center [620, 230] width 21 height 21
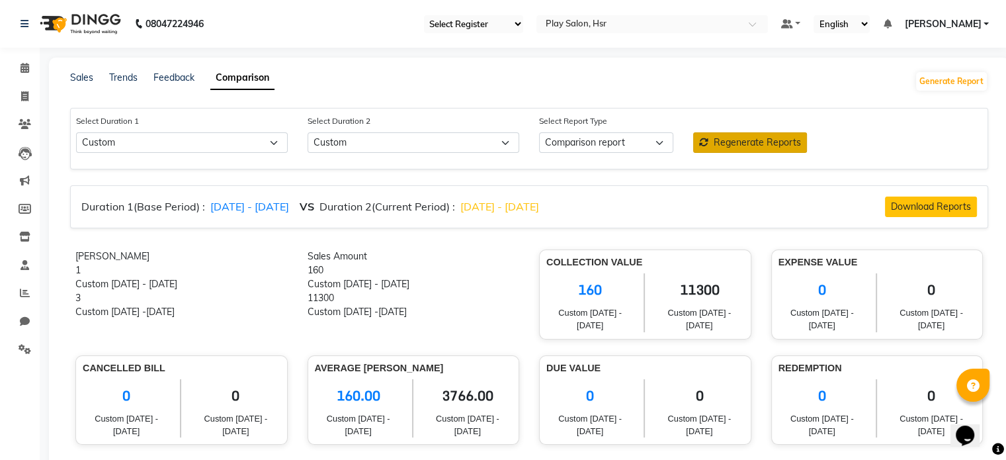
click at [714, 140] on span "Regenerate Reports" at bounding box center [757, 142] width 87 height 12
click at [455, 396] on span "3447.00" at bounding box center [467, 395] width 89 height 33
copy span "3447.00"
click at [354, 395] on span "4452.00" at bounding box center [358, 395] width 87 height 33
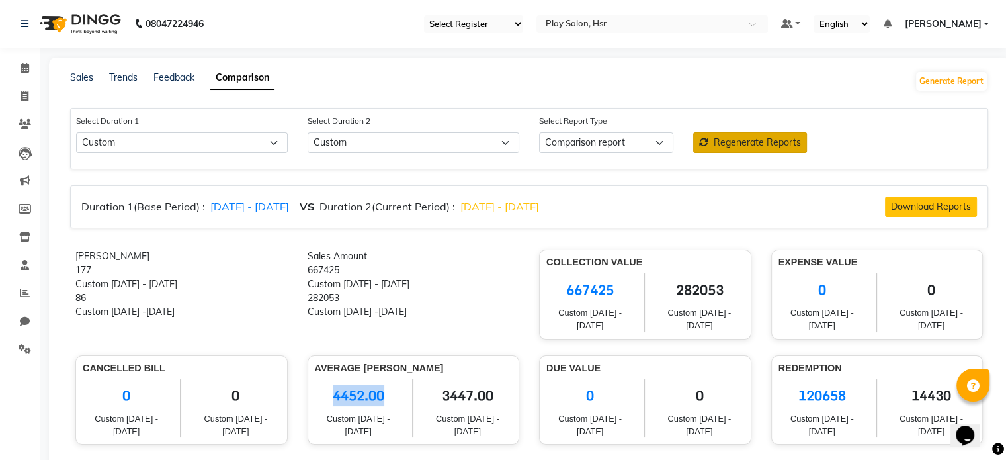
click at [354, 395] on span "4452.00" at bounding box center [358, 395] width 87 height 33
copy span "4452.00"
click at [631, 25] on input "text" at bounding box center [639, 25] width 192 height 13
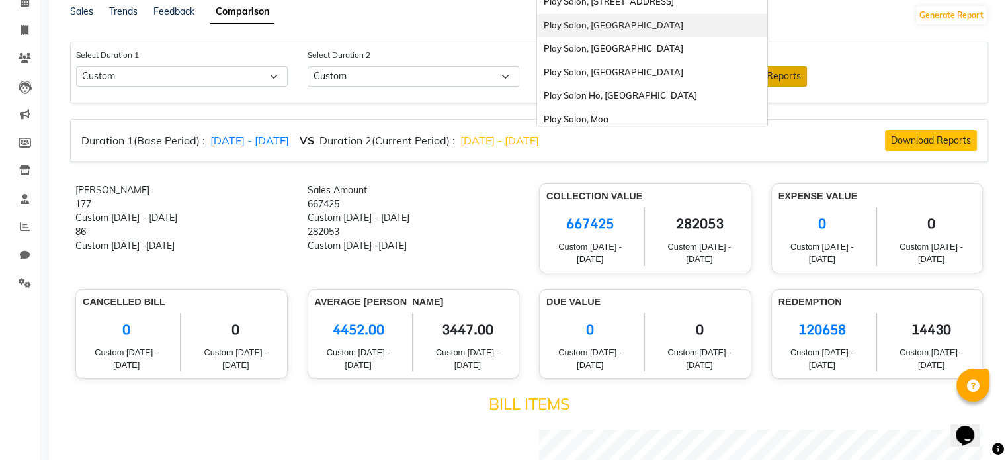
click at [662, 26] on div "Play Salon, Saharkarnagar" at bounding box center [652, 26] width 230 height 24
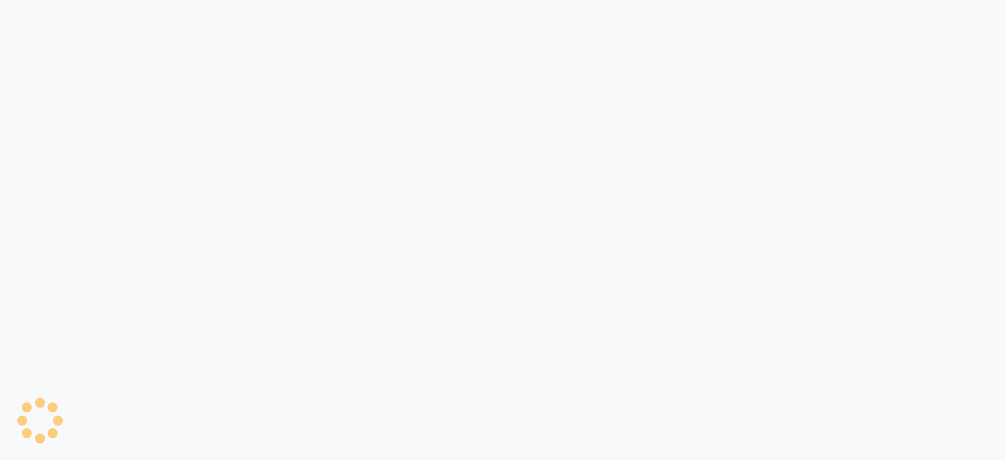
select select "single_date"
select select "single_date_dash"
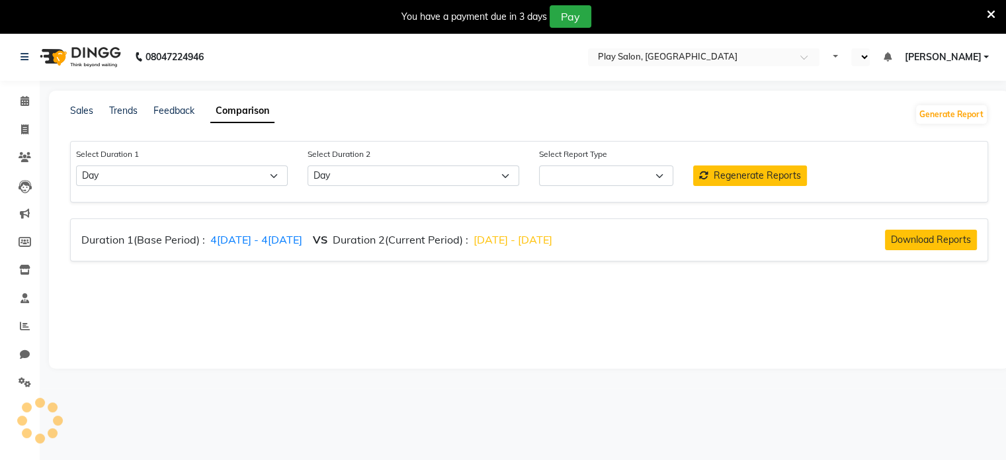
select select "en"
select select "comparison_report"
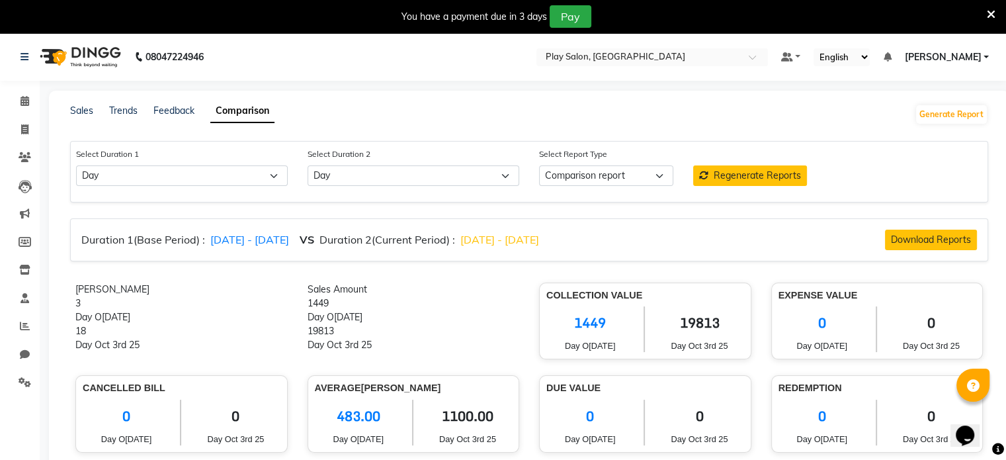
click at [990, 10] on icon at bounding box center [991, 15] width 9 height 12
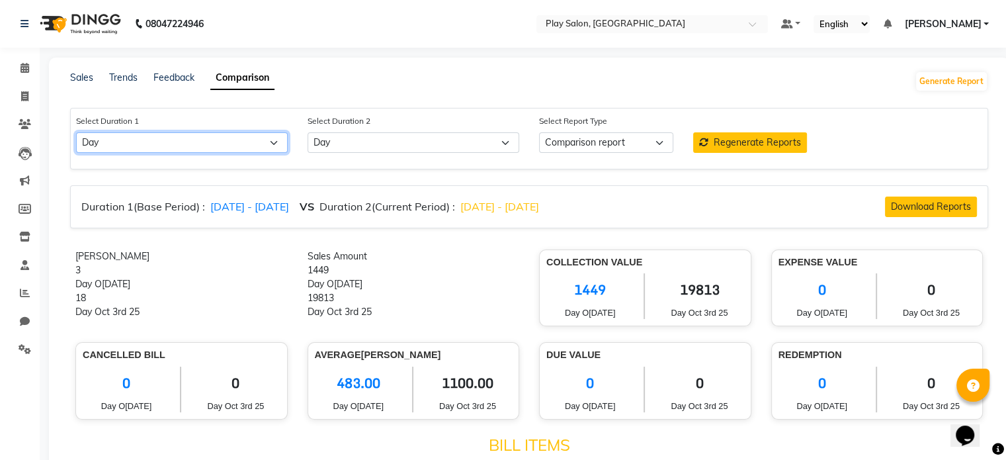
click at [121, 146] on select "Select Day Week Month Custom" at bounding box center [182, 142] width 212 height 21
select select "month"
click at [76, 133] on select "Select Day Week Month Custom" at bounding box center [182, 142] width 212 height 21
select select "10"
select select "2025"
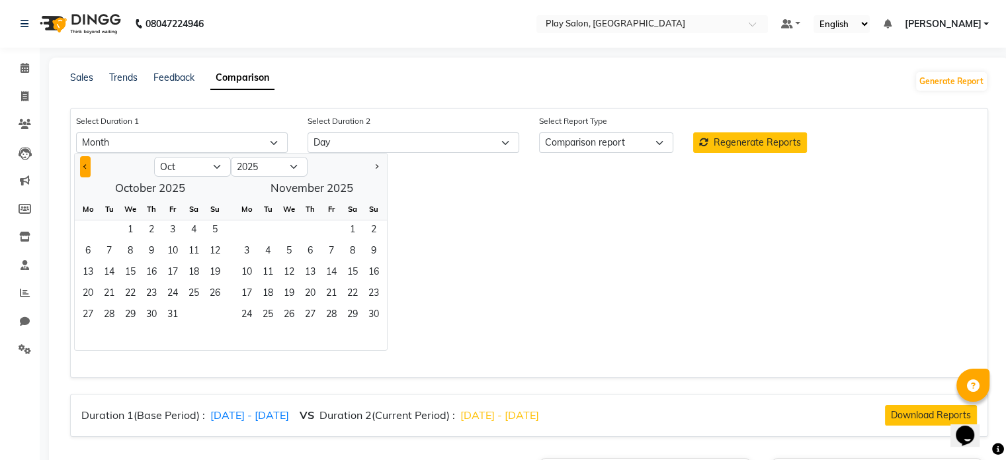
click at [87, 165] on button "Previous month" at bounding box center [85, 166] width 11 height 21
select select "9"
click at [90, 234] on span "1" at bounding box center [87, 230] width 21 height 21
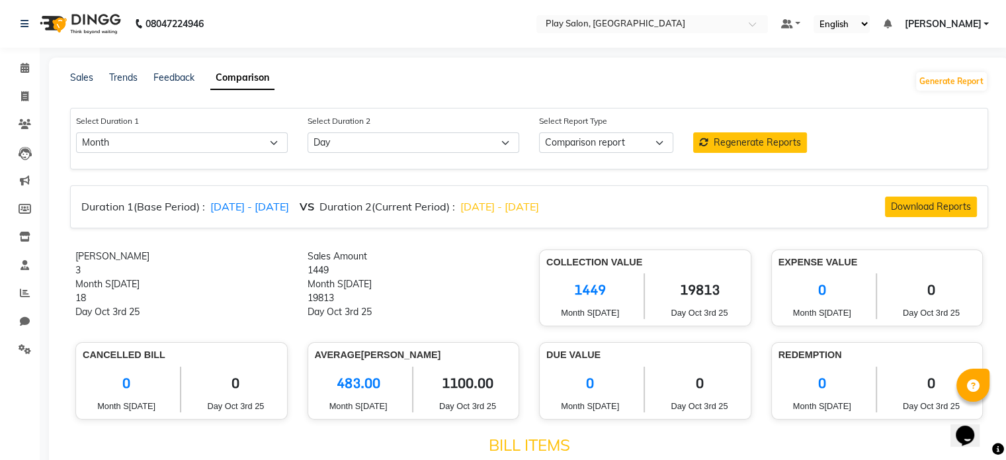
click at [90, 293] on div "18" at bounding box center [181, 298] width 212 height 14
click at [140, 144] on select "Select Day Week Month Custom" at bounding box center [182, 142] width 212 height 21
select select "custom"
click at [76, 133] on select "Select Day Week Month Custom" at bounding box center [182, 142] width 212 height 21
select select "10"
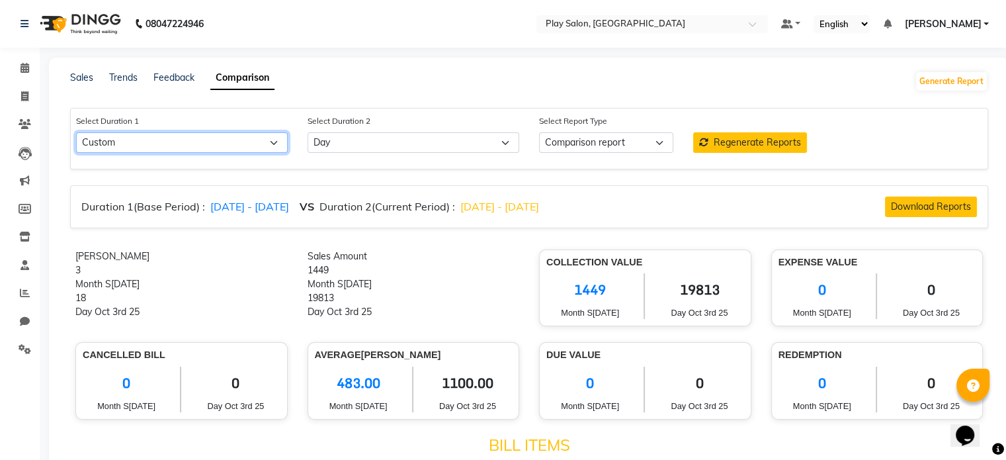
select select "2025"
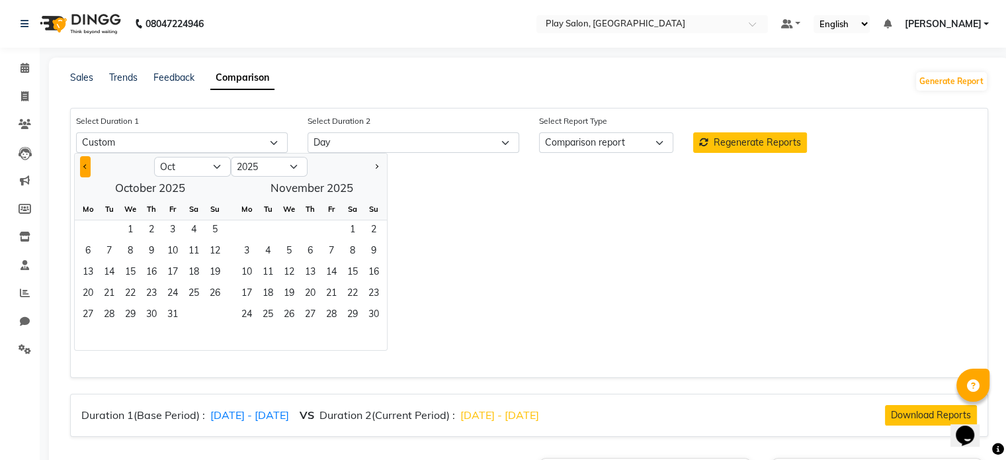
click at [83, 156] on button "Previous month" at bounding box center [85, 166] width 11 height 21
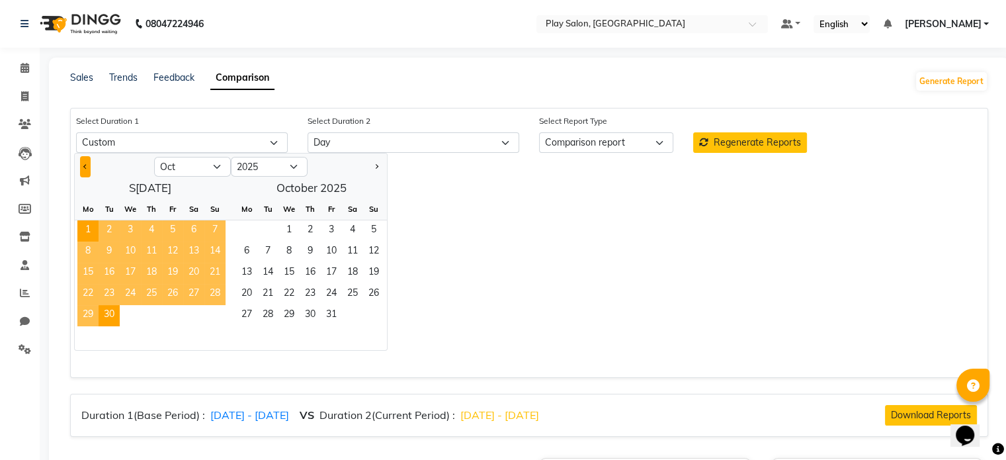
select select "9"
click at [86, 230] on span "1" at bounding box center [87, 230] width 21 height 21
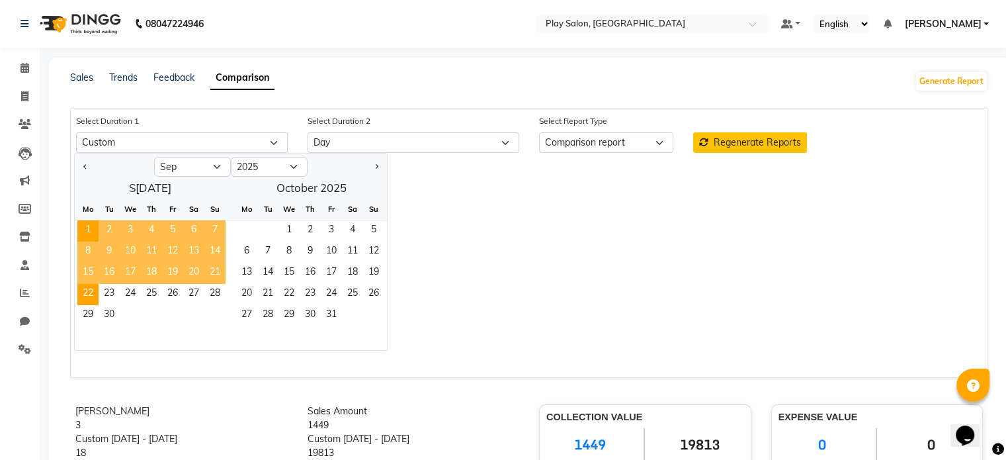
click at [89, 290] on span "22" at bounding box center [87, 294] width 21 height 21
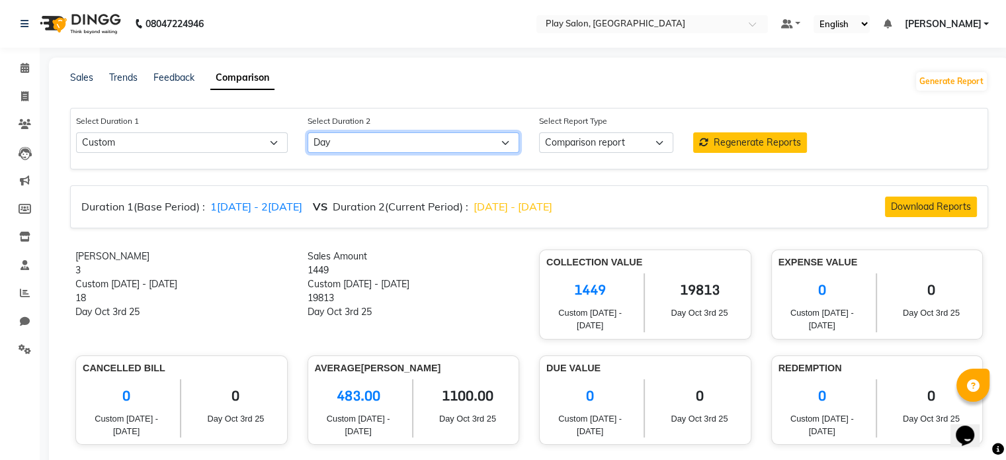
drag, startPoint x: 376, startPoint y: 138, endPoint x: 369, endPoint y: 148, distance: 11.8
click at [376, 138] on select "Select Day Week Month Custom" at bounding box center [414, 142] width 212 height 21
select select "custom_dash"
click at [308, 133] on select "Select Day Week Month Custom" at bounding box center [414, 142] width 212 height 21
select select "10"
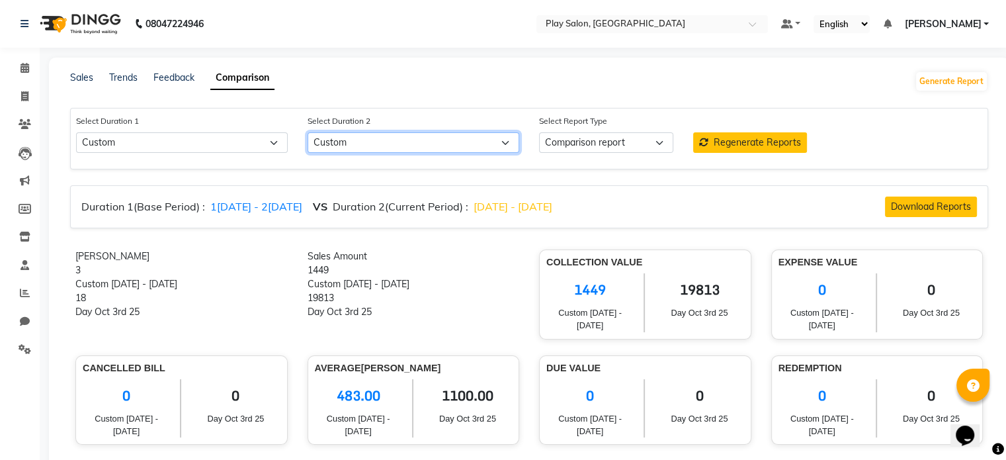
select select "2025"
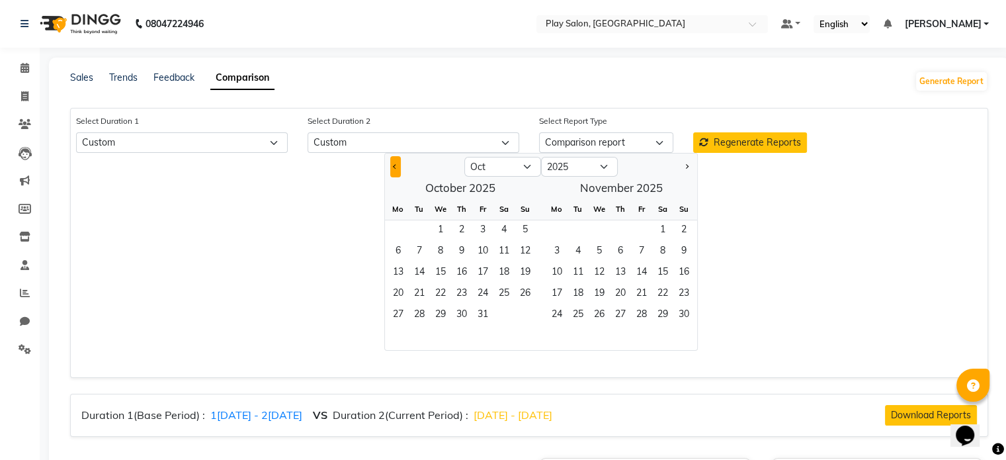
click at [394, 167] on span "Previous month" at bounding box center [395, 165] width 5 height 5
select select "9"
click at [415, 298] on span "23" at bounding box center [419, 294] width 21 height 21
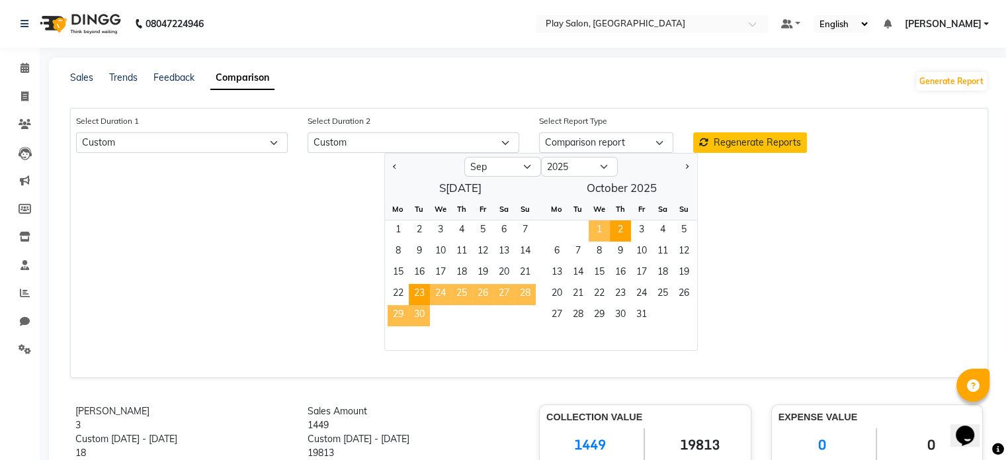
click at [613, 232] on span "2" at bounding box center [620, 230] width 21 height 21
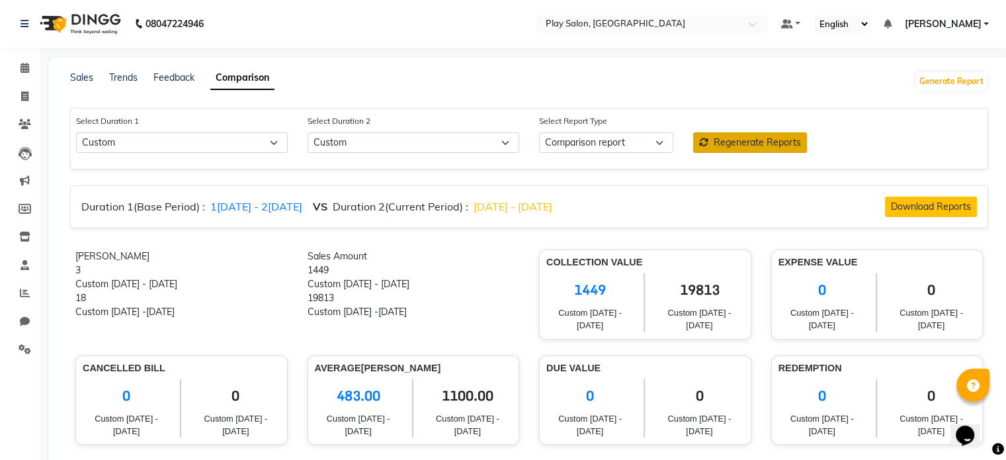
click at [736, 144] on span "Regenerate Reports" at bounding box center [757, 142] width 87 height 12
click at [455, 399] on span "2380.00" at bounding box center [467, 395] width 89 height 33
copy span "2380.00"
click at [357, 389] on span "2080.00" at bounding box center [358, 395] width 87 height 33
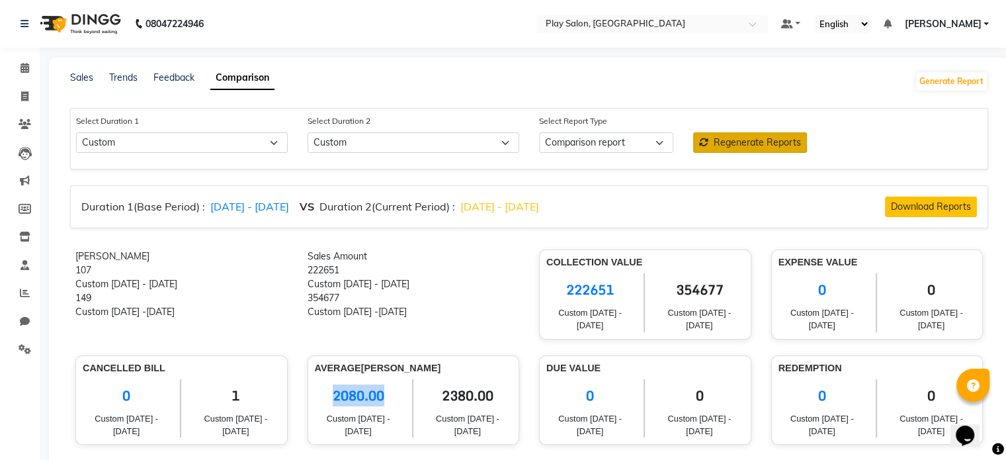
click at [357, 389] on span "2080.00" at bounding box center [358, 395] width 87 height 33
copy span "2080.00"
click at [657, 1] on nav "08047224946 Select Location × Play Salon, Saharkarnagar Default Panel My Panel …" at bounding box center [503, 24] width 1006 height 48
click at [659, 29] on input "text" at bounding box center [639, 25] width 192 height 13
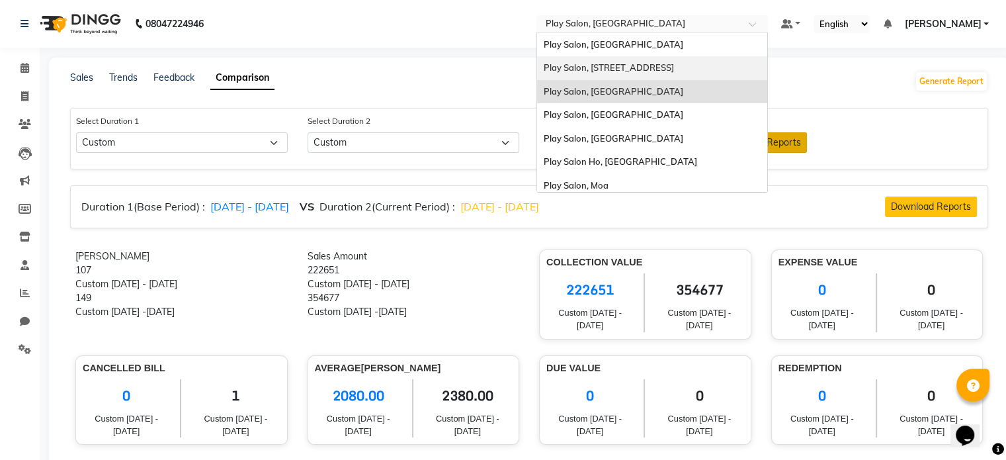
click at [643, 63] on div "Play Salon, [STREET_ADDRESS]" at bounding box center [652, 68] width 230 height 24
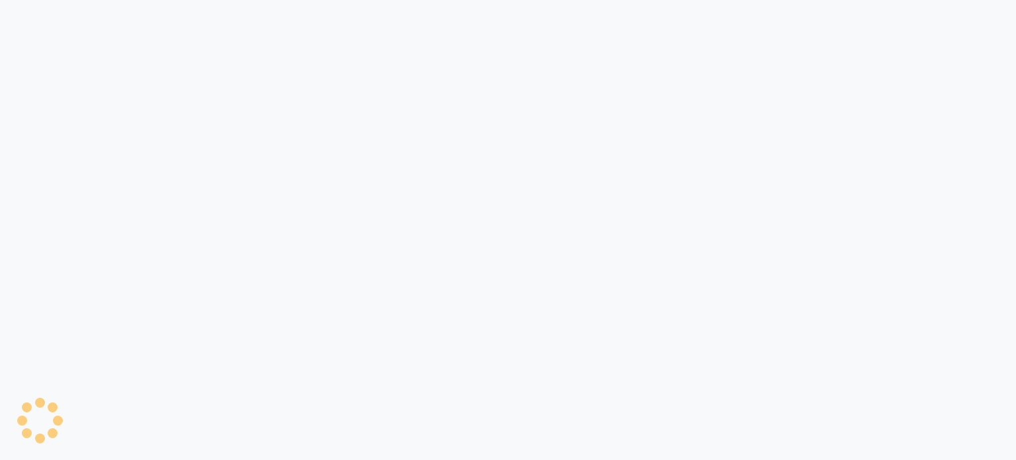
select select "single_date"
select select "single_date_dash"
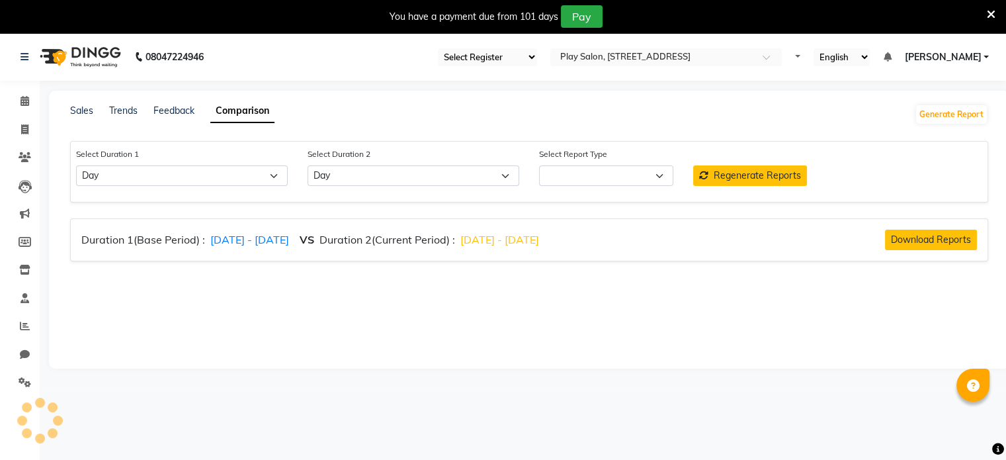
select select "comparison_report"
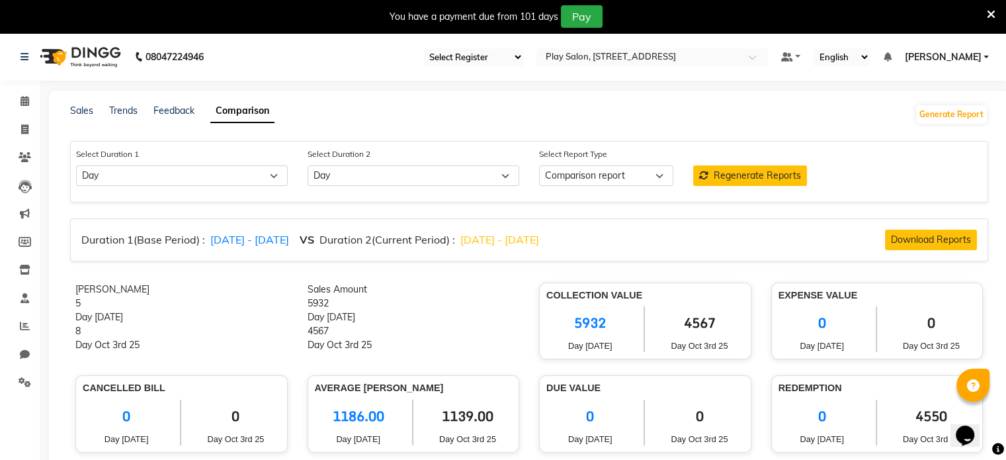
click at [995, 9] on icon at bounding box center [991, 15] width 9 height 12
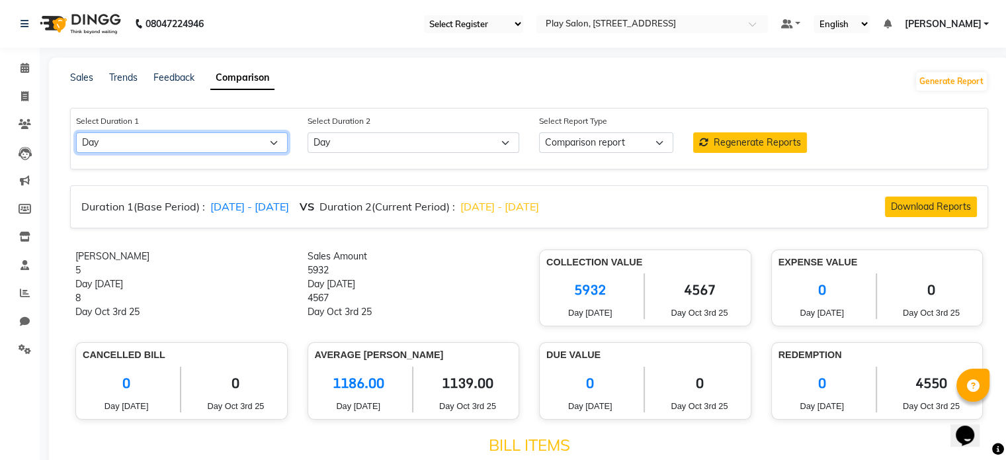
click at [173, 148] on select "Select Day Week Month Custom" at bounding box center [182, 142] width 212 height 21
select select "custom"
click at [76, 133] on select "Select Day Week Month Custom" at bounding box center [182, 142] width 212 height 21
select select "10"
select select "2025"
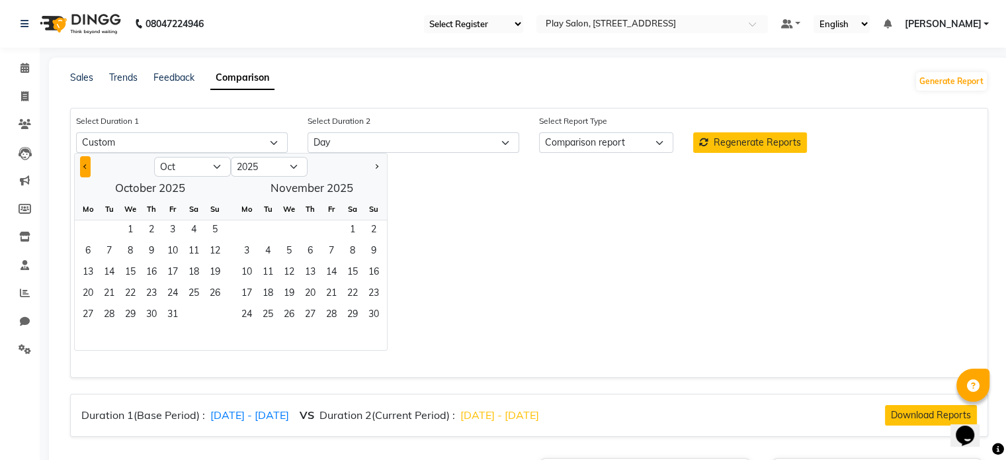
click at [85, 166] on span "Previous month" at bounding box center [85, 165] width 5 height 5
select select "9"
click at [88, 224] on span "1" at bounding box center [87, 230] width 21 height 21
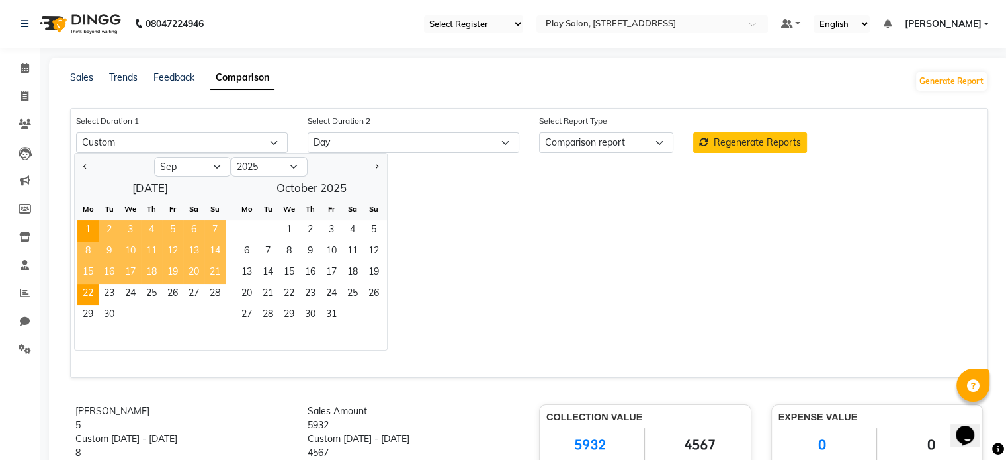
click at [87, 296] on span "22" at bounding box center [87, 294] width 21 height 21
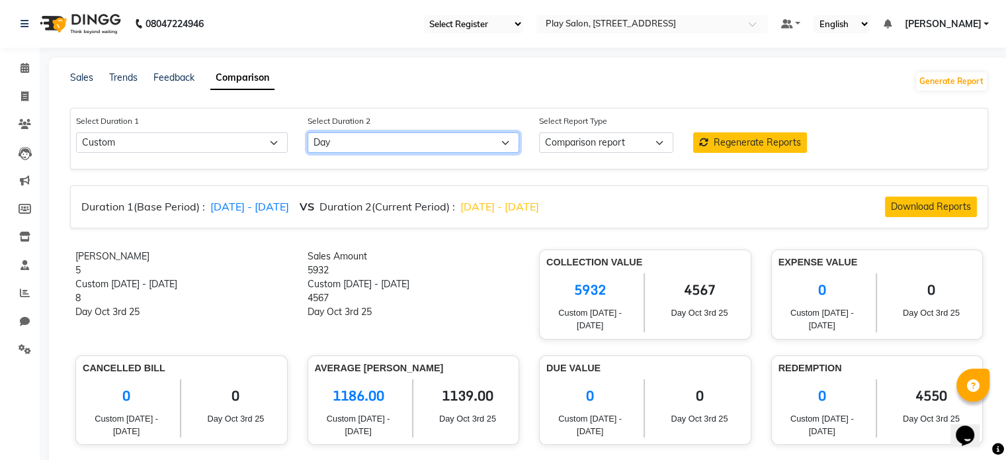
click at [421, 145] on select "Select Day Week Month Custom" at bounding box center [414, 142] width 212 height 21
select select "custom_dash"
click at [308, 133] on select "Select Day Week Month Custom" at bounding box center [414, 142] width 212 height 21
select select "10"
select select "2025"
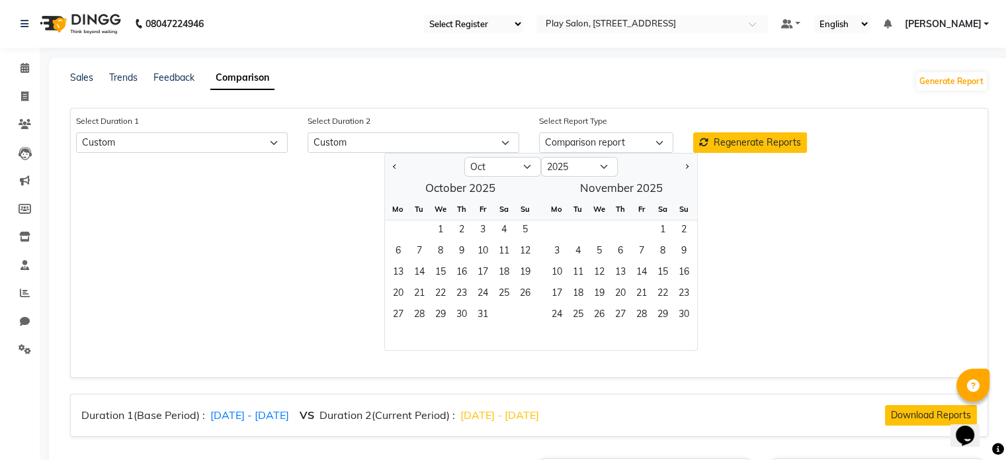
click at [388, 165] on div at bounding box center [424, 166] width 79 height 21
click at [392, 164] on button "Previous month" at bounding box center [395, 166] width 11 height 21
select select "9"
click at [420, 292] on span "23" at bounding box center [419, 294] width 21 height 21
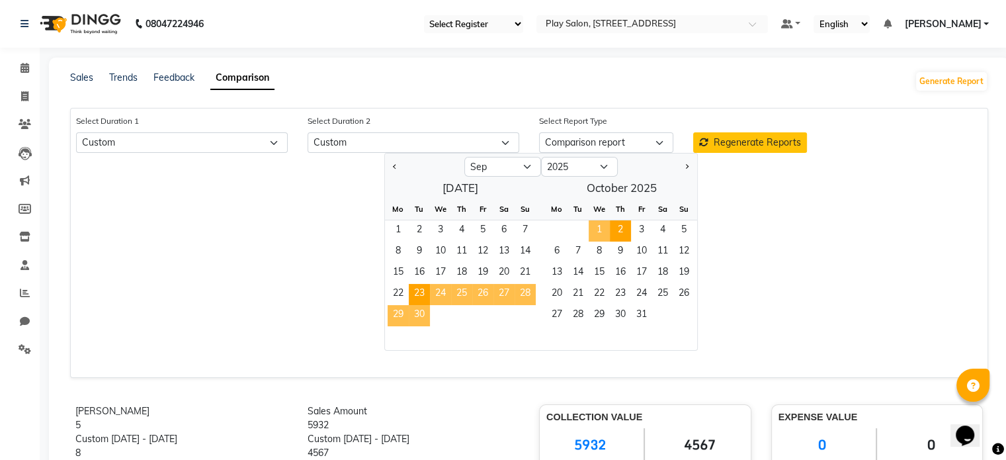
click at [619, 228] on span "2" at bounding box center [620, 230] width 21 height 21
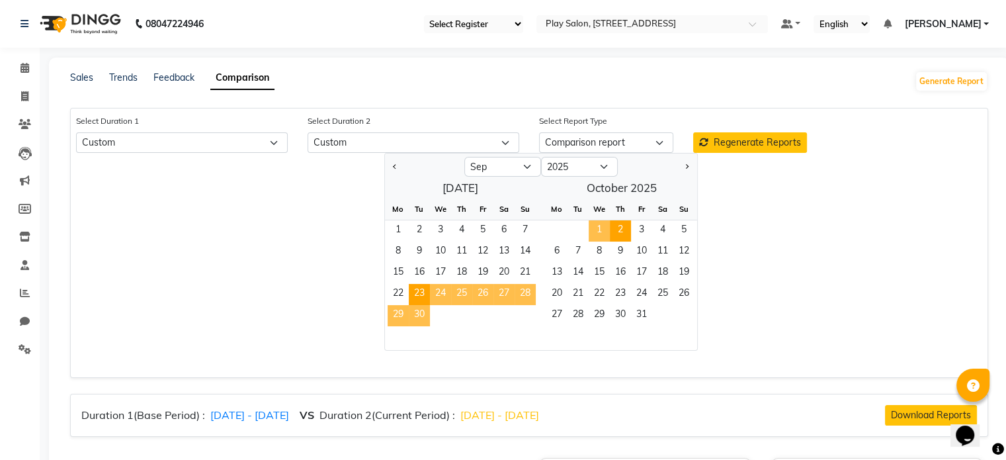
click at [757, 140] on span "Regenerate Reports" at bounding box center [757, 142] width 87 height 12
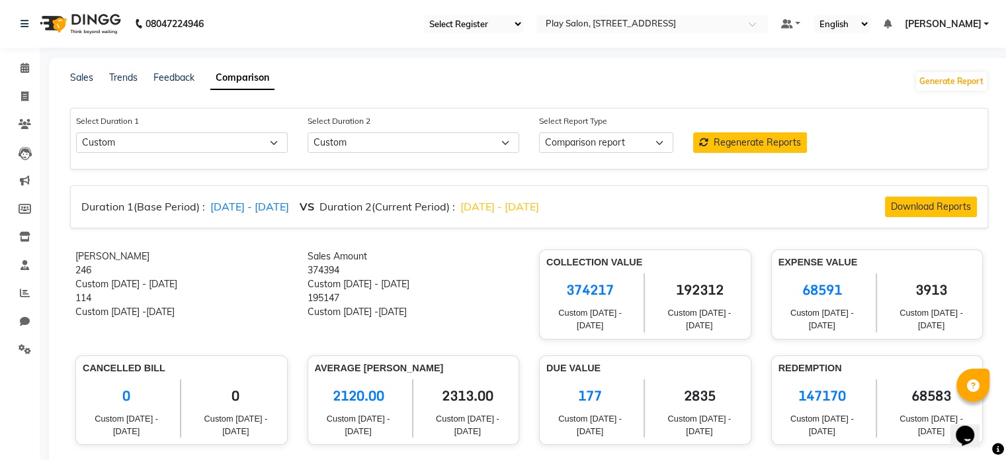
click at [457, 396] on span "2313.00" at bounding box center [467, 395] width 89 height 33
click at [457, 394] on span "2313.00" at bounding box center [467, 395] width 89 height 33
click at [459, 389] on span "2313.00" at bounding box center [467, 395] width 89 height 33
copy span "2313.00"
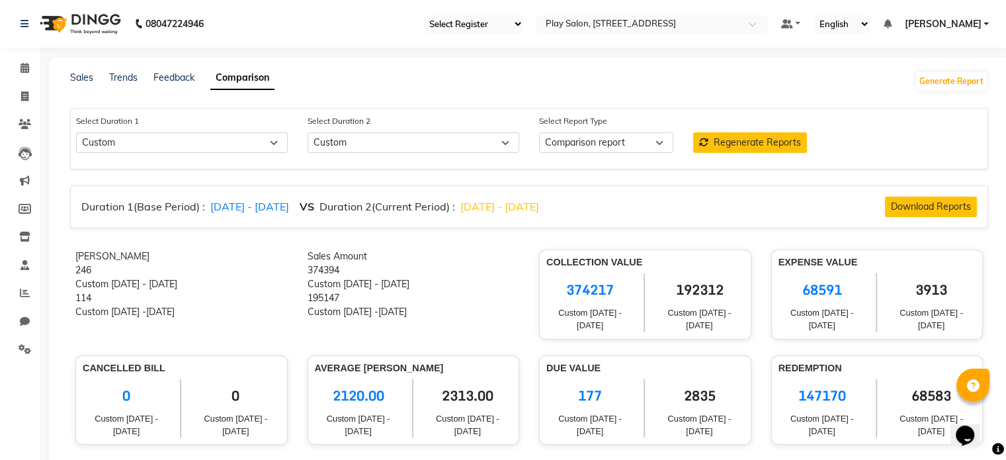
click at [349, 398] on span "2120.00" at bounding box center [358, 395] width 87 height 33
copy span "2120.00"
click at [17, 67] on span at bounding box center [24, 68] width 23 height 15
